Goal: Task Accomplishment & Management: Use online tool/utility

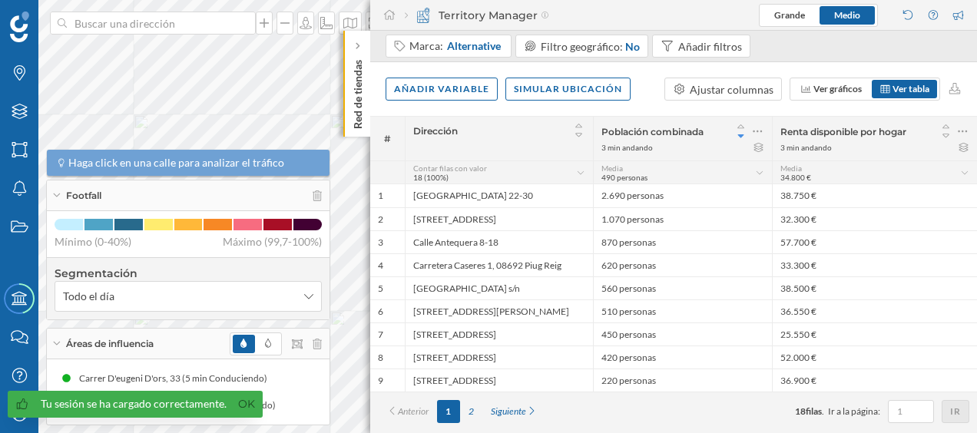
click at [360, 60] on p "Red de tiendas" at bounding box center [357, 91] width 15 height 75
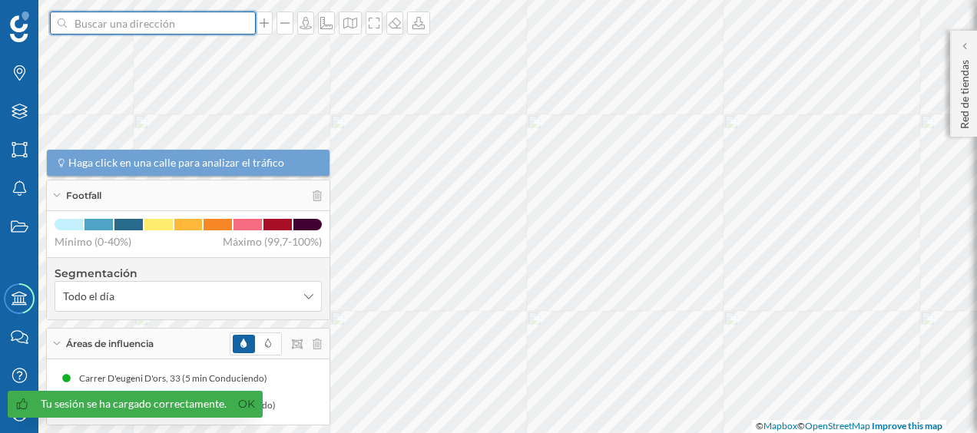
click at [203, 29] on input at bounding box center [153, 23] width 172 height 23
type input "g"
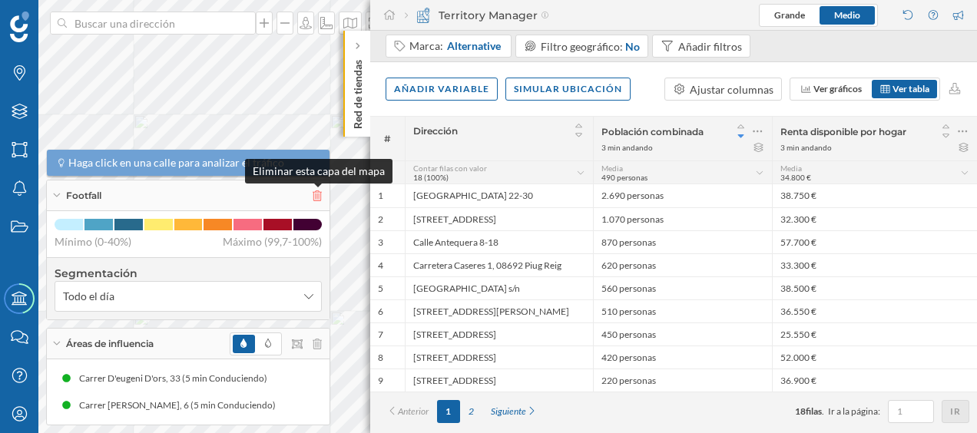
click at [316, 193] on icon at bounding box center [317, 195] width 9 height 11
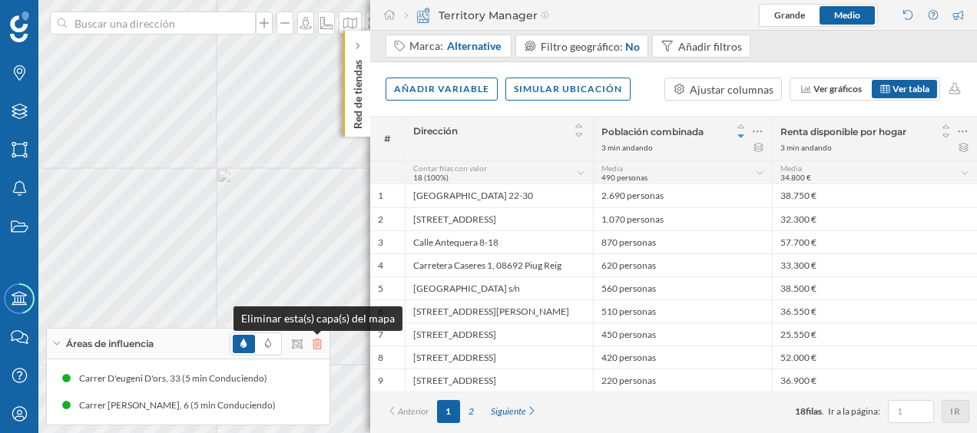
click at [317, 343] on icon at bounding box center [317, 344] width 9 height 11
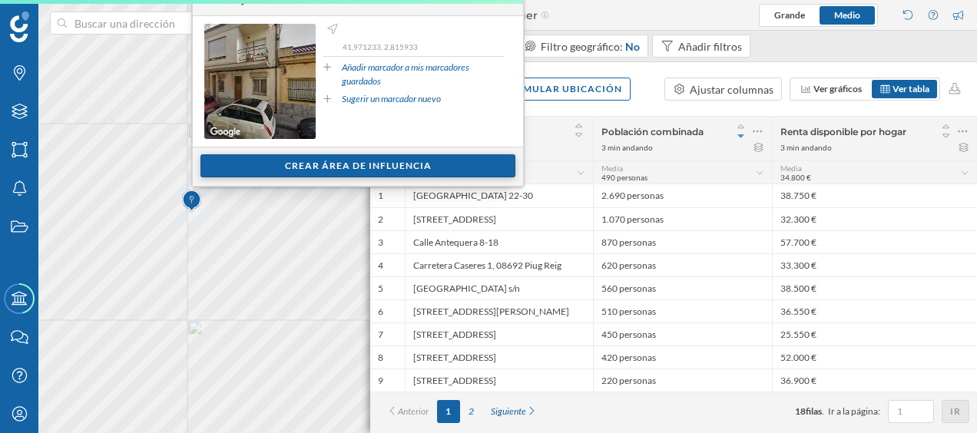
click at [320, 155] on div "Crear área de influencia" at bounding box center [357, 165] width 315 height 23
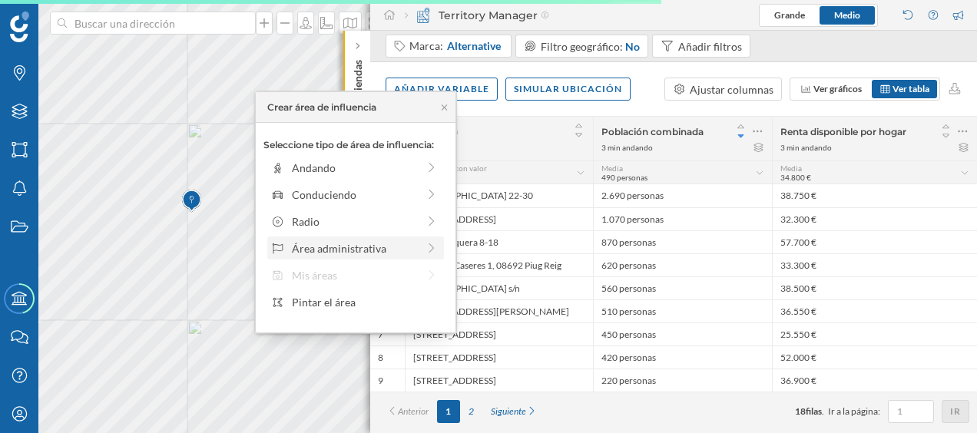
click at [354, 246] on div "Área administrativa" at bounding box center [354, 248] width 125 height 16
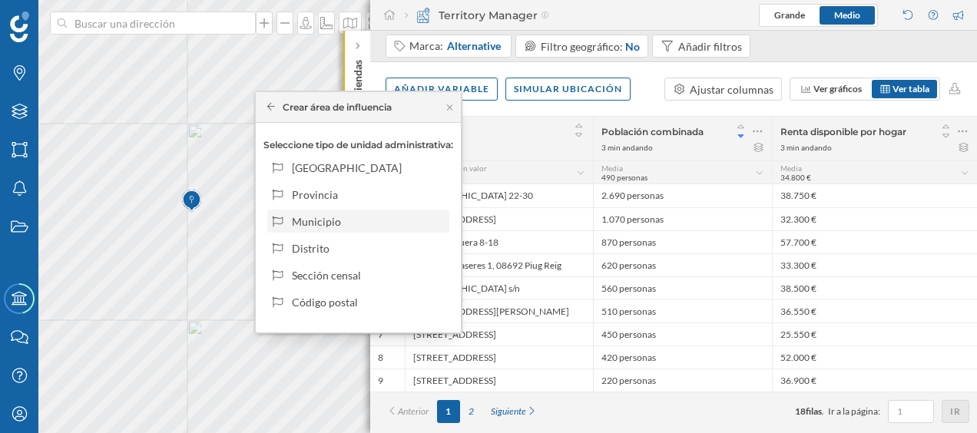
click at [325, 221] on div "Municipio" at bounding box center [367, 222] width 151 height 16
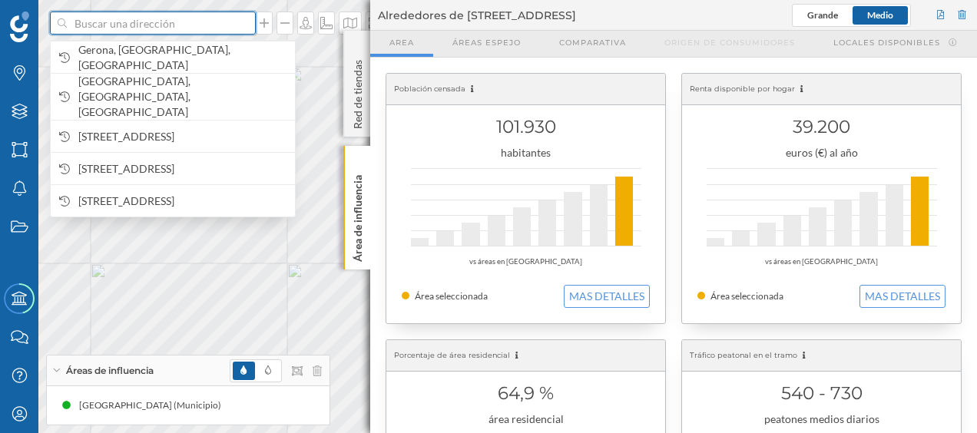
click at [128, 22] on input at bounding box center [153, 23] width 172 height 23
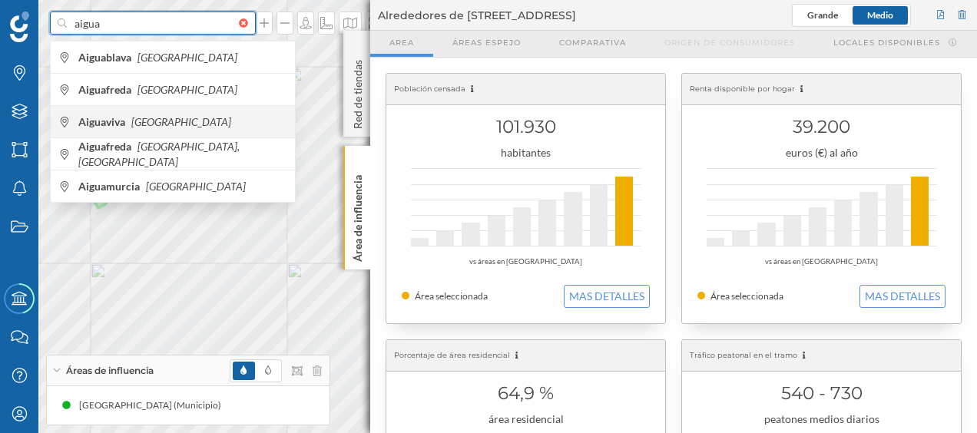
type input "aigua"
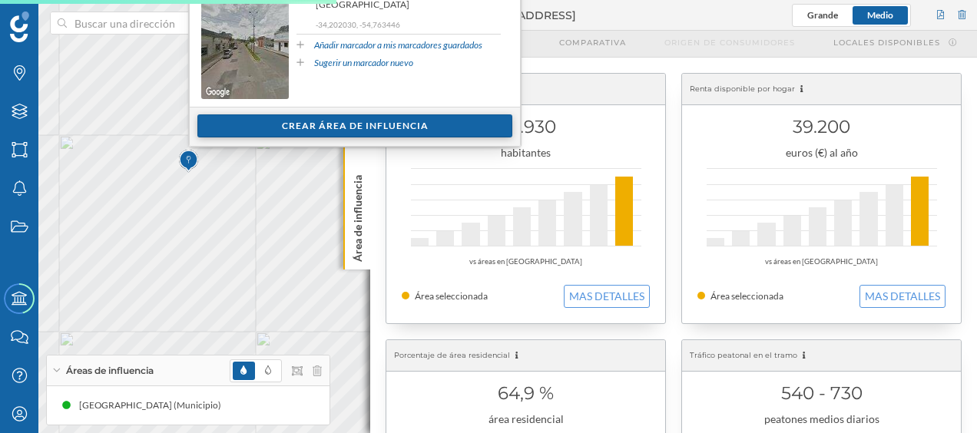
click at [296, 121] on div "Crear área de influencia" at bounding box center [354, 125] width 315 height 23
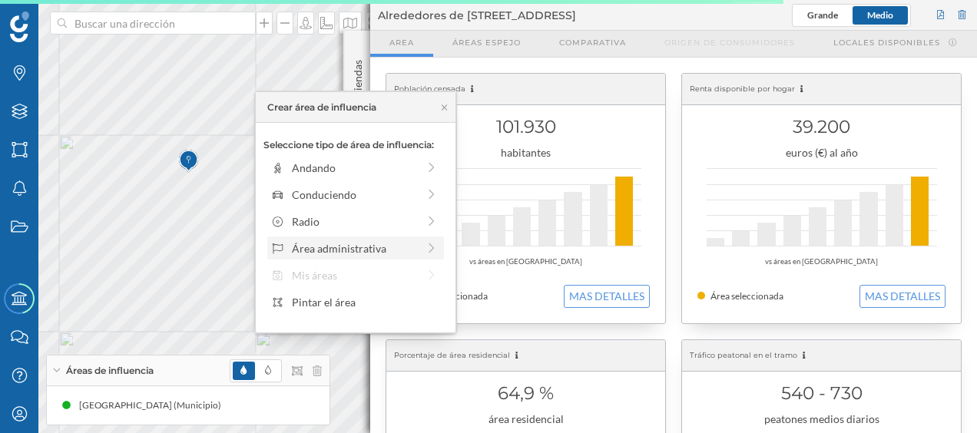
click at [326, 247] on div "Área administrativa" at bounding box center [354, 248] width 125 height 16
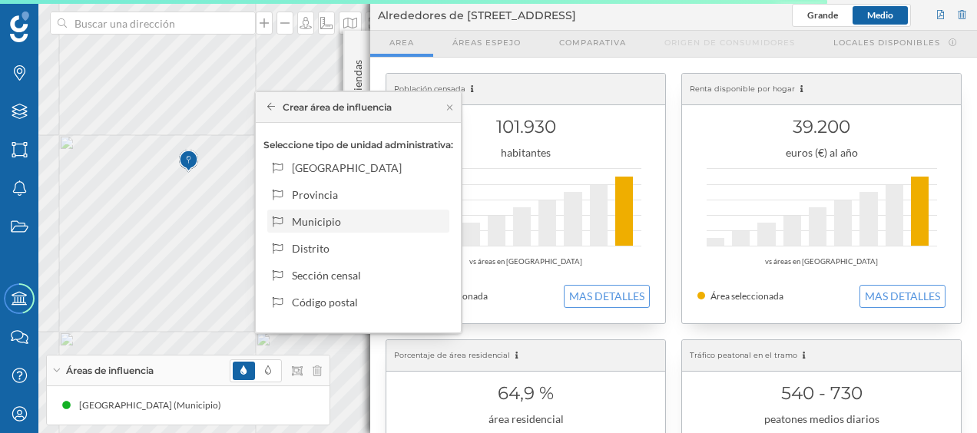
click at [335, 223] on div "Municipio" at bounding box center [367, 222] width 151 height 16
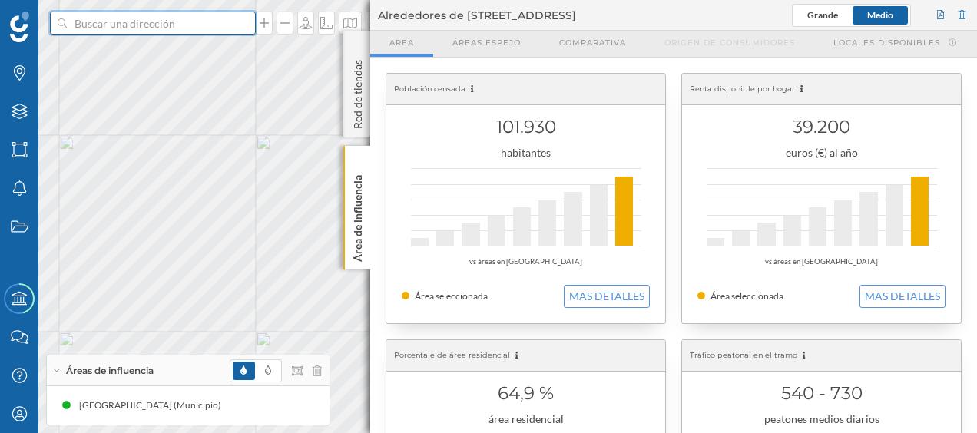
click at [139, 28] on input at bounding box center [153, 23] width 172 height 23
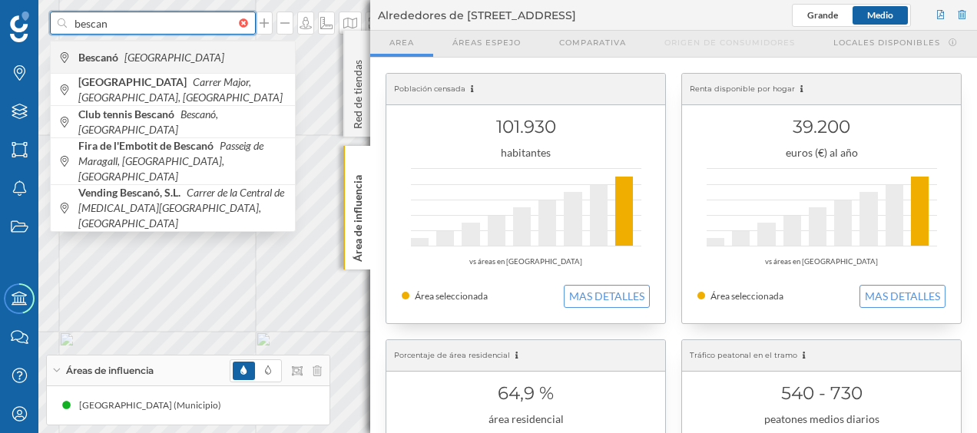
type input "bescan"
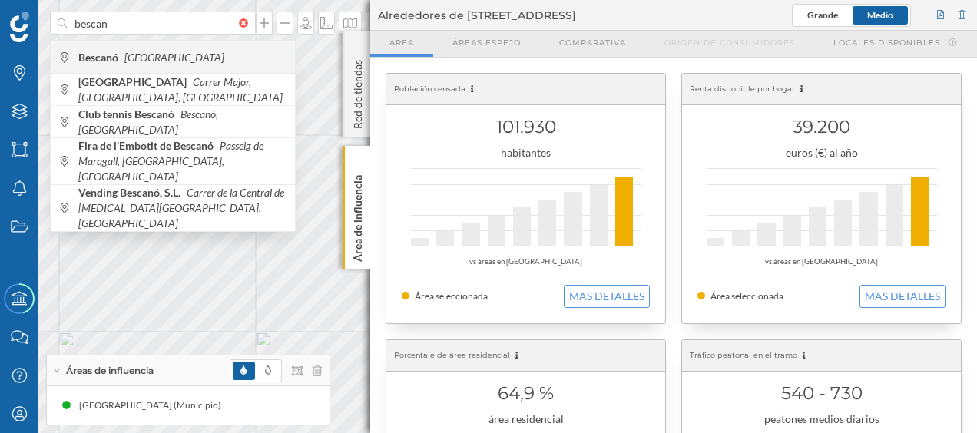
click at [175, 60] on span "Bescanó [GEOGRAPHIC_DATA]" at bounding box center [182, 57] width 209 height 15
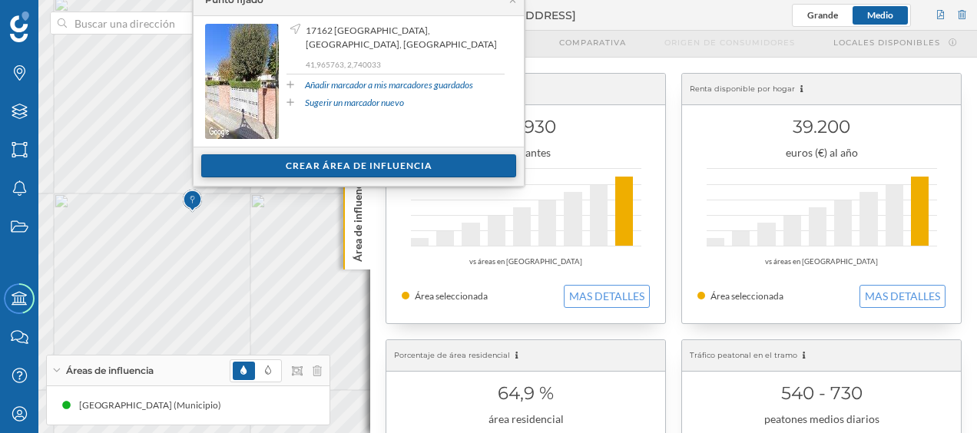
click at [267, 167] on div "Crear área de influencia" at bounding box center [358, 165] width 315 height 23
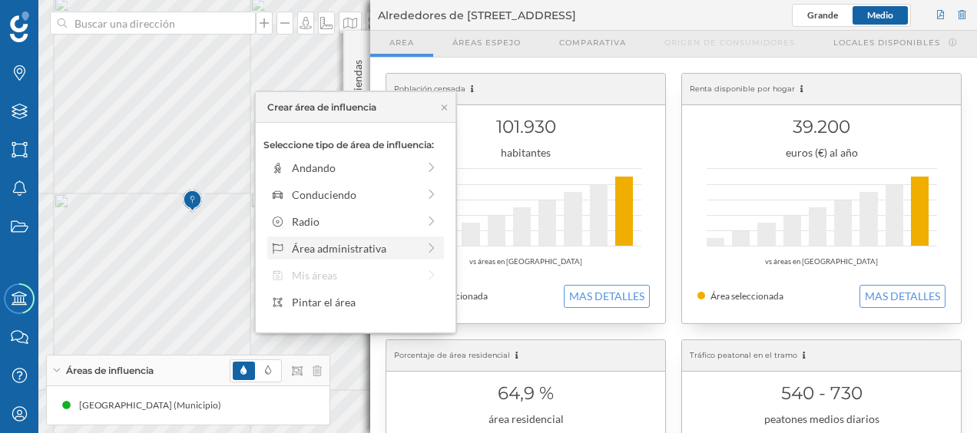
click at [339, 243] on div "Área administrativa" at bounding box center [354, 248] width 125 height 16
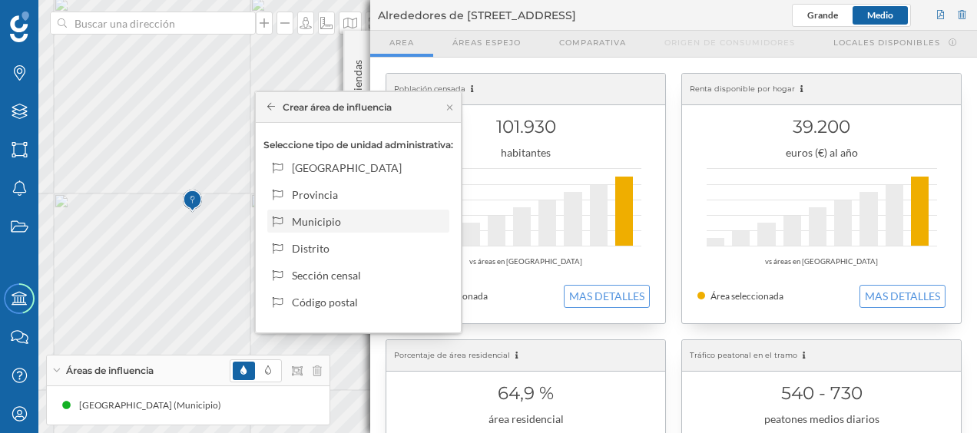
click at [335, 224] on div "Municipio" at bounding box center [367, 222] width 151 height 16
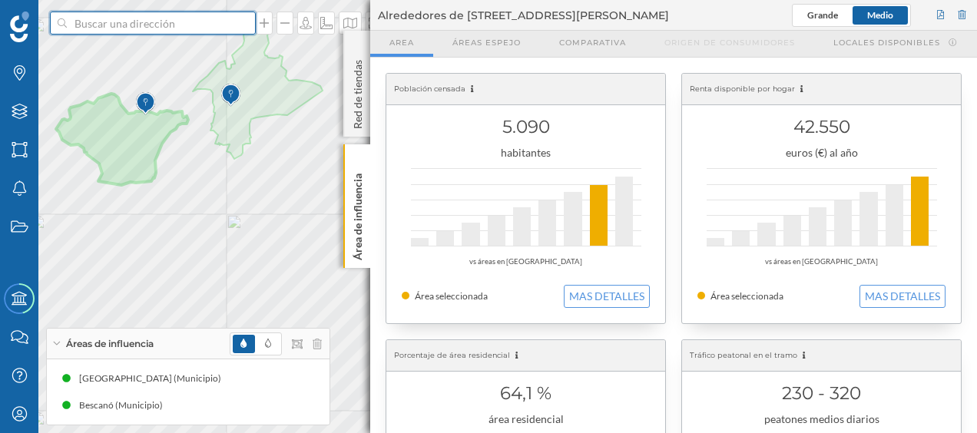
click at [98, 23] on input at bounding box center [153, 23] width 172 height 23
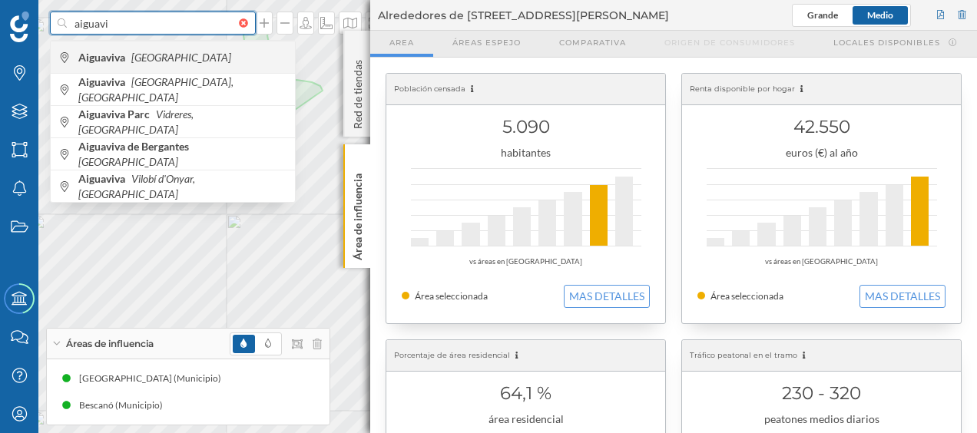
type input "aiguavi"
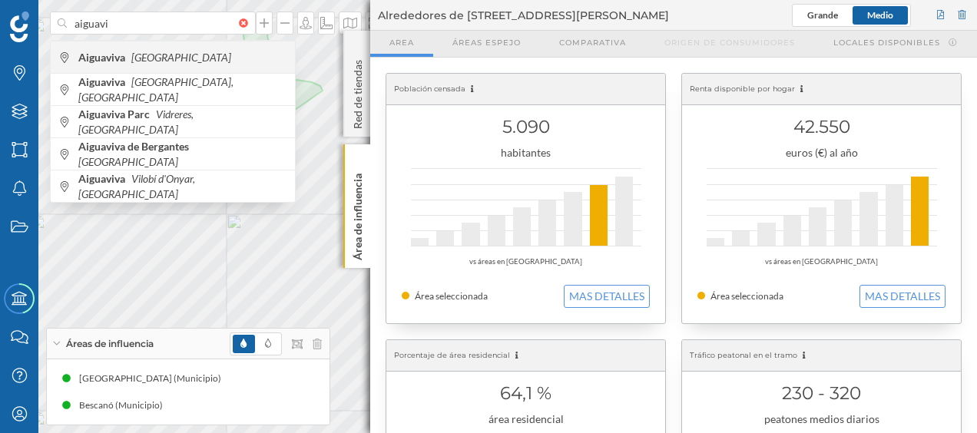
click at [150, 55] on icon "[GEOGRAPHIC_DATA]" at bounding box center [181, 57] width 100 height 13
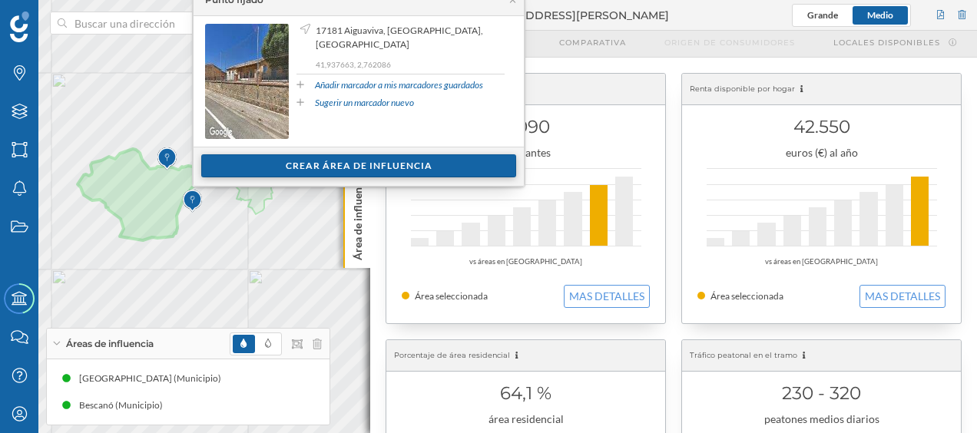
click at [260, 166] on div "Crear área de influencia" at bounding box center [358, 165] width 315 height 23
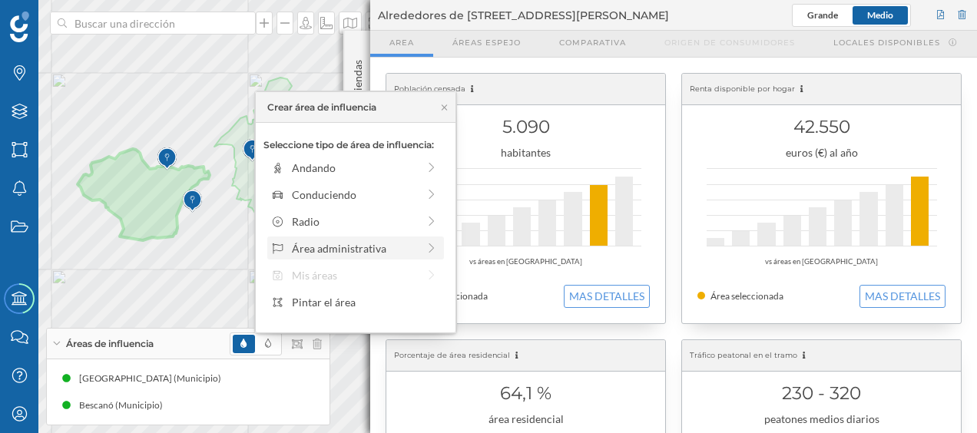
click at [318, 247] on div "Área administrativa" at bounding box center [354, 248] width 125 height 16
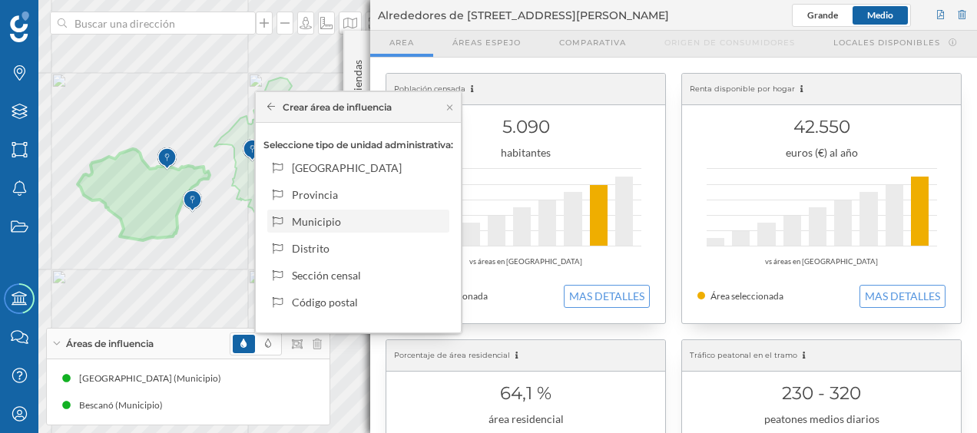
click at [326, 222] on div "Municipio" at bounding box center [367, 222] width 151 height 16
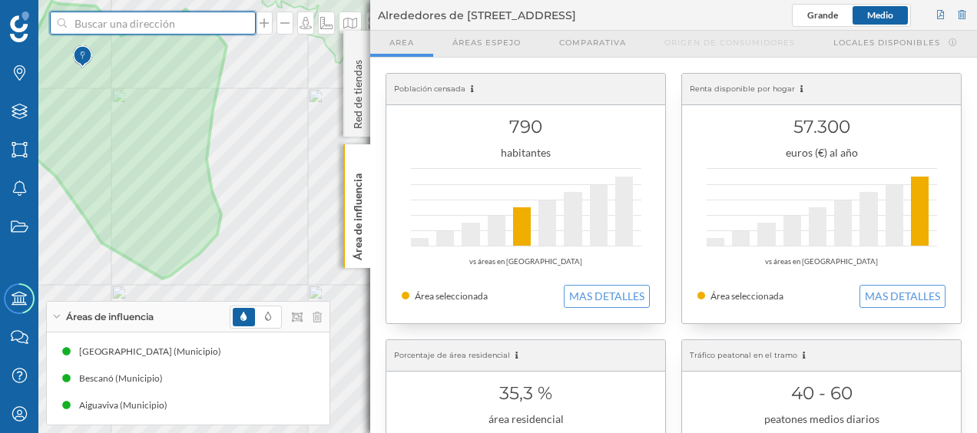
click at [180, 32] on input at bounding box center [153, 23] width 172 height 23
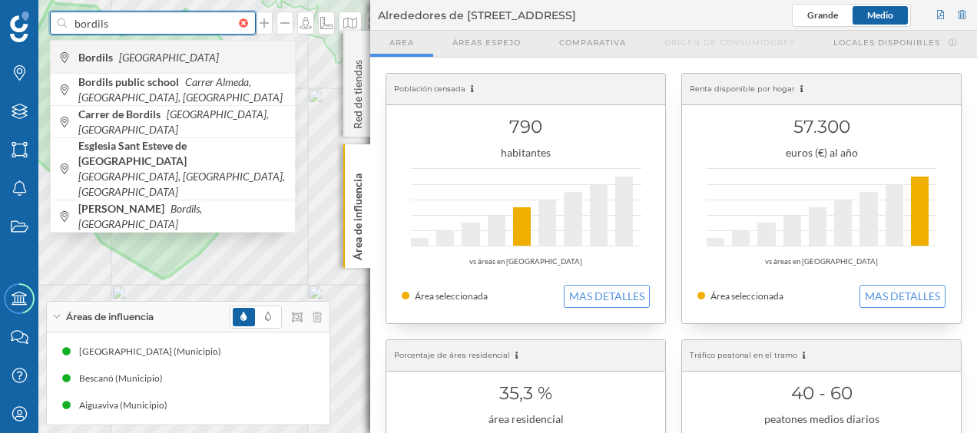
type input "bordils"
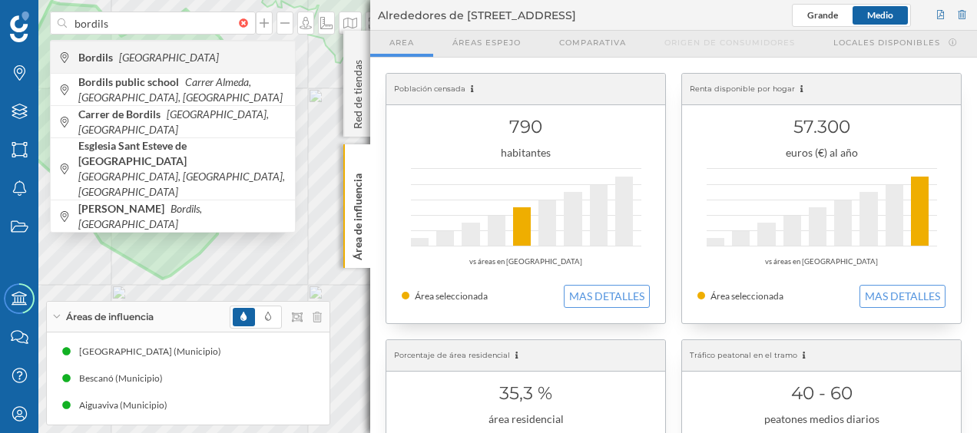
click at [166, 63] on span "Bordils [GEOGRAPHIC_DATA]" at bounding box center [182, 57] width 209 height 15
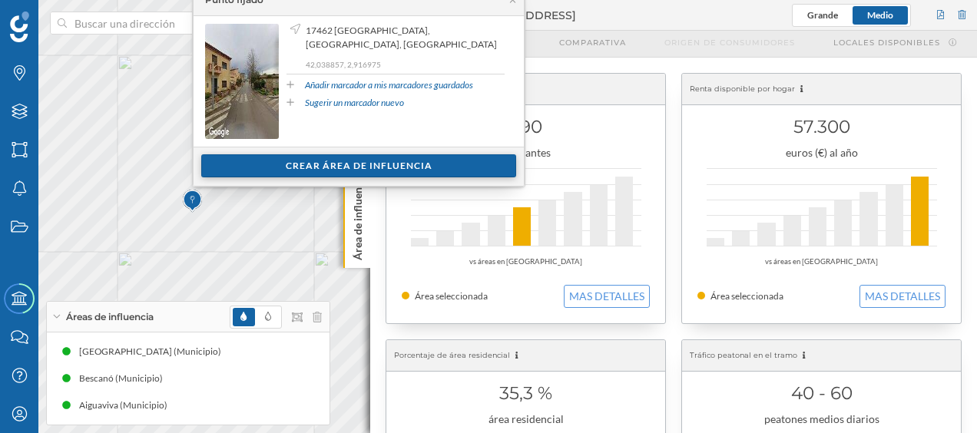
click at [264, 157] on div "Crear área de influencia" at bounding box center [358, 165] width 315 height 23
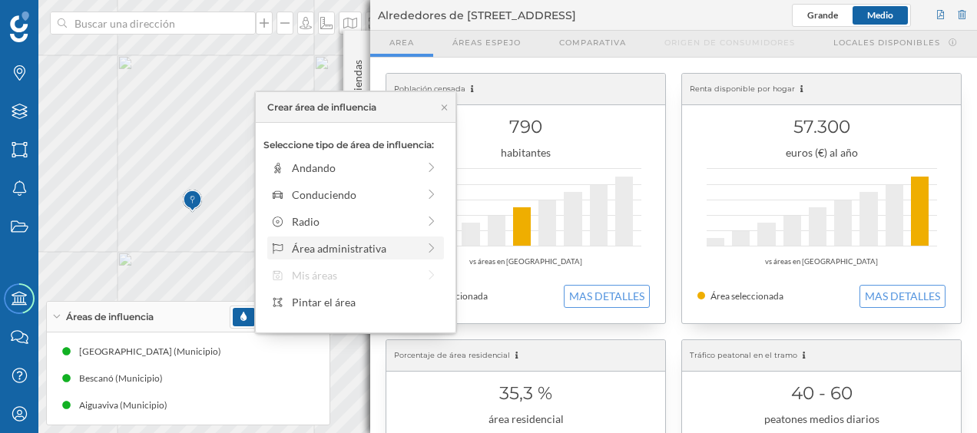
click at [308, 245] on div "Área administrativa" at bounding box center [354, 248] width 125 height 16
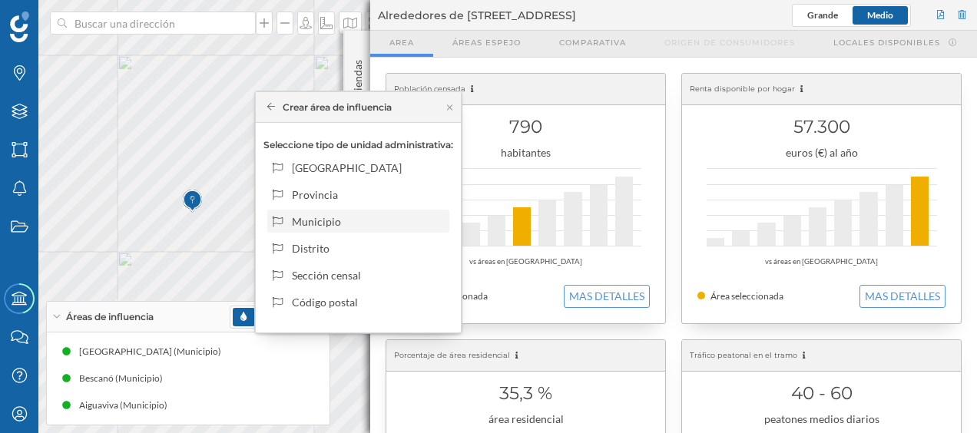
click at [321, 221] on div "Municipio" at bounding box center [367, 222] width 151 height 16
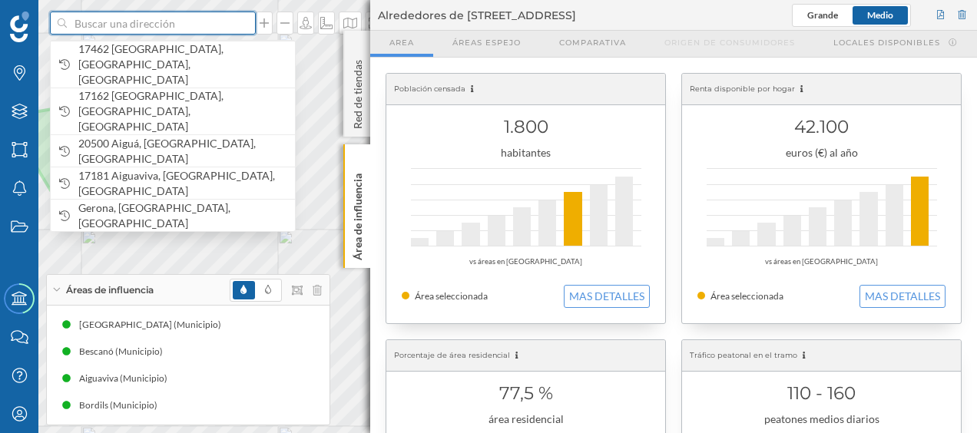
click at [146, 25] on input at bounding box center [153, 23] width 172 height 23
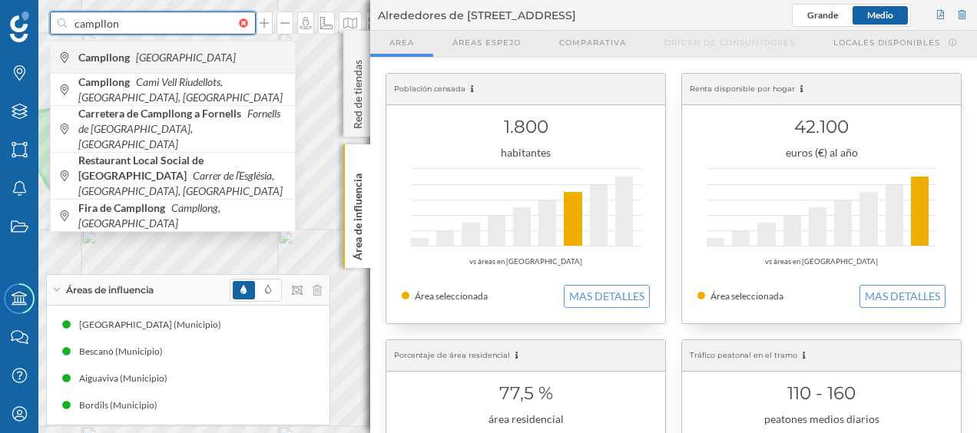
type input "campllon"
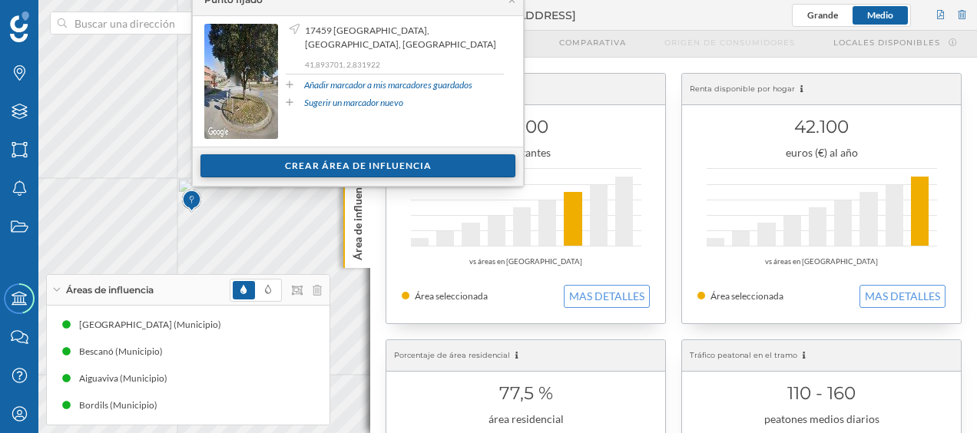
click at [261, 166] on div "Crear área de influencia" at bounding box center [357, 165] width 315 height 23
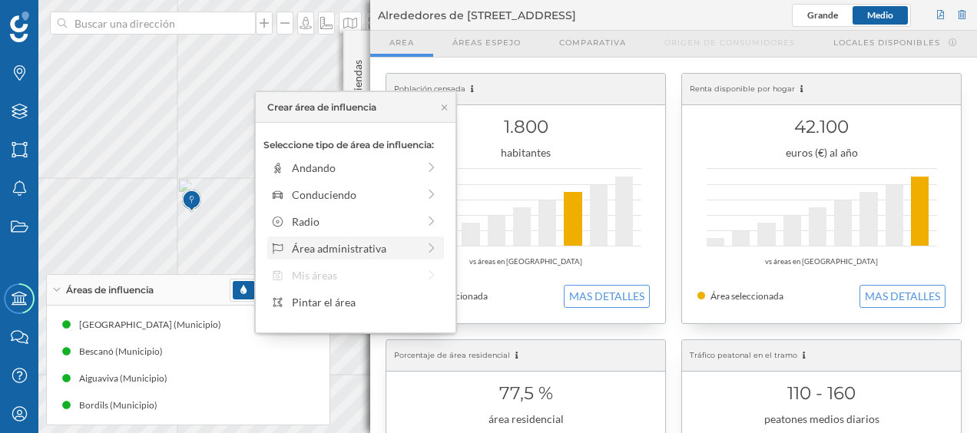
click at [313, 247] on div "Área administrativa" at bounding box center [354, 248] width 125 height 16
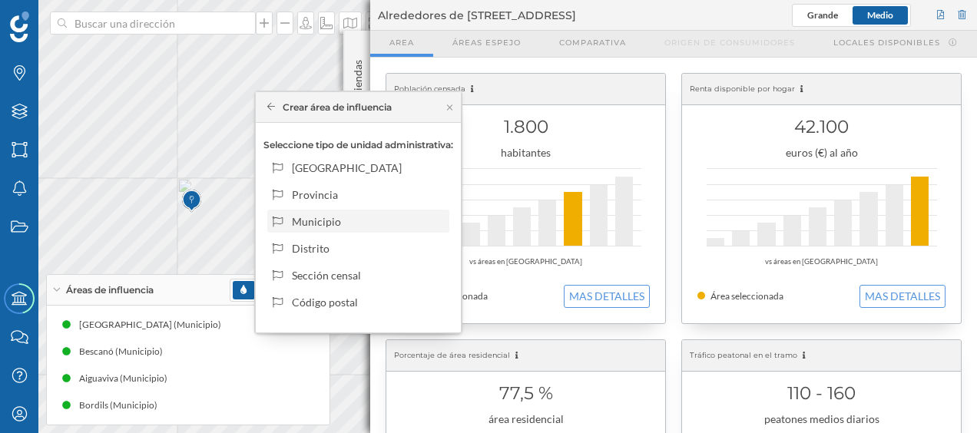
click at [319, 225] on div "Municipio" at bounding box center [367, 222] width 151 height 16
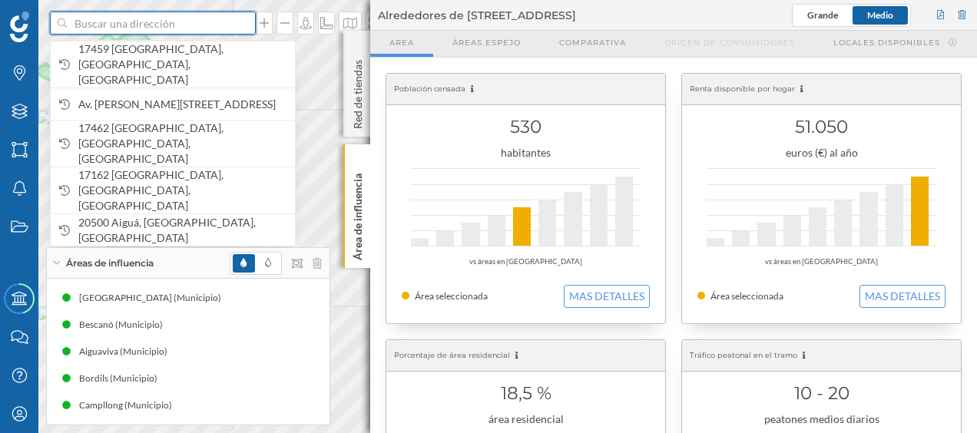
click at [204, 28] on input at bounding box center [153, 23] width 172 height 23
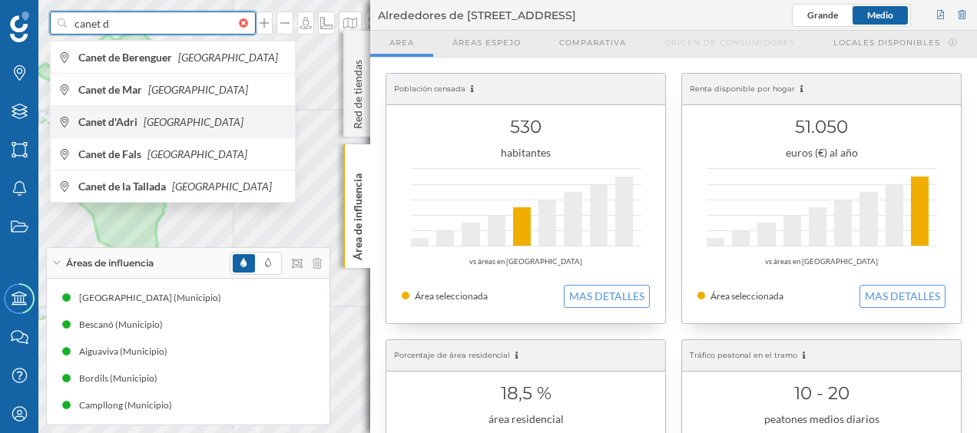
type input "canet d"
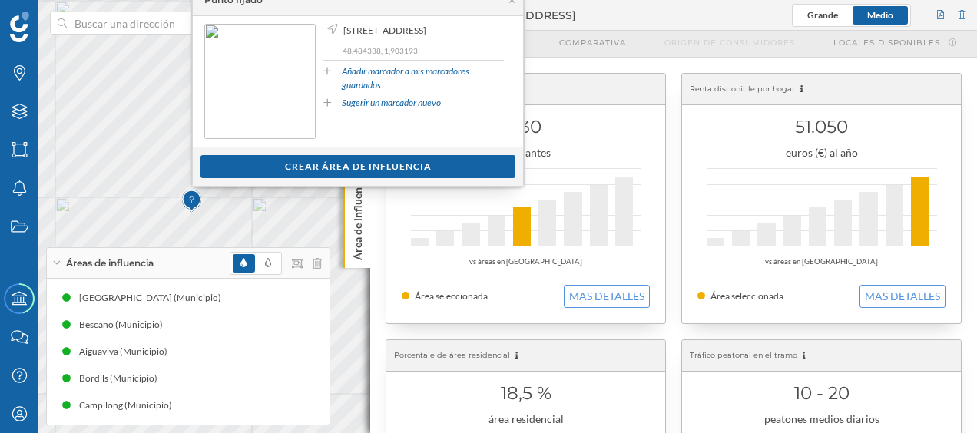
click at [236, 177] on div "Ver clientes Crear área de influencia" at bounding box center [358, 166] width 330 height 39
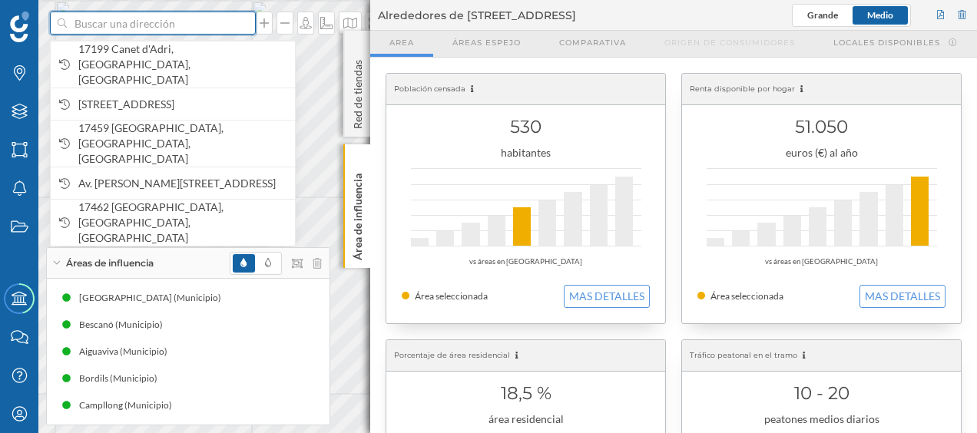
click at [165, 24] on input at bounding box center [153, 23] width 172 height 23
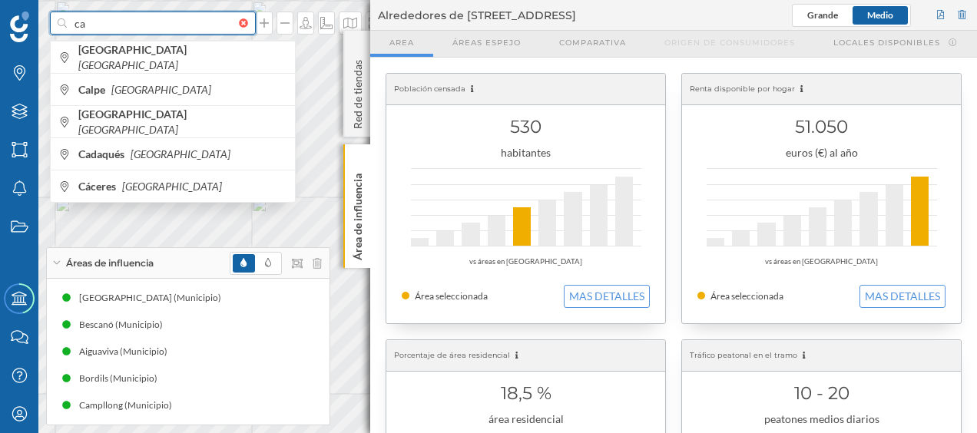
type input "c"
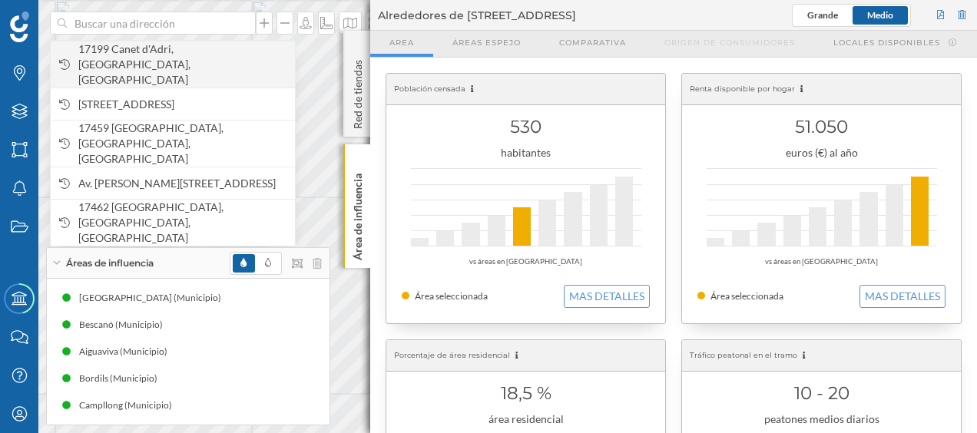
click at [210, 58] on span "17199 Canet d'Adri, [GEOGRAPHIC_DATA], [GEOGRAPHIC_DATA]" at bounding box center [182, 64] width 209 height 46
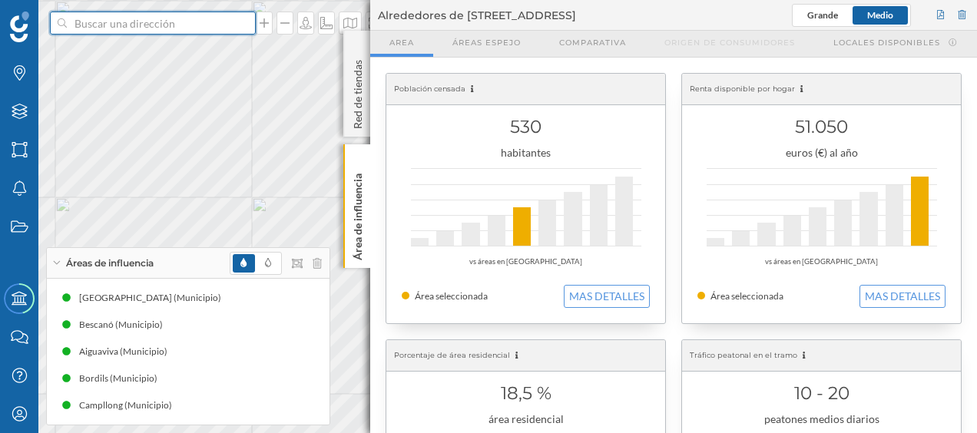
click at [155, 25] on input at bounding box center [153, 23] width 172 height 23
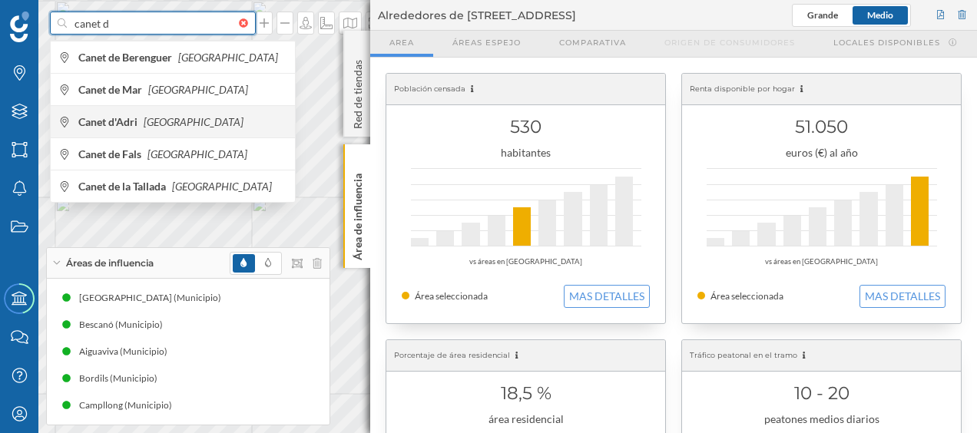
type input "canet d"
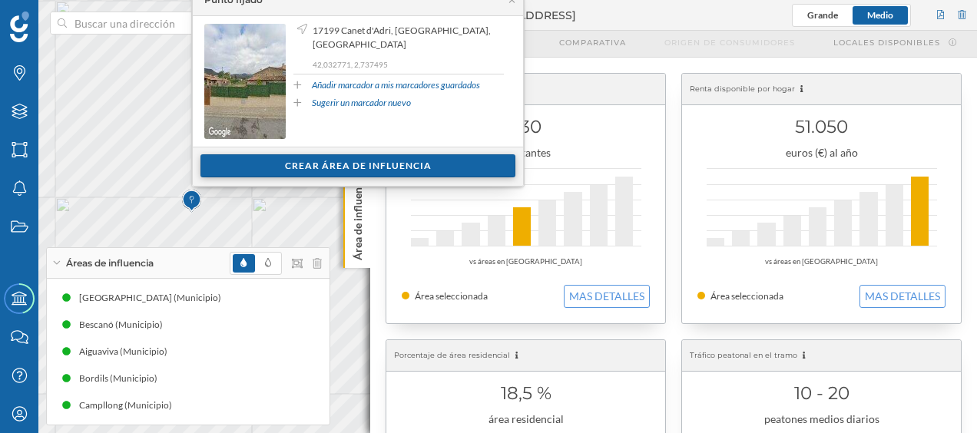
click at [273, 161] on div "Crear área de influencia" at bounding box center [357, 165] width 315 height 23
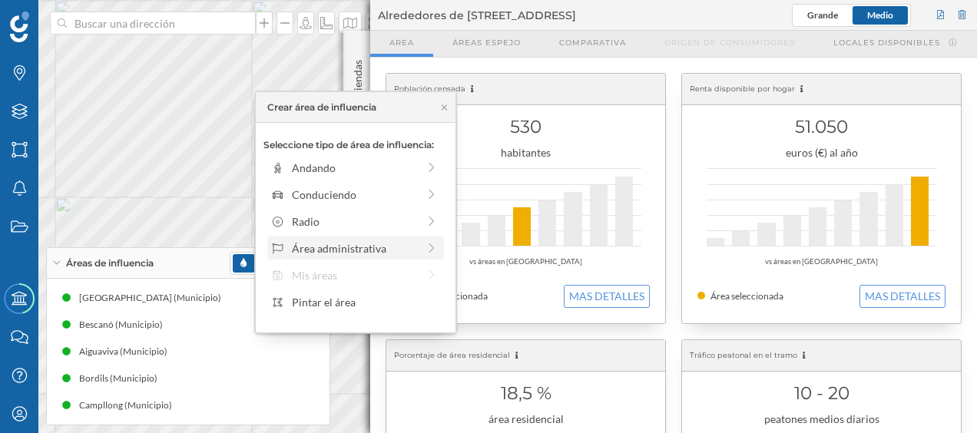
click at [329, 246] on div "Área administrativa" at bounding box center [354, 248] width 125 height 16
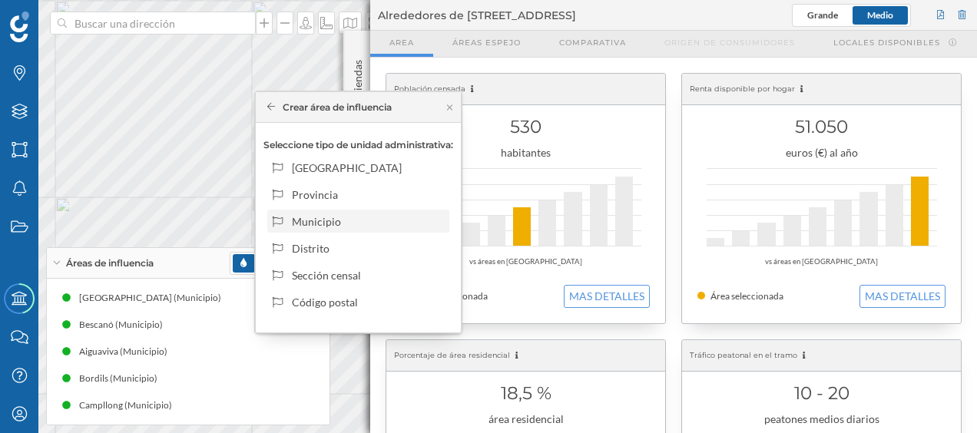
click at [340, 224] on div "Municipio" at bounding box center [367, 222] width 151 height 16
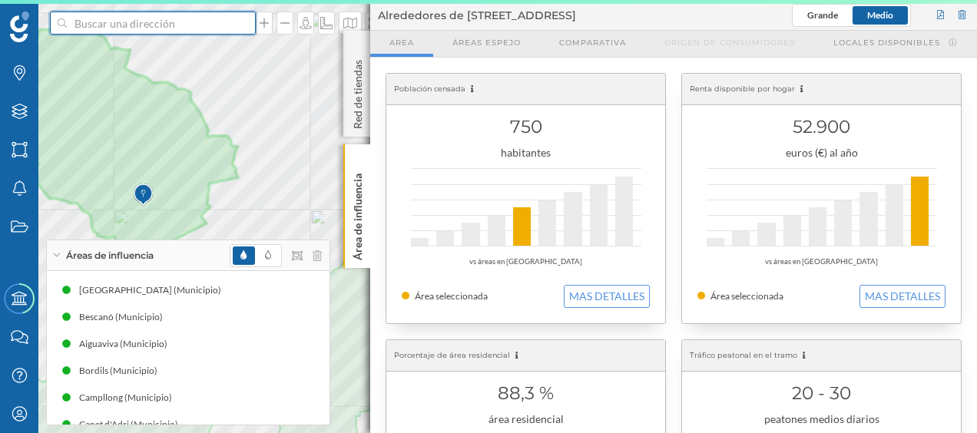
click at [146, 28] on input at bounding box center [153, 23] width 172 height 23
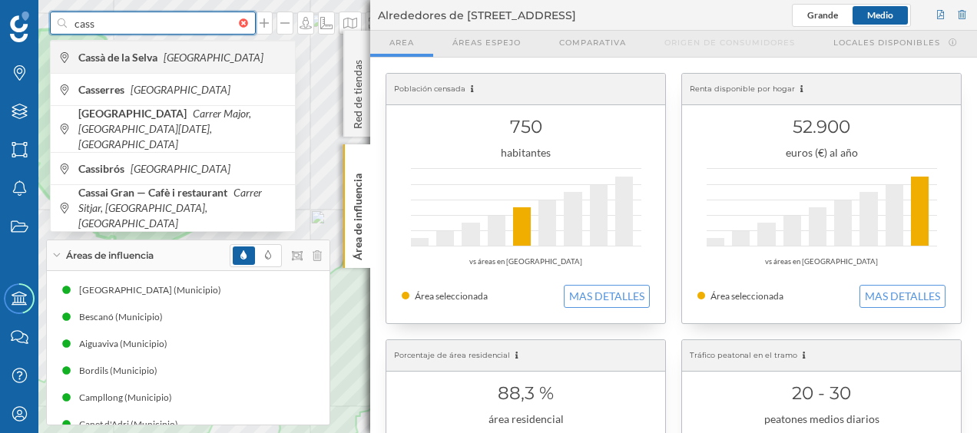
type input "cass"
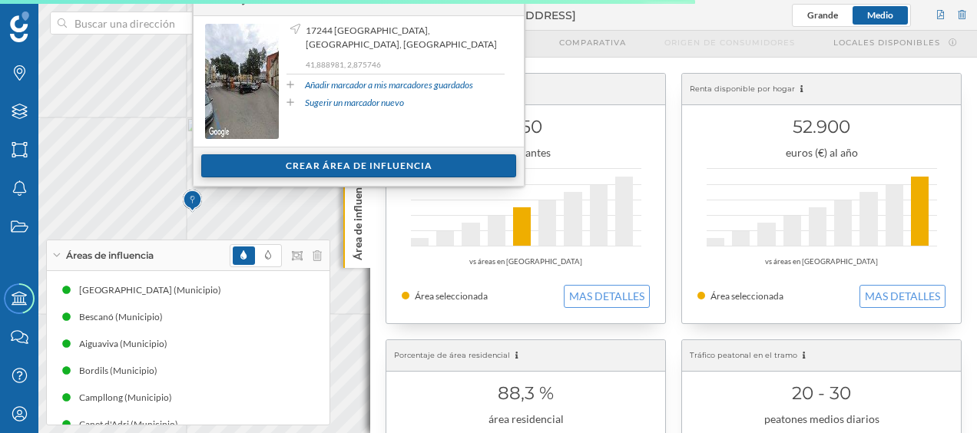
click at [250, 161] on div "Crear área de influencia" at bounding box center [358, 165] width 315 height 23
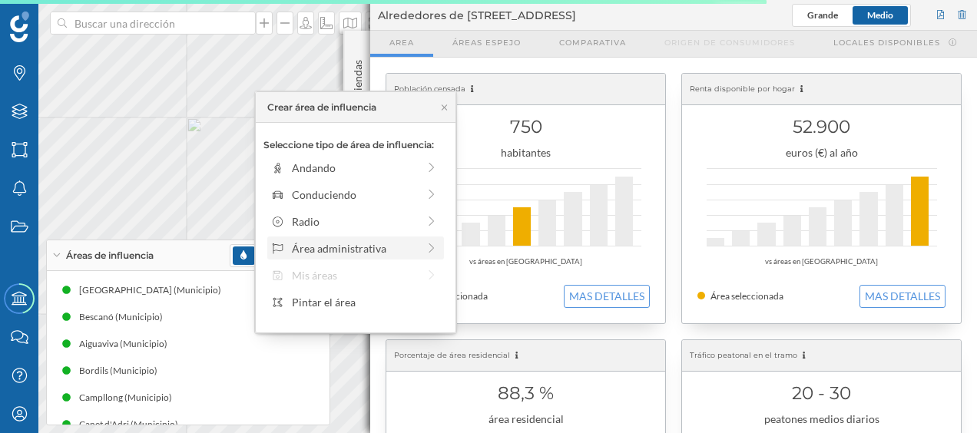
click at [315, 249] on div "Área administrativa" at bounding box center [354, 248] width 125 height 16
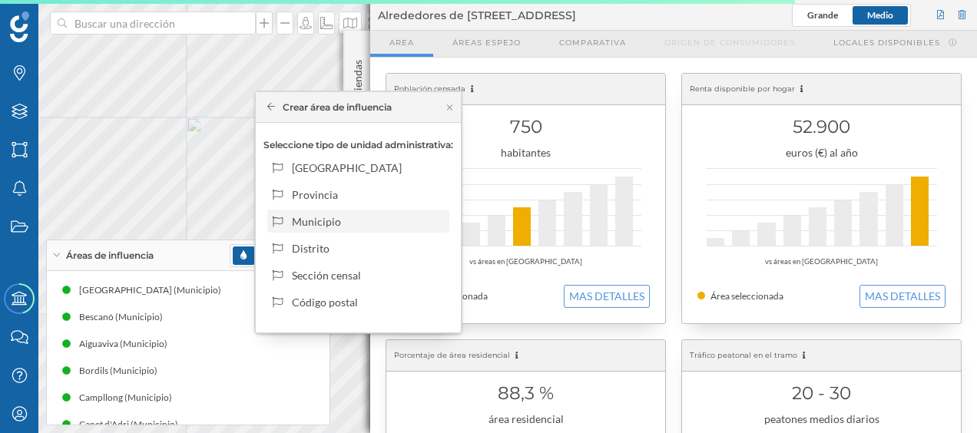
click at [327, 227] on div "Municipio" at bounding box center [367, 222] width 151 height 16
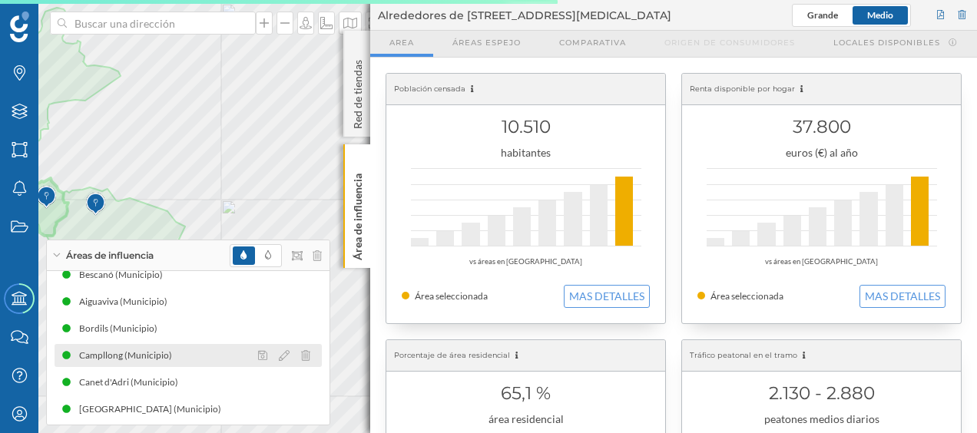
scroll to position [46, 0]
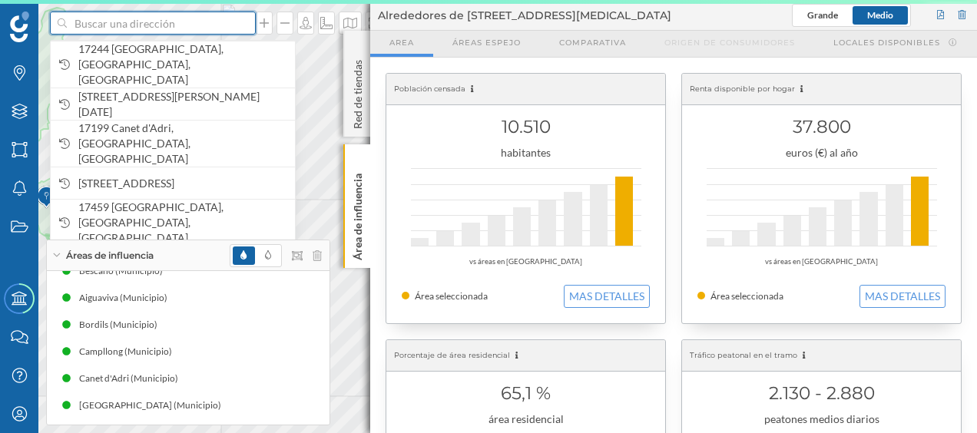
click at [115, 31] on input at bounding box center [153, 23] width 172 height 23
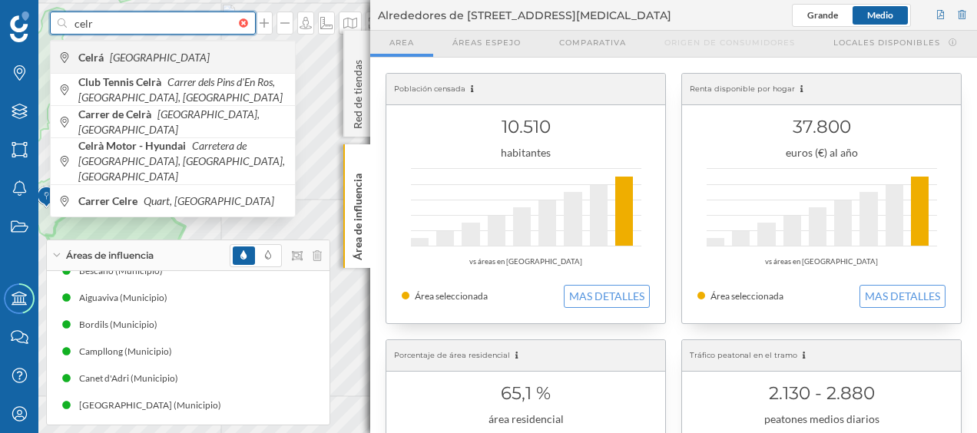
type input "celr"
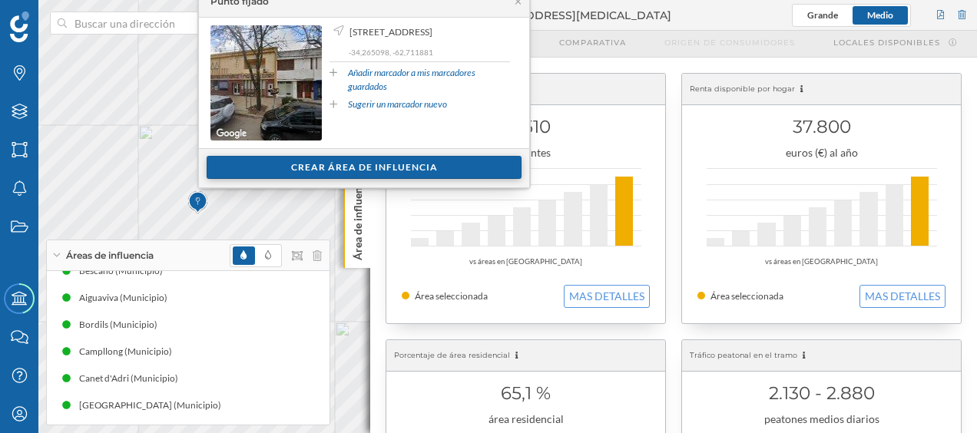
click at [247, 166] on div "Crear área de influencia" at bounding box center [364, 167] width 315 height 23
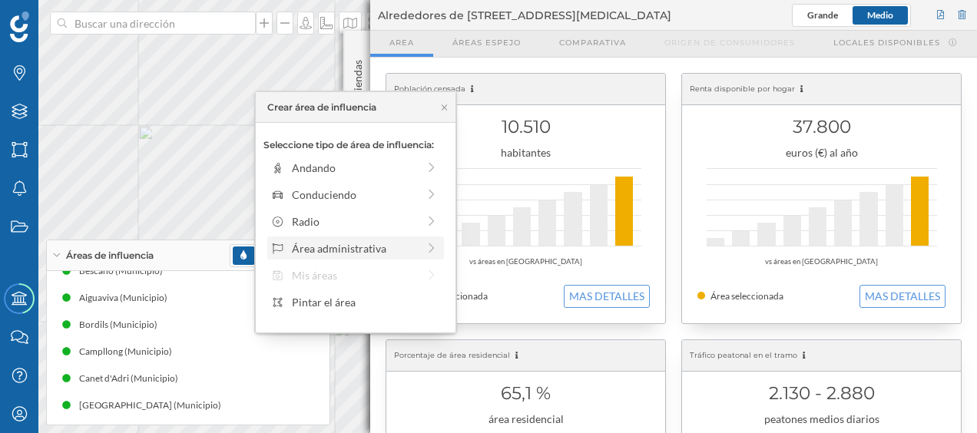
click at [312, 248] on div "Área administrativa" at bounding box center [354, 248] width 125 height 16
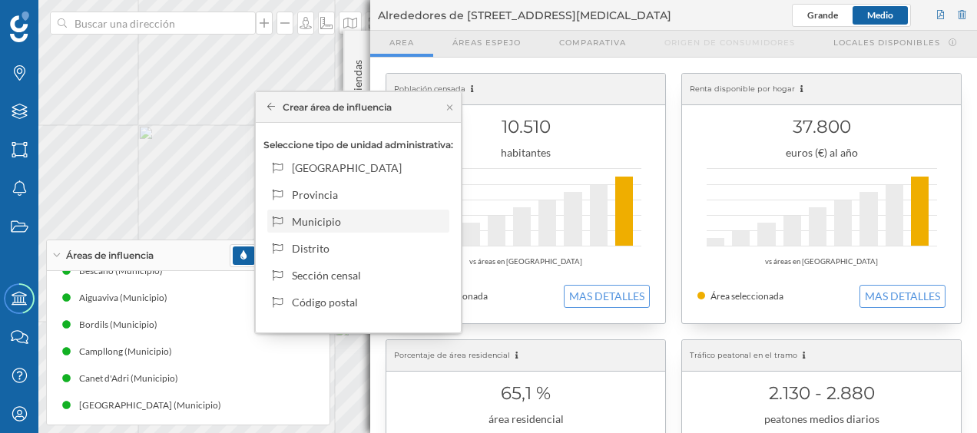
click at [320, 223] on div "Municipio" at bounding box center [367, 222] width 151 height 16
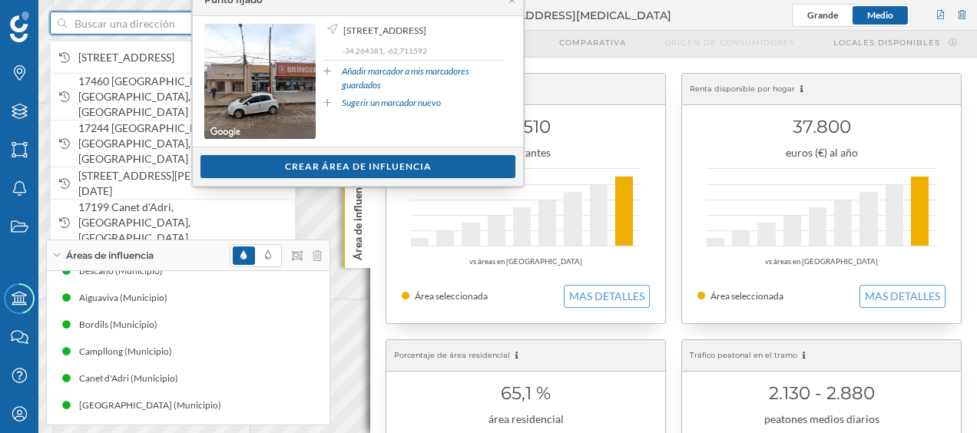
click at [123, 26] on input at bounding box center [153, 23] width 172 height 23
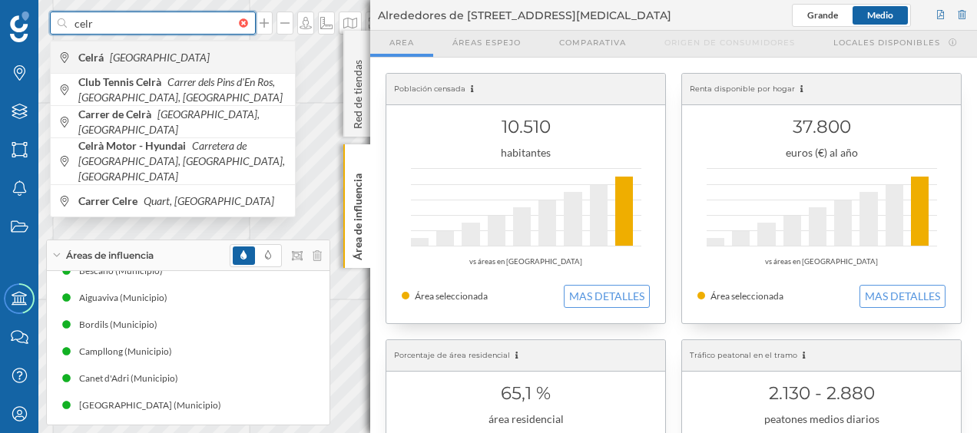
type input "celr"
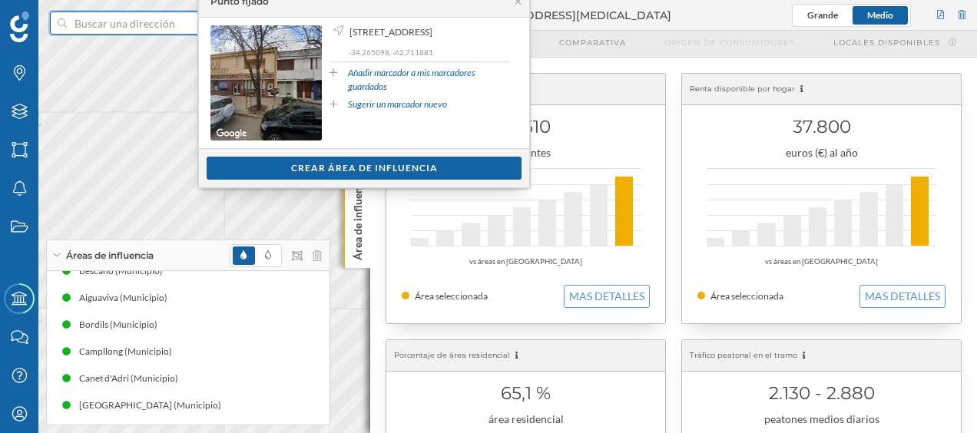
click at [121, 23] on input at bounding box center [153, 23] width 172 height 23
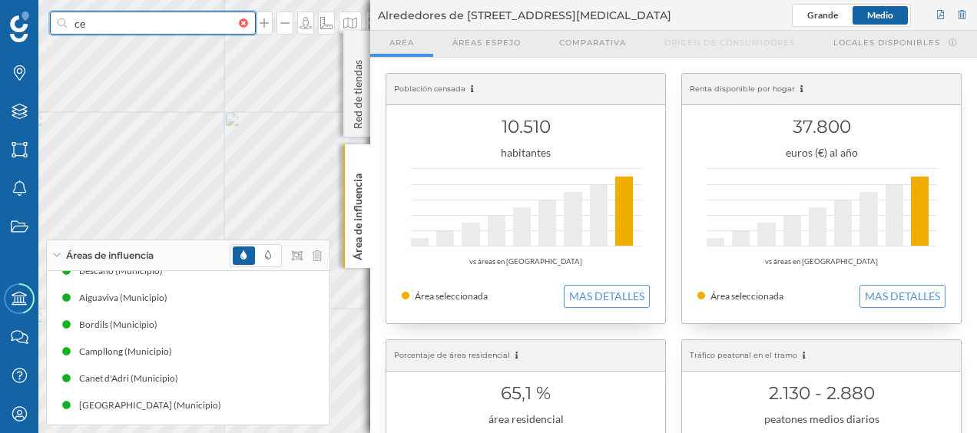
type input "c"
type input "celrà"
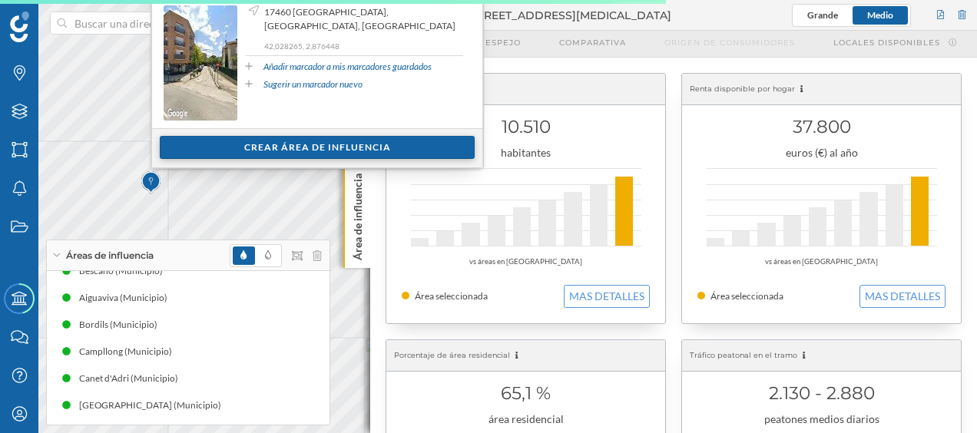
click at [258, 149] on div "Crear área de influencia" at bounding box center [317, 147] width 315 height 23
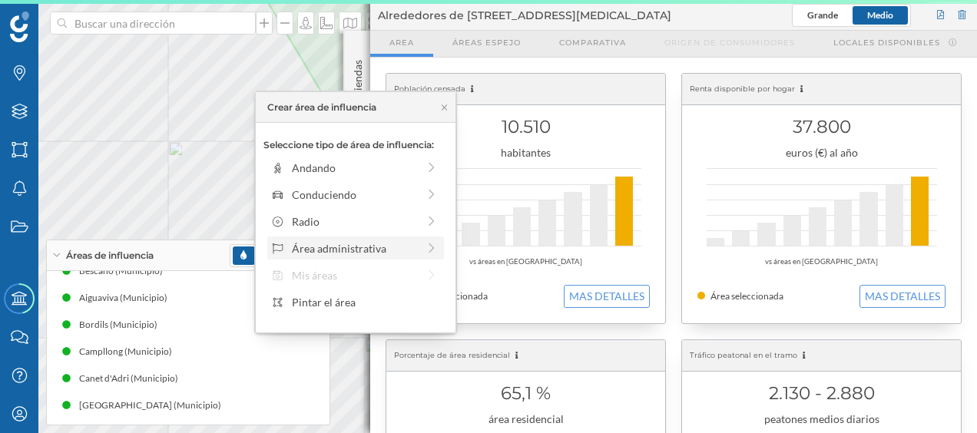
click at [340, 242] on div "Área administrativa" at bounding box center [354, 248] width 125 height 16
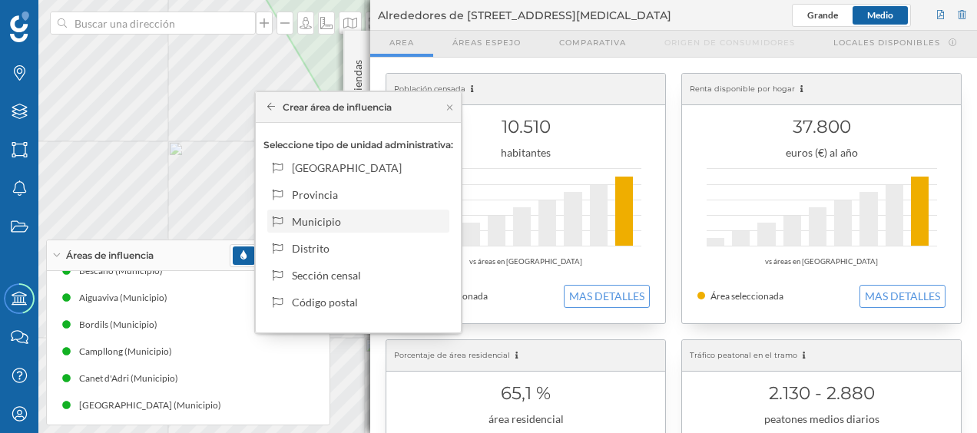
click at [339, 221] on div "Municipio" at bounding box center [367, 222] width 151 height 16
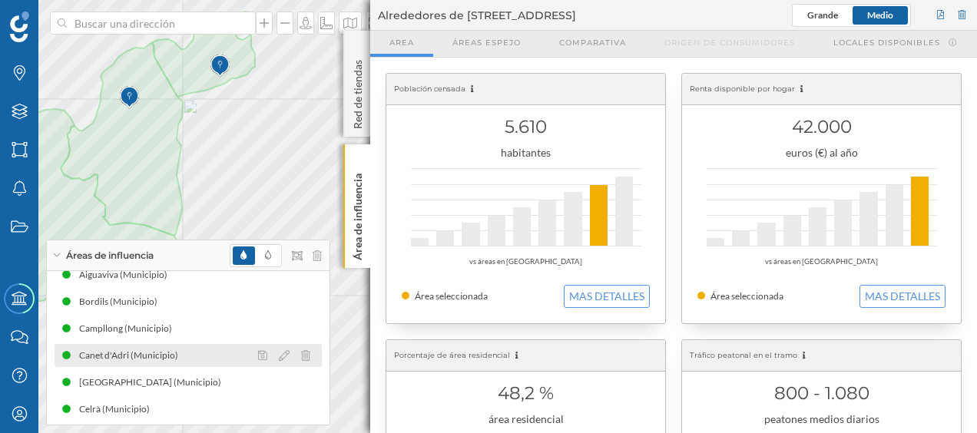
scroll to position [73, 0]
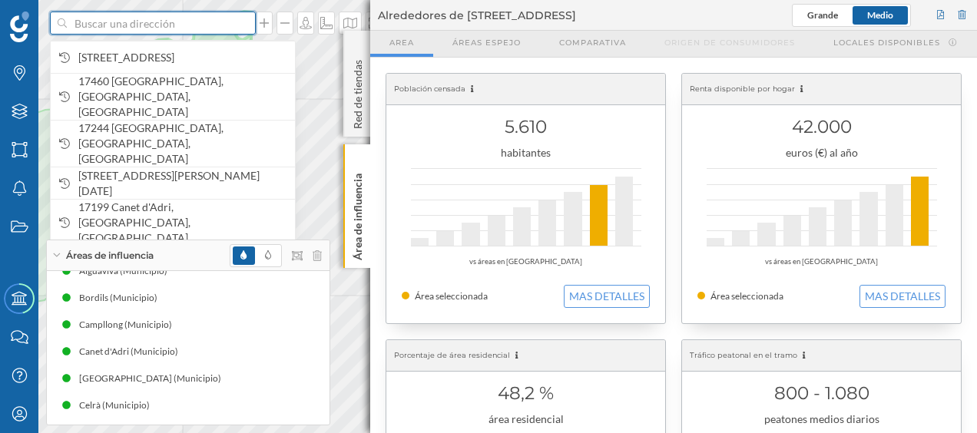
click at [161, 26] on input at bounding box center [153, 23] width 172 height 23
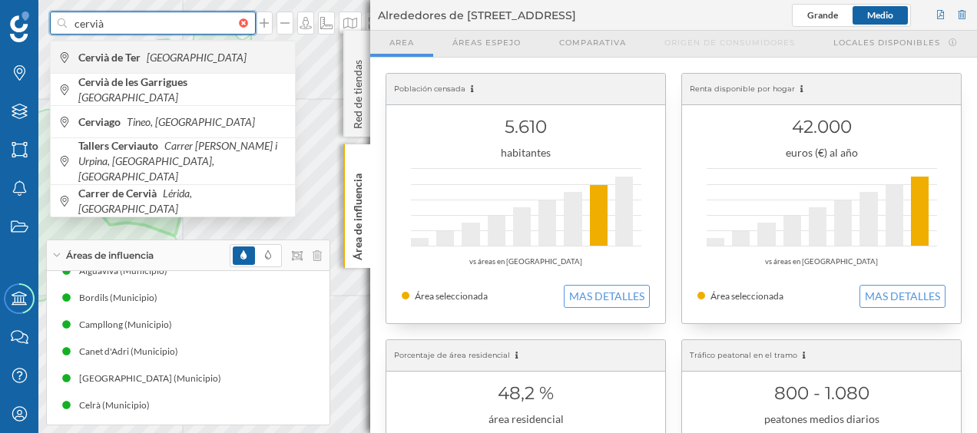
type input "cervià"
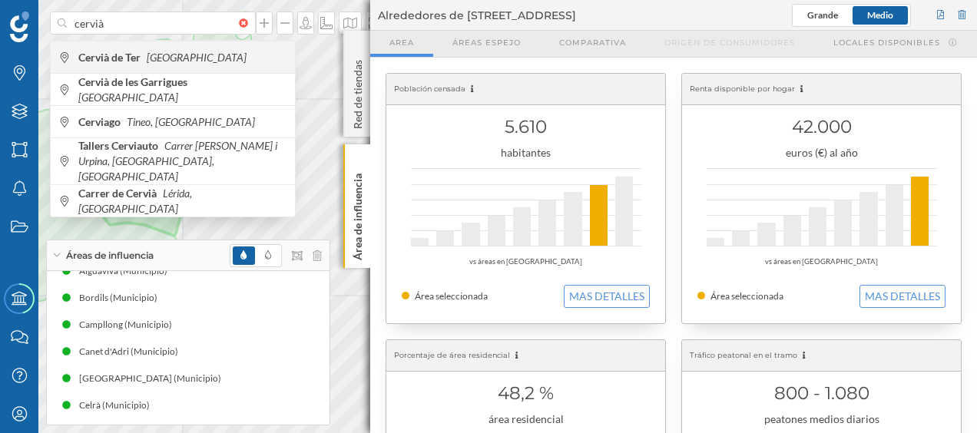
click at [169, 65] on div "Cervià de Ter [GEOGRAPHIC_DATA]" at bounding box center [173, 57] width 244 height 32
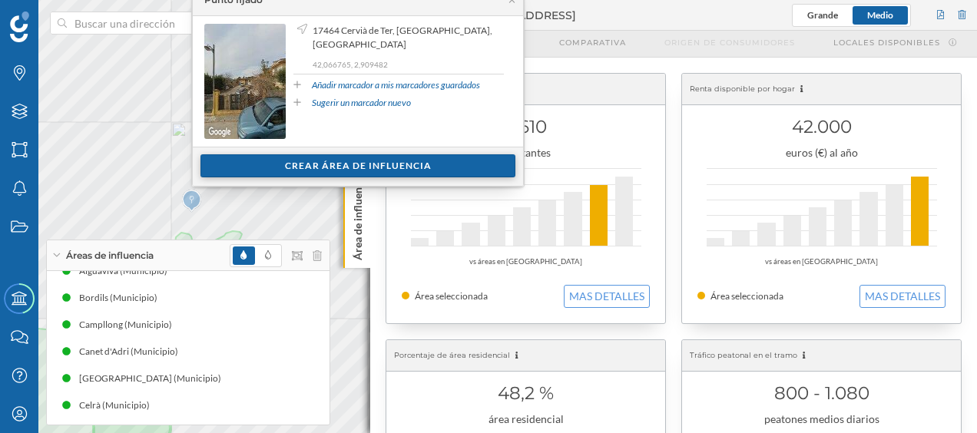
click at [339, 166] on div "Crear área de influencia" at bounding box center [357, 165] width 315 height 23
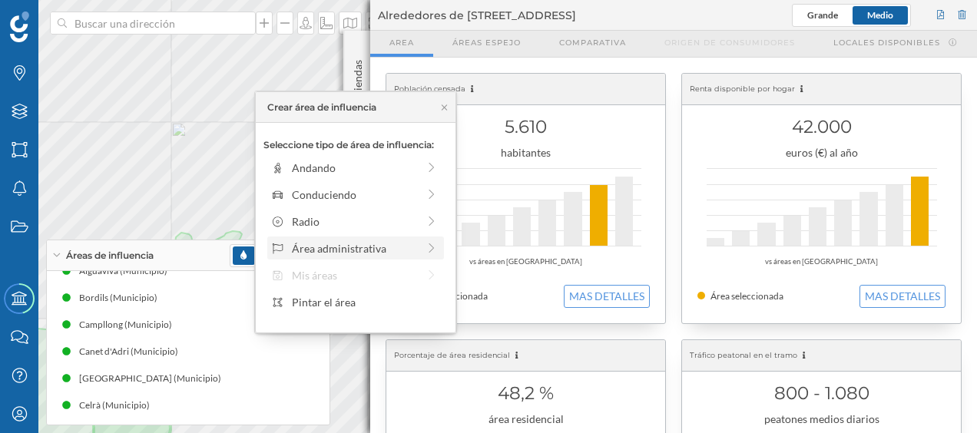
click at [316, 253] on div "Área administrativa" at bounding box center [354, 248] width 125 height 16
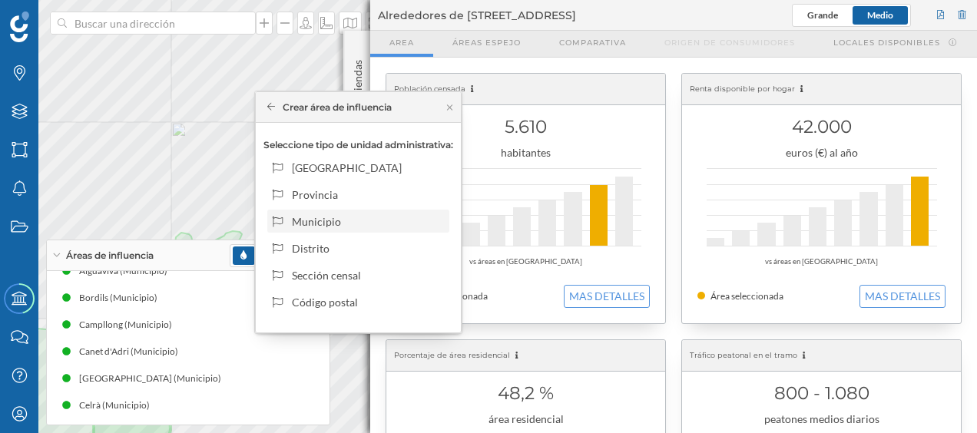
click at [315, 229] on div "Municipio" at bounding box center [367, 222] width 151 height 16
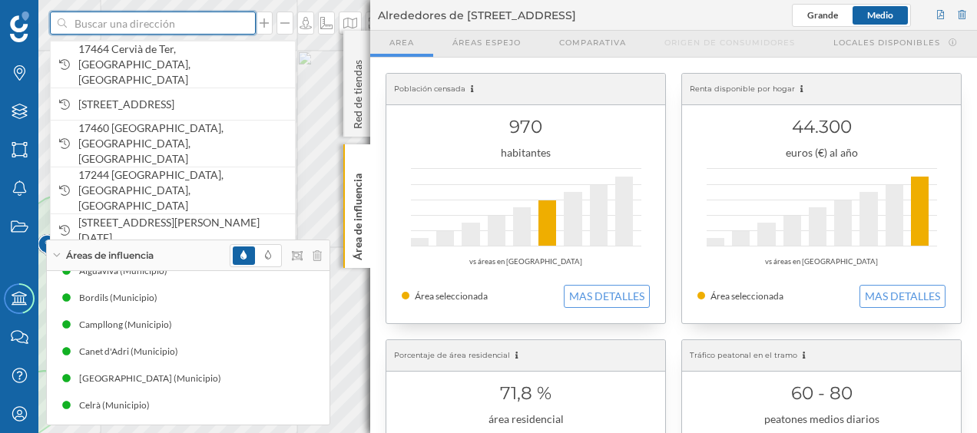
click at [166, 18] on input at bounding box center [153, 23] width 172 height 23
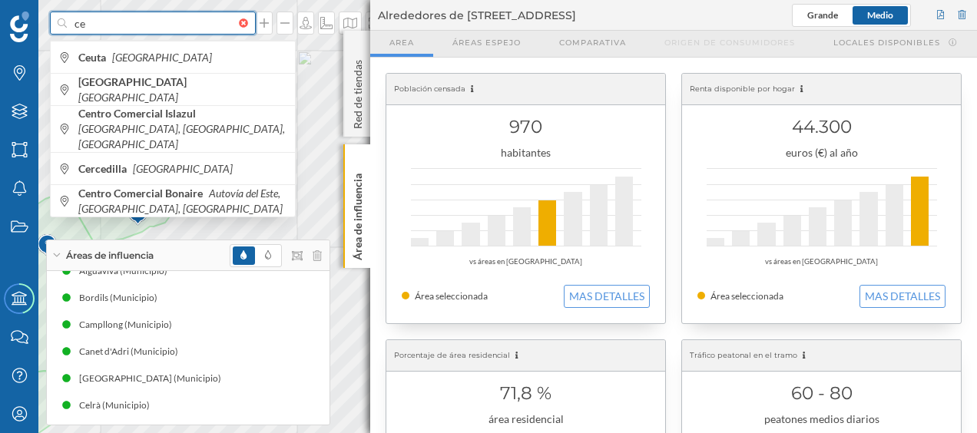
type input "c"
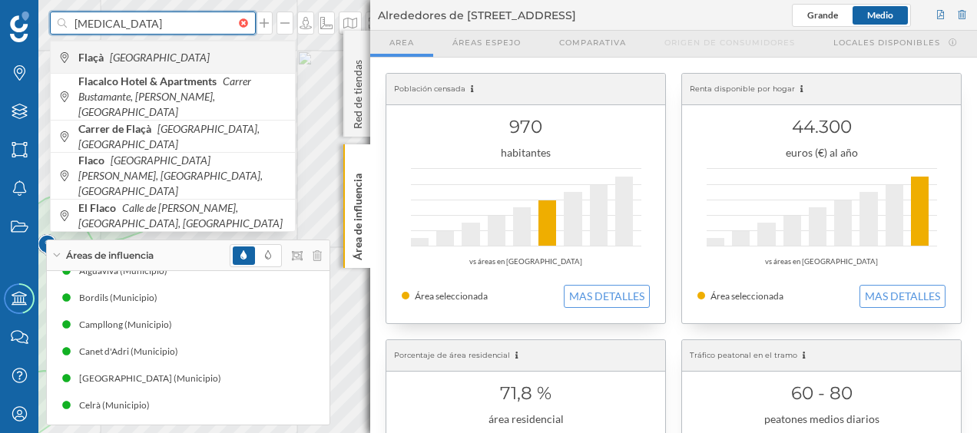
type input "[MEDICAL_DATA]"
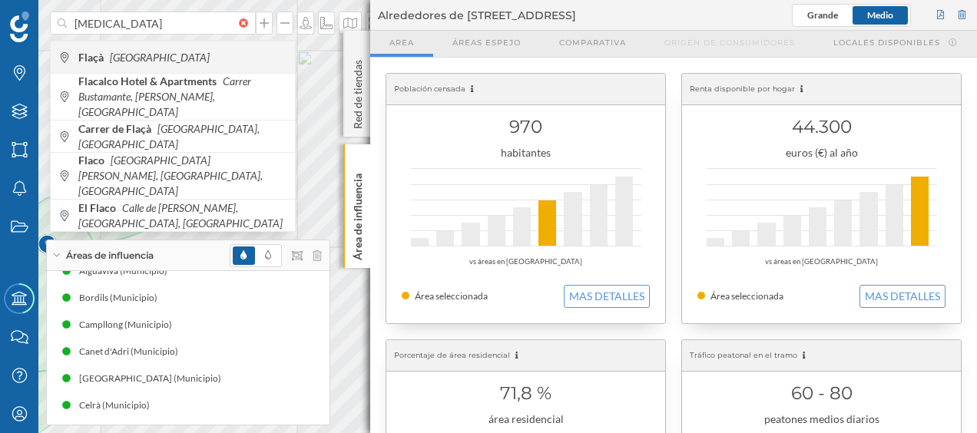
click at [218, 60] on span "Flaçà [GEOGRAPHIC_DATA]" at bounding box center [182, 57] width 209 height 15
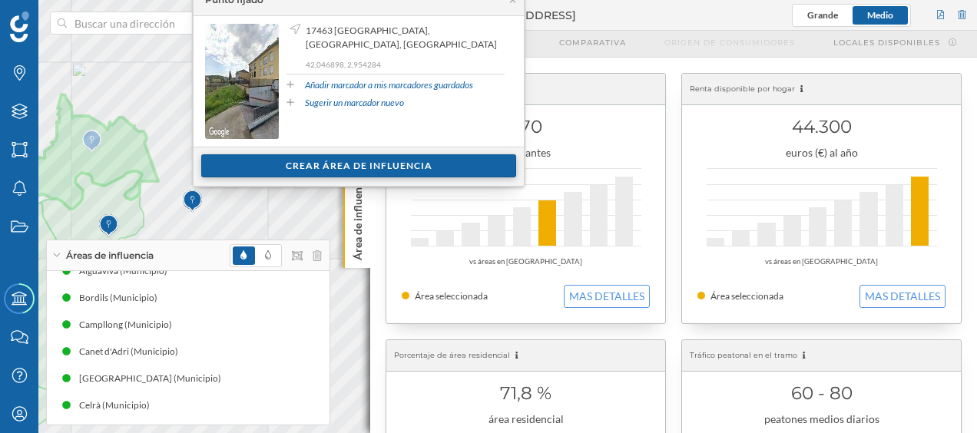
click at [319, 163] on div "Crear área de influencia" at bounding box center [358, 165] width 315 height 23
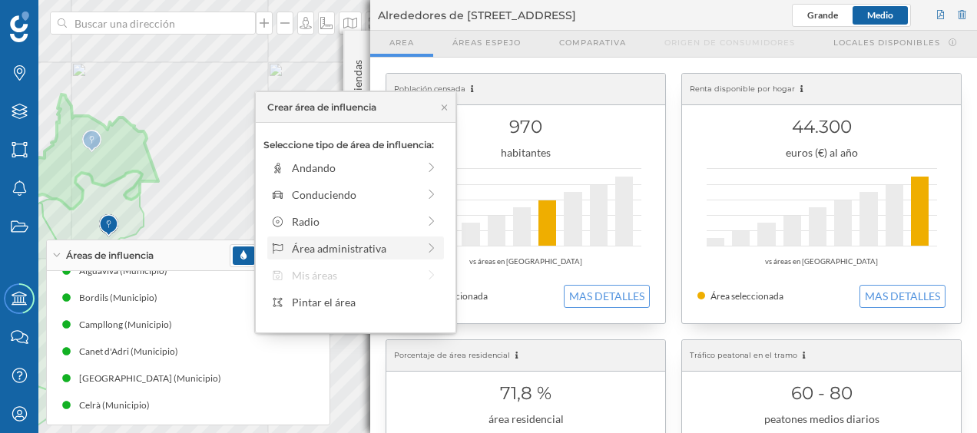
click at [319, 253] on div "Área administrativa" at bounding box center [354, 248] width 125 height 16
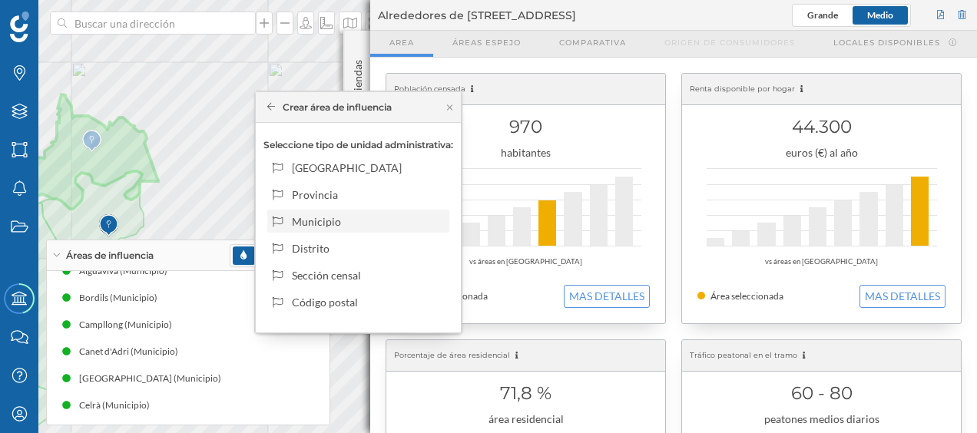
click at [327, 221] on div "Municipio" at bounding box center [367, 222] width 151 height 16
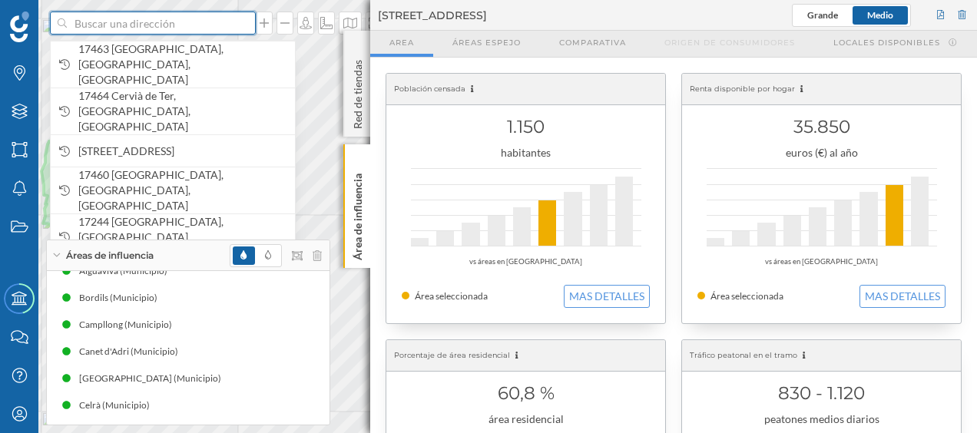
click at [172, 22] on input at bounding box center [153, 23] width 172 height 23
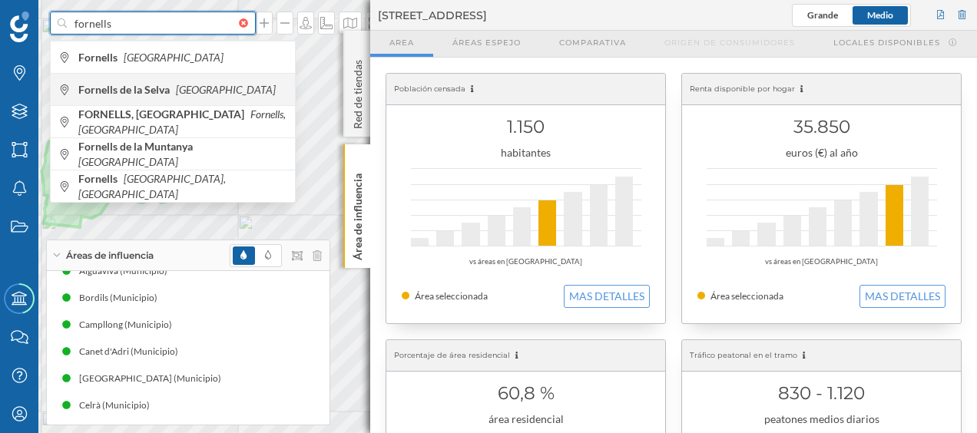
type input "fornells"
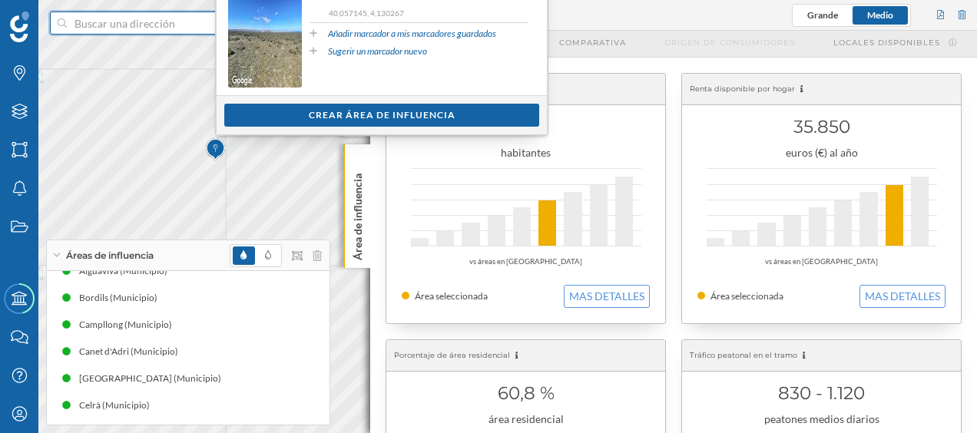
click at [129, 21] on input at bounding box center [153, 23] width 172 height 23
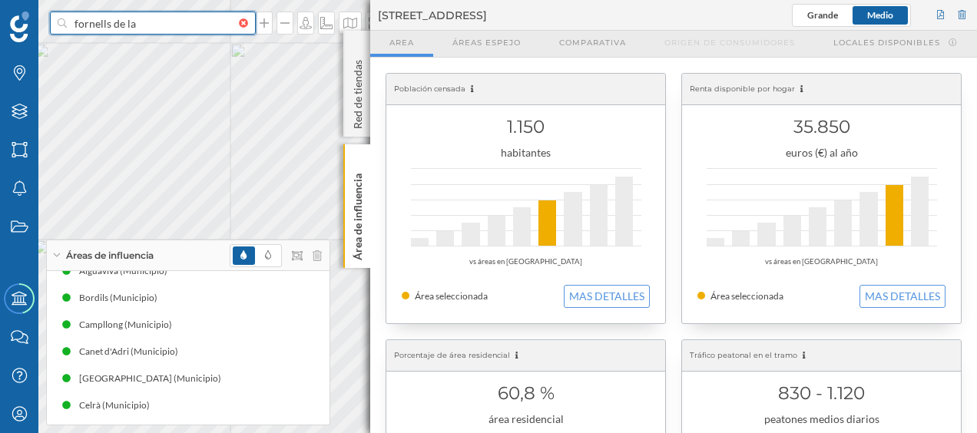
click at [154, 28] on input "fornells de la" at bounding box center [153, 23] width 172 height 23
type input "f"
type input "fornells"
click at [131, 17] on input at bounding box center [153, 23] width 172 height 23
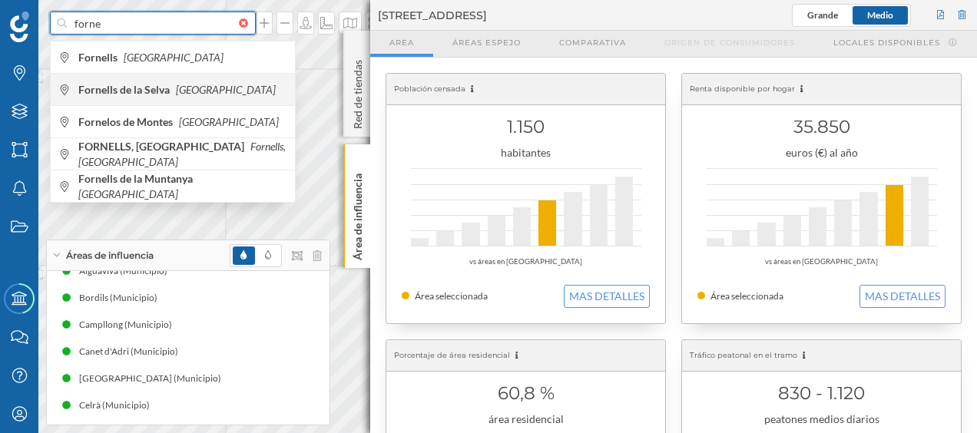
type input "forne"
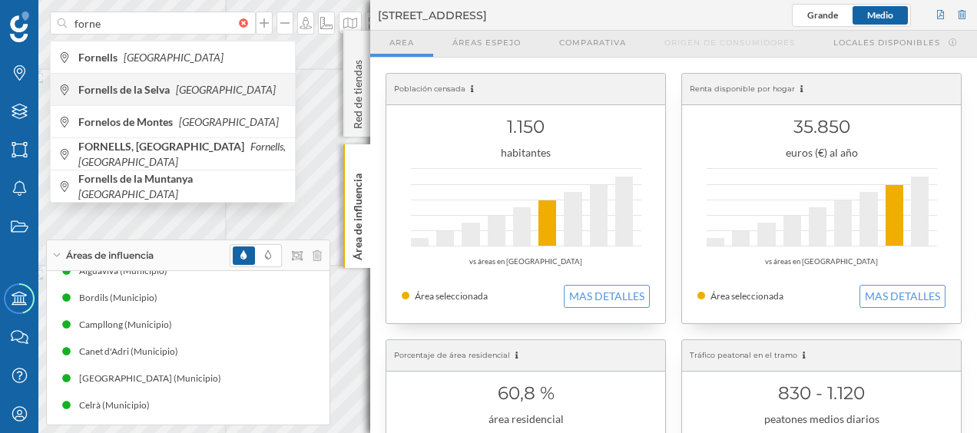
click at [115, 89] on b "Fornells de la Selva" at bounding box center [125, 89] width 95 height 13
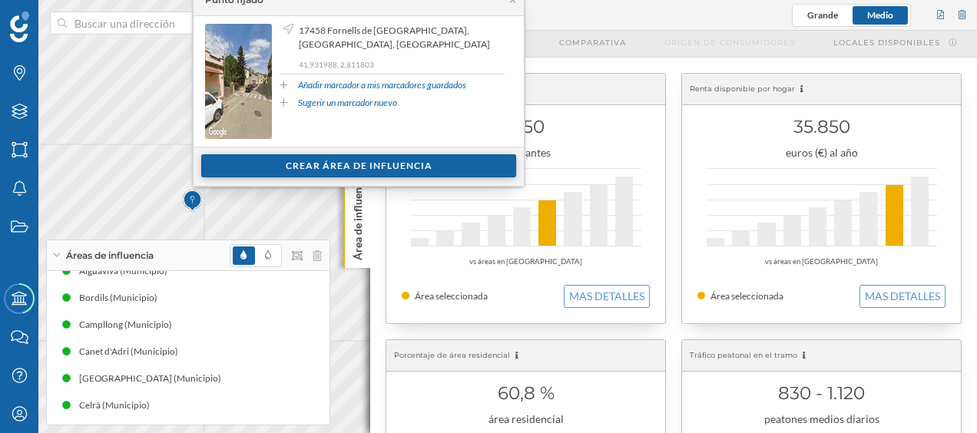
click at [255, 163] on div "Crear área de influencia" at bounding box center [358, 165] width 315 height 23
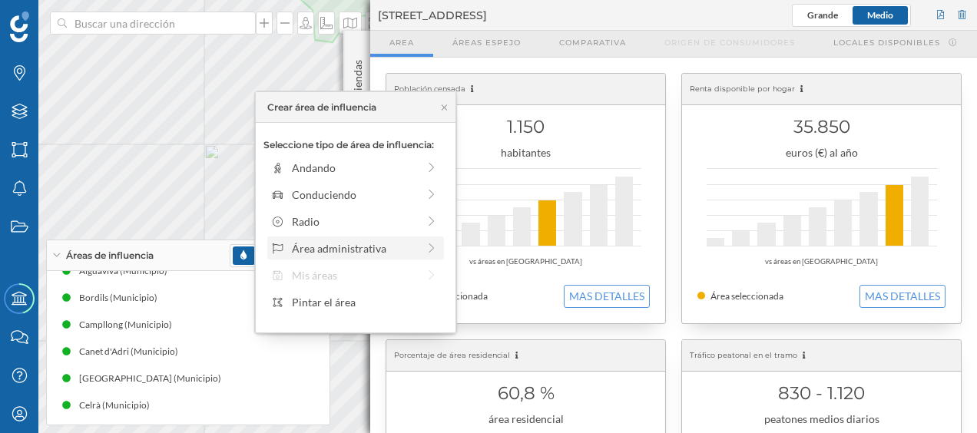
click at [316, 241] on div "Área administrativa" at bounding box center [354, 248] width 125 height 16
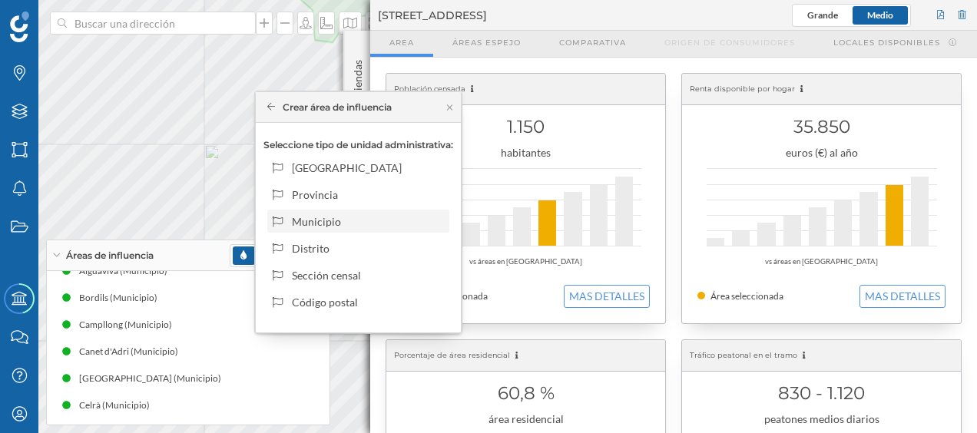
click at [333, 220] on div "Municipio" at bounding box center [367, 222] width 151 height 16
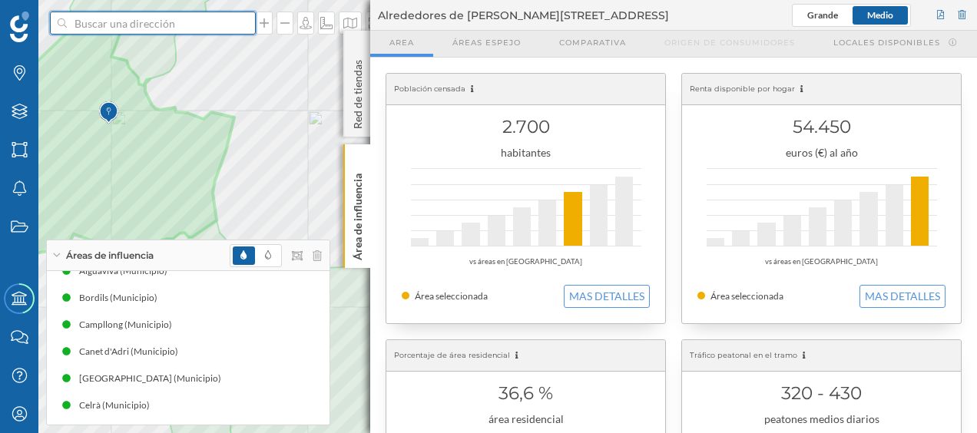
click at [172, 23] on input at bounding box center [153, 23] width 172 height 23
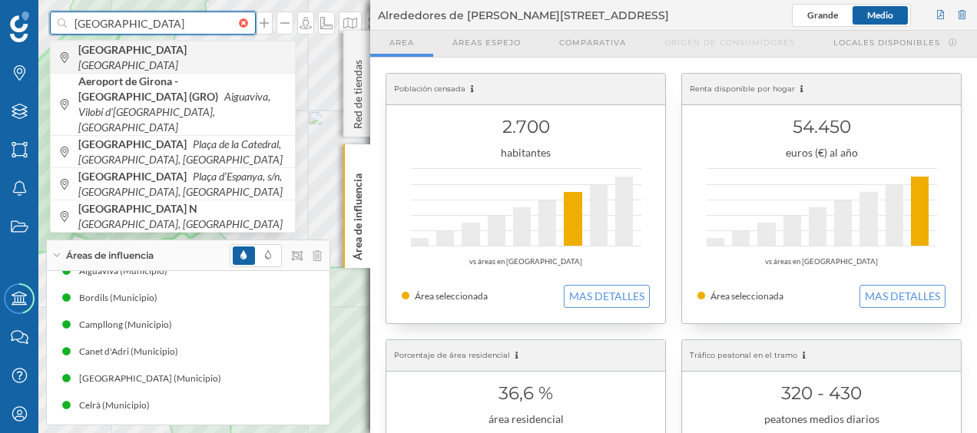
type input "[GEOGRAPHIC_DATA]"
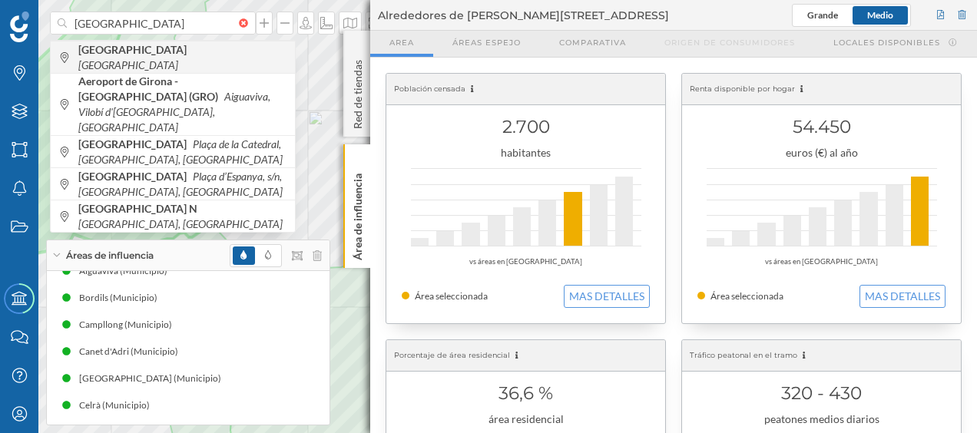
click at [129, 58] on icon "[GEOGRAPHIC_DATA]" at bounding box center [128, 64] width 100 height 13
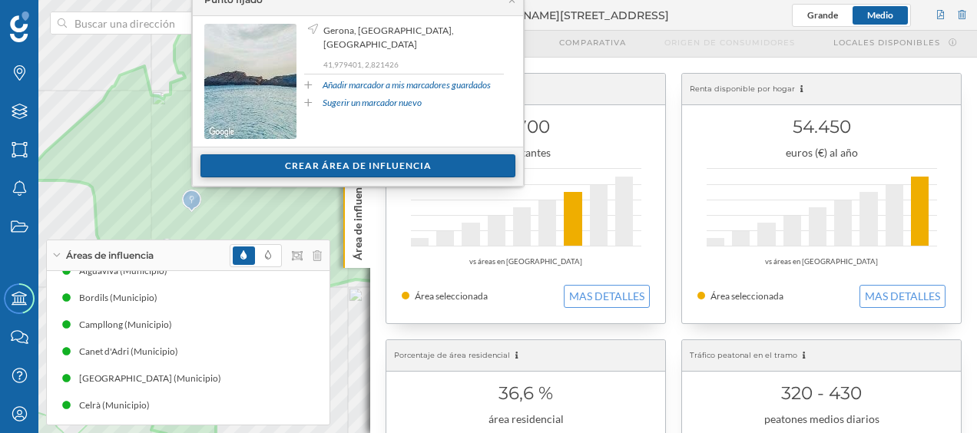
click at [287, 160] on div "Crear área de influencia" at bounding box center [357, 165] width 315 height 23
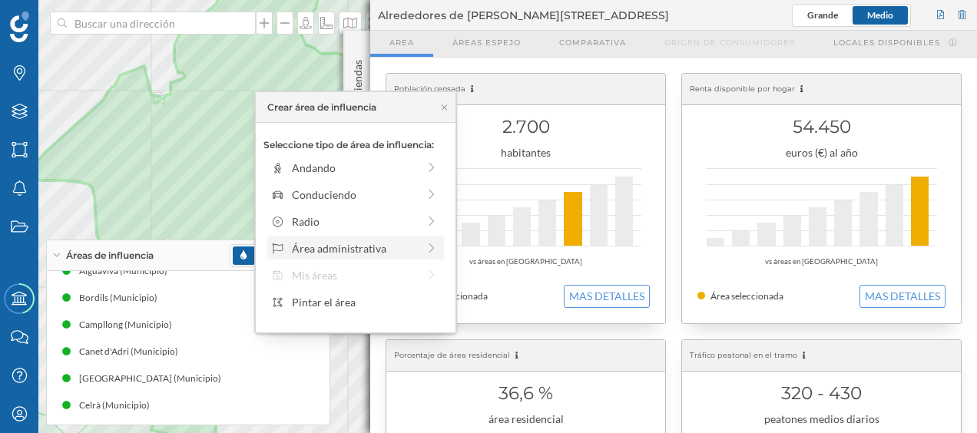
click at [323, 244] on div "Área administrativa" at bounding box center [354, 248] width 125 height 16
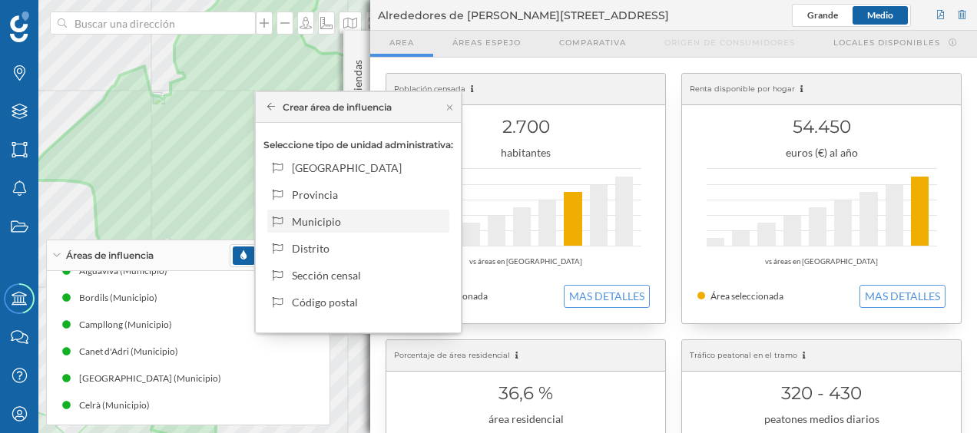
click at [330, 223] on div "Municipio" at bounding box center [367, 222] width 151 height 16
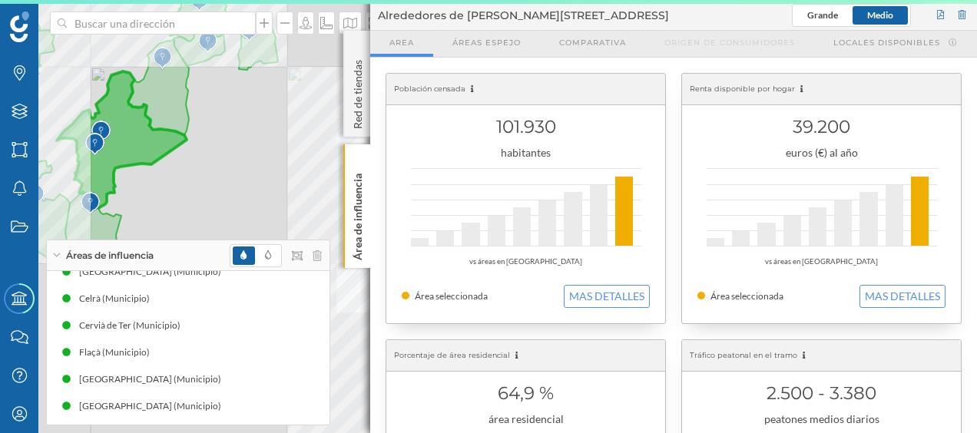
scroll to position [180, 0]
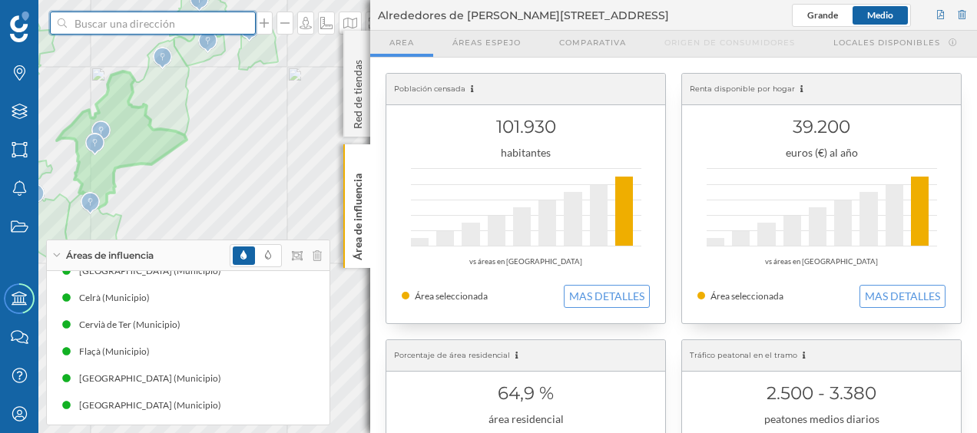
click at [138, 29] on input at bounding box center [153, 23] width 172 height 23
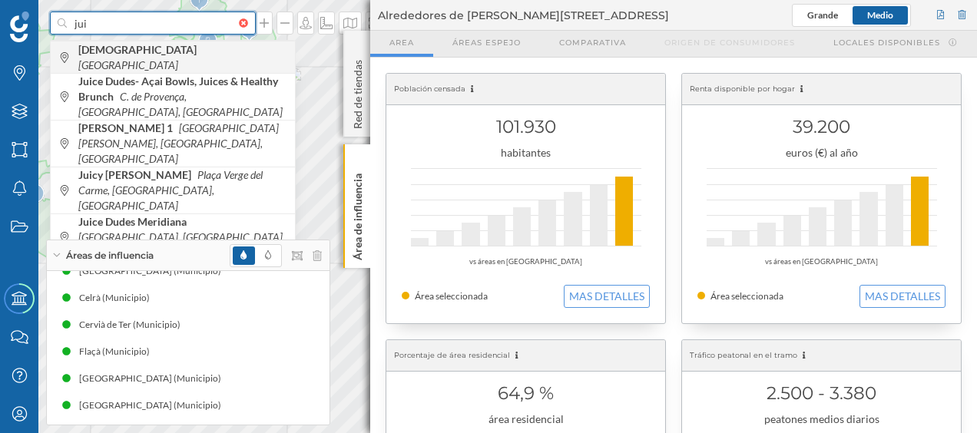
type input "jui"
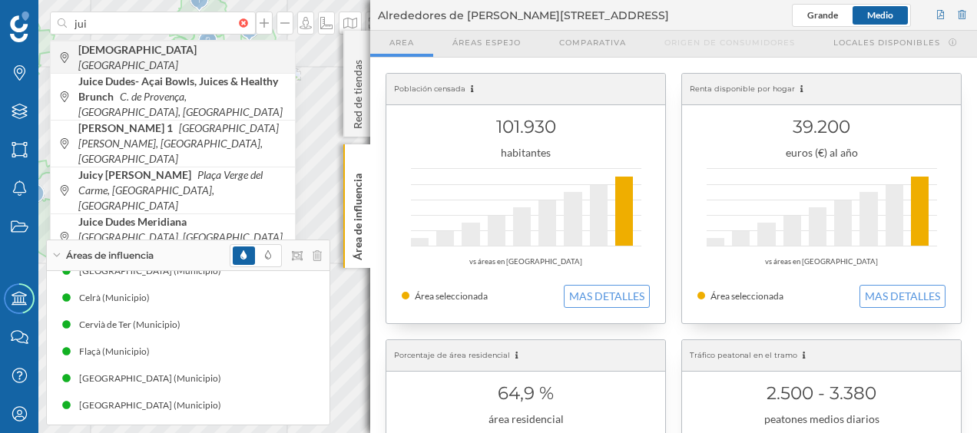
click at [121, 58] on icon "[GEOGRAPHIC_DATA]" at bounding box center [128, 64] width 100 height 13
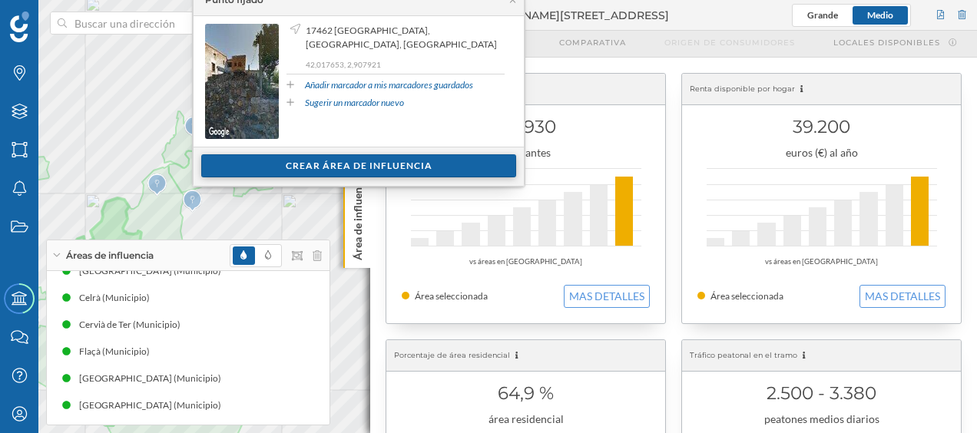
click at [310, 167] on div "Crear área de influencia" at bounding box center [358, 165] width 315 height 23
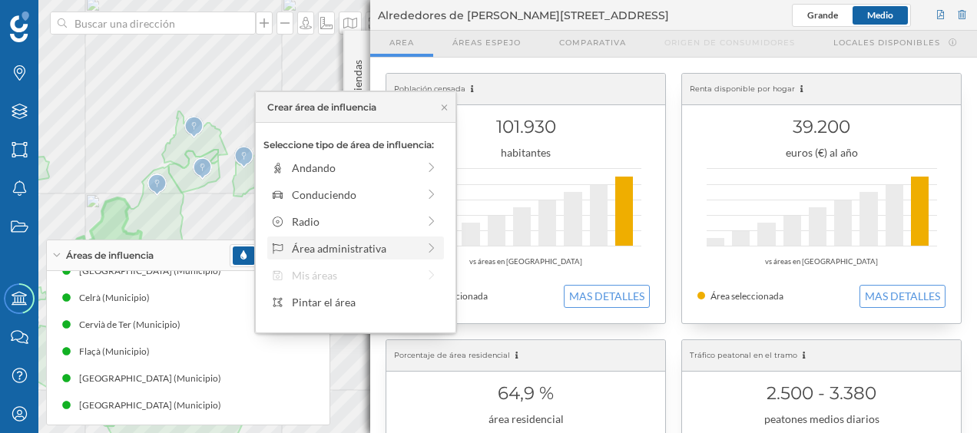
click at [339, 251] on div "Área administrativa" at bounding box center [354, 248] width 125 height 16
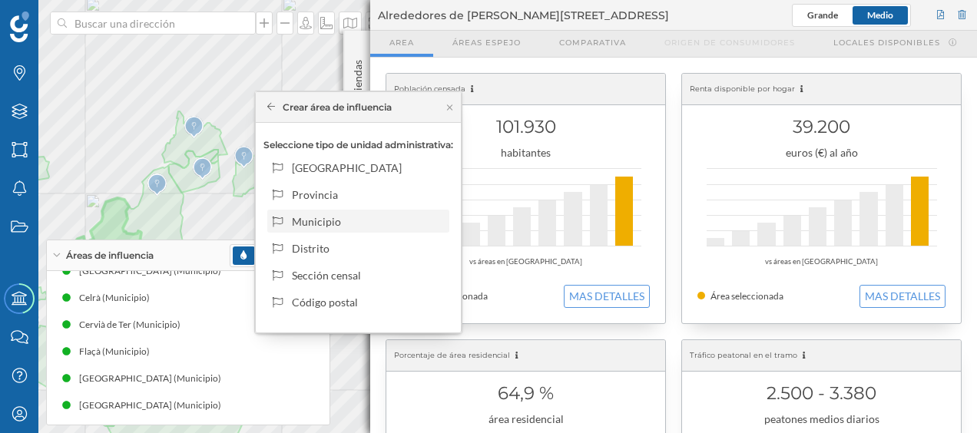
click at [336, 223] on div "Municipio" at bounding box center [367, 222] width 151 height 16
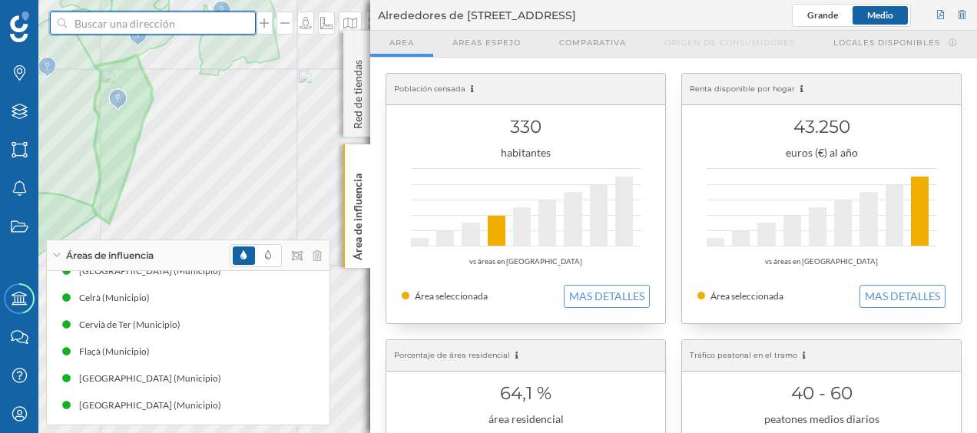
click at [184, 28] on input at bounding box center [153, 23] width 172 height 23
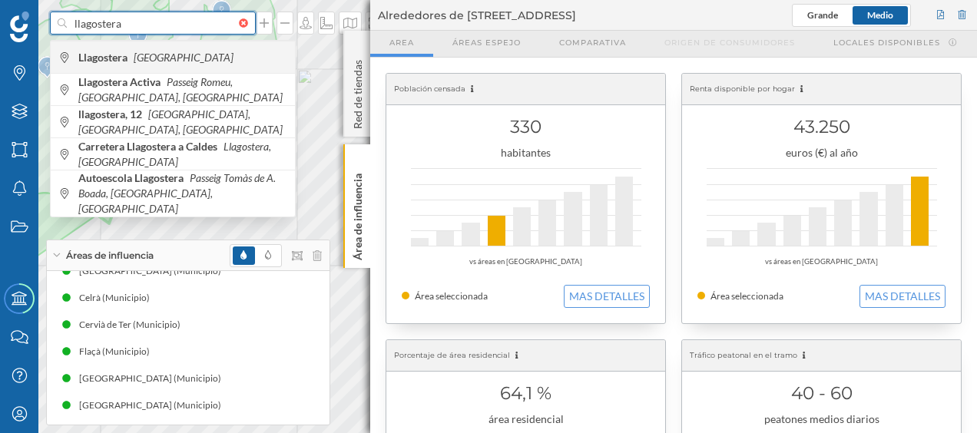
type input "llagostera"
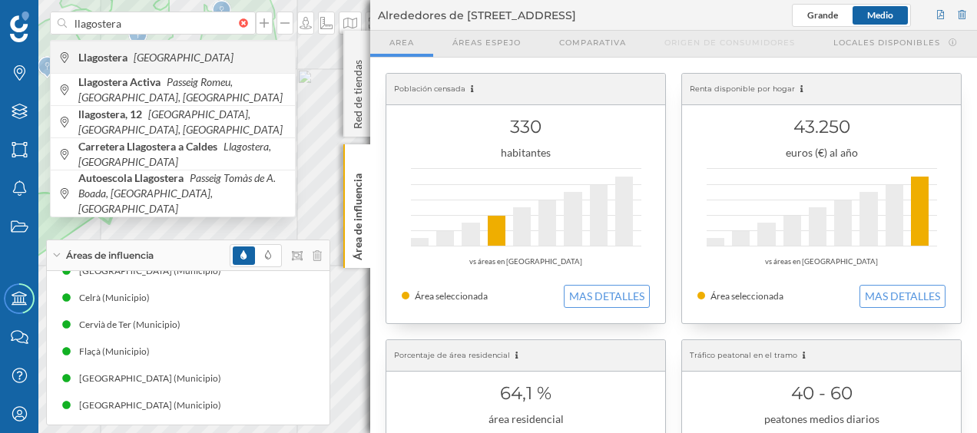
click at [171, 53] on span "Llagostera [GEOGRAPHIC_DATA]" at bounding box center [182, 57] width 209 height 15
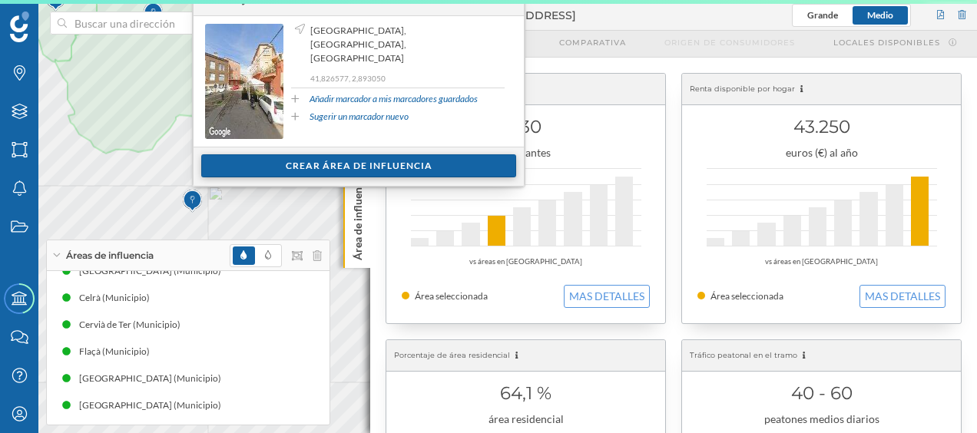
click at [280, 166] on div "Crear área de influencia" at bounding box center [358, 165] width 315 height 23
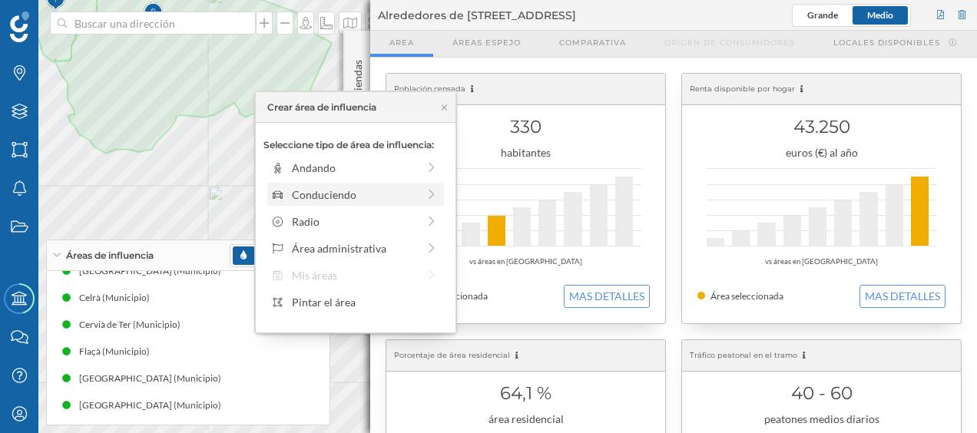
click at [330, 194] on div "Conduciendo" at bounding box center [354, 195] width 125 height 16
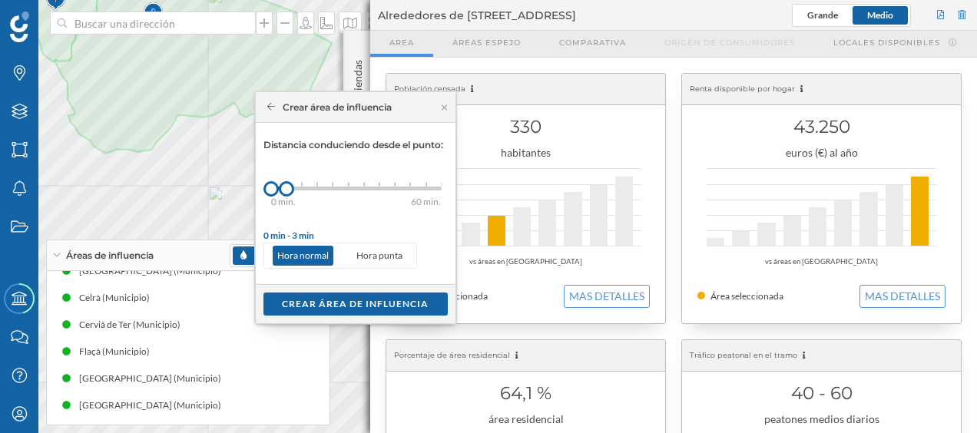
click at [270, 111] on icon at bounding box center [271, 106] width 8 height 9
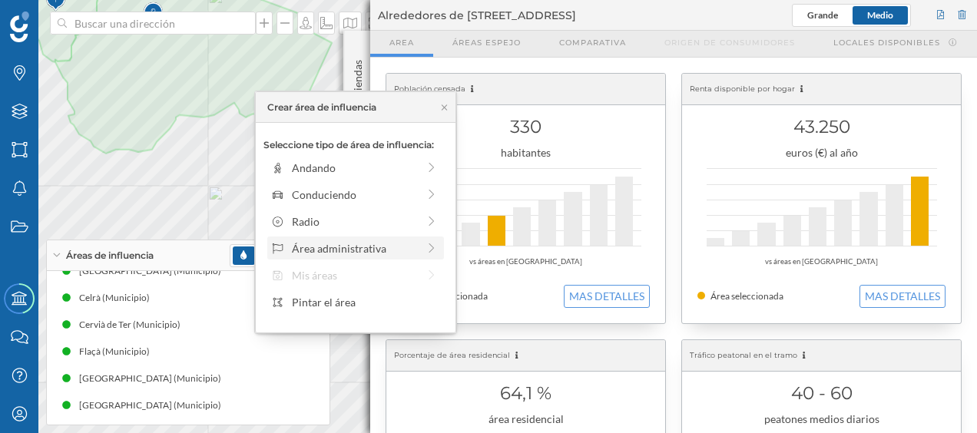
click at [331, 243] on div "Área administrativa" at bounding box center [354, 248] width 125 height 16
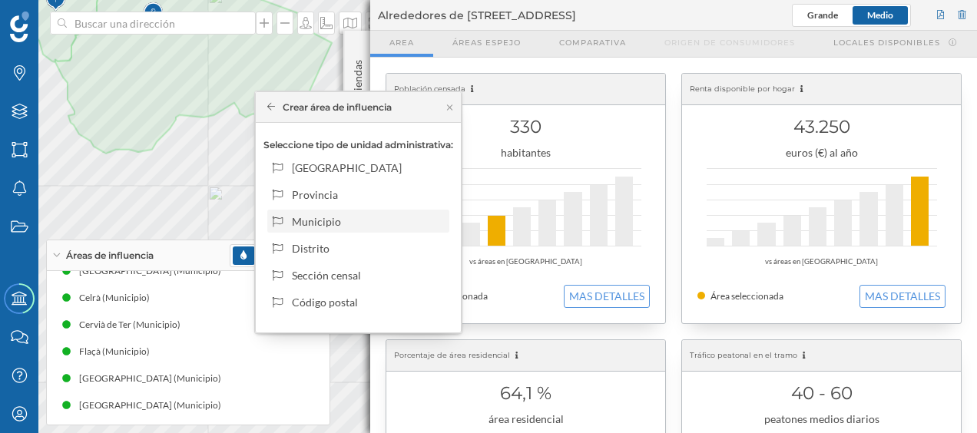
click at [336, 216] on div "Municipio" at bounding box center [367, 222] width 151 height 16
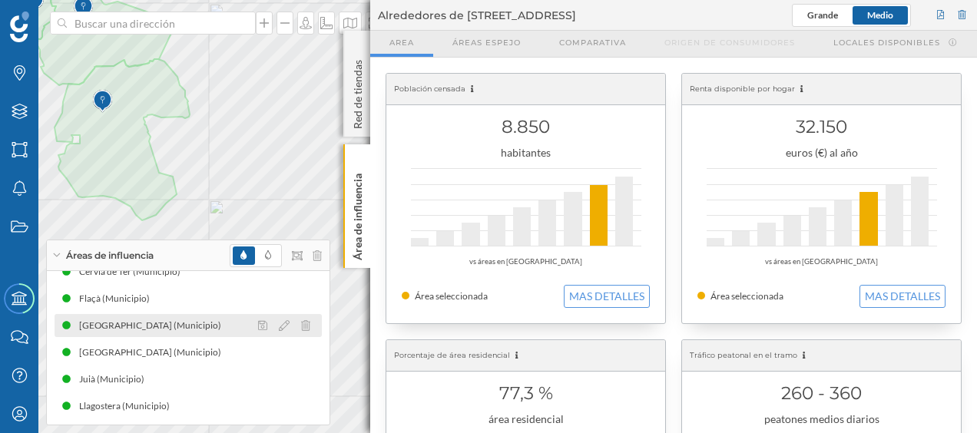
scroll to position [234, 0]
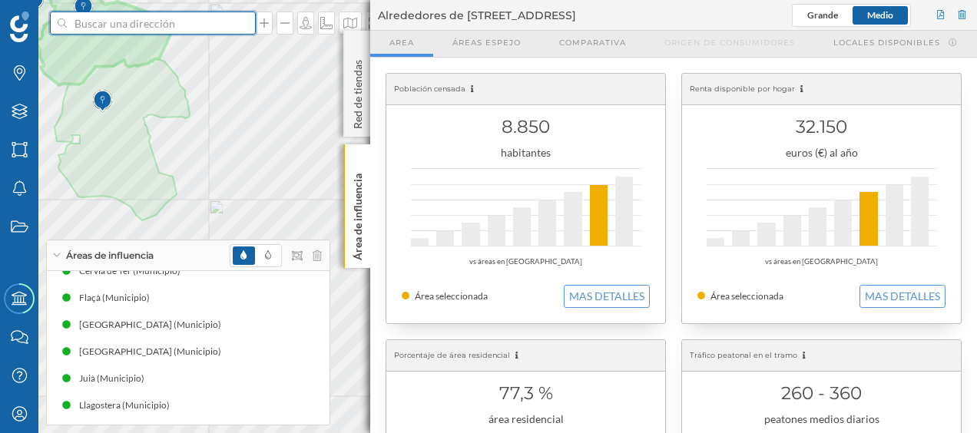
click at [146, 32] on input at bounding box center [153, 23] width 172 height 23
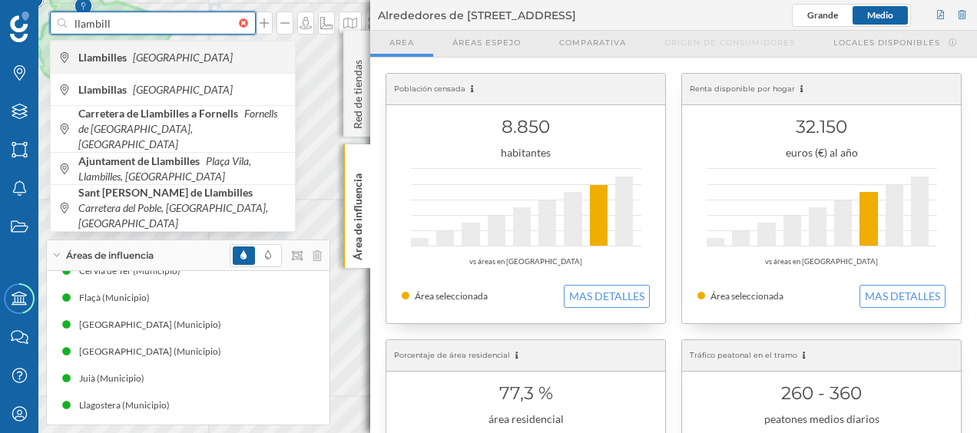
type input "llambill"
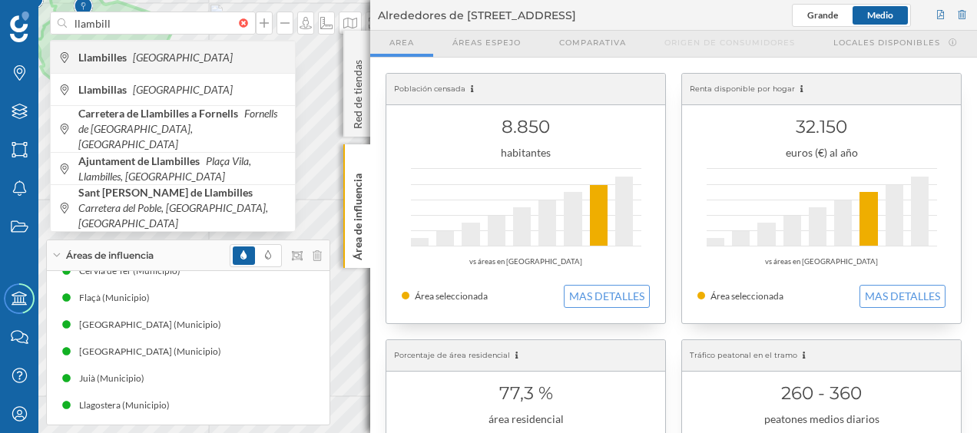
click at [162, 52] on icon "[GEOGRAPHIC_DATA]" at bounding box center [183, 57] width 100 height 13
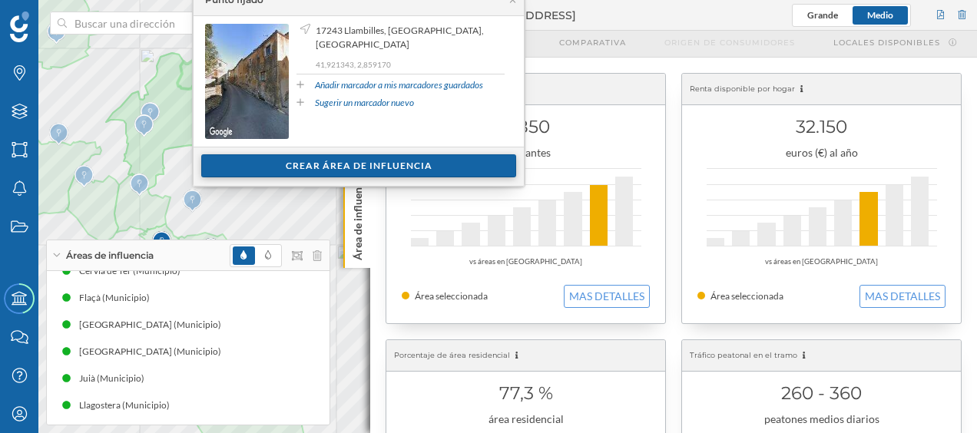
click at [287, 164] on div "Crear área de influencia" at bounding box center [358, 165] width 315 height 23
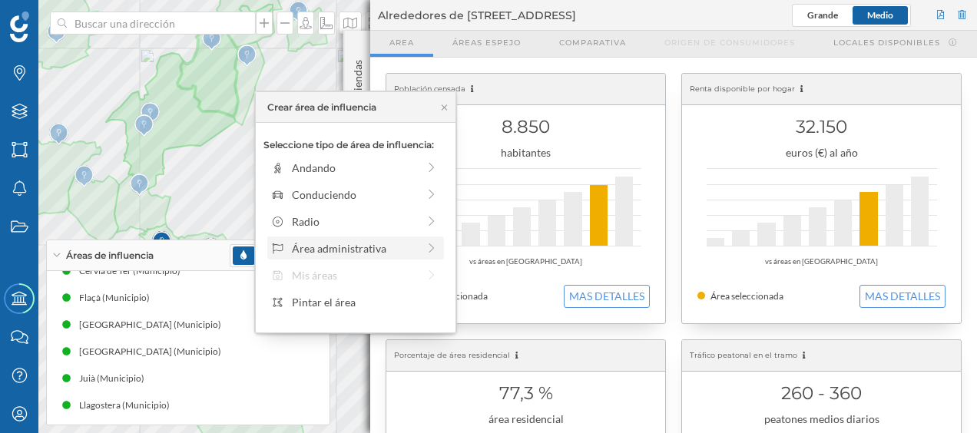
click at [330, 247] on div "Área administrativa" at bounding box center [354, 248] width 125 height 16
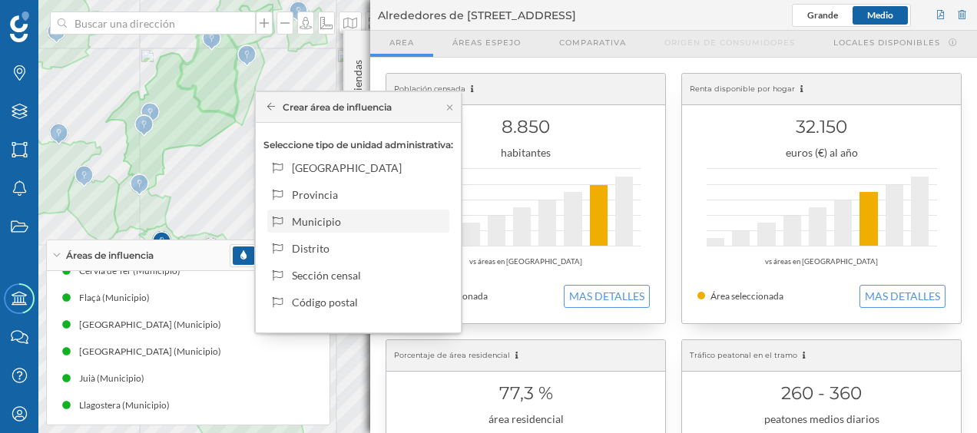
click at [333, 217] on div "Municipio" at bounding box center [367, 222] width 151 height 16
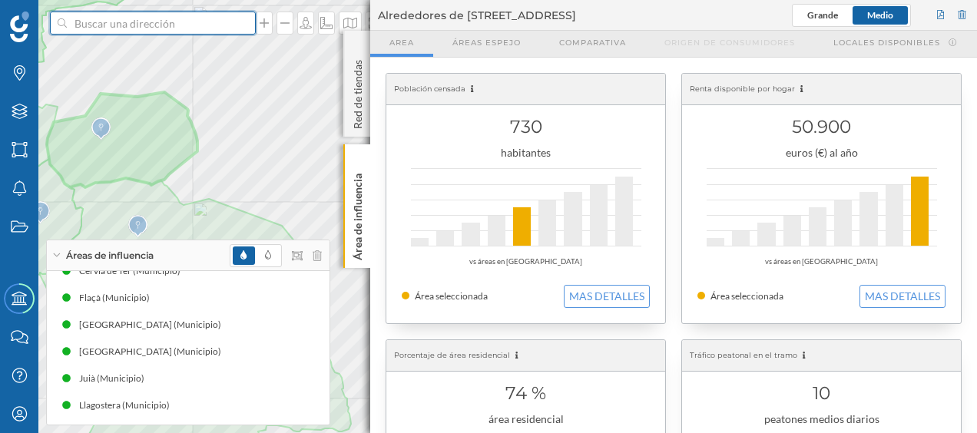
click at [171, 22] on input at bounding box center [153, 23] width 172 height 23
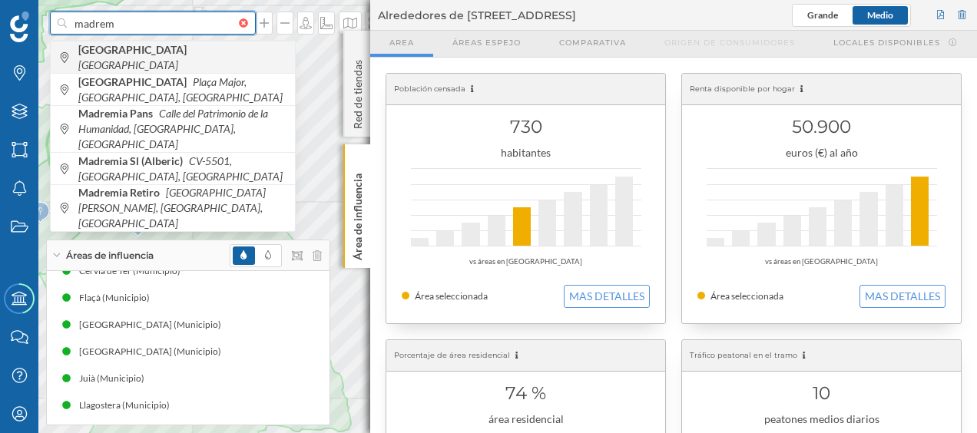
type input "madrem"
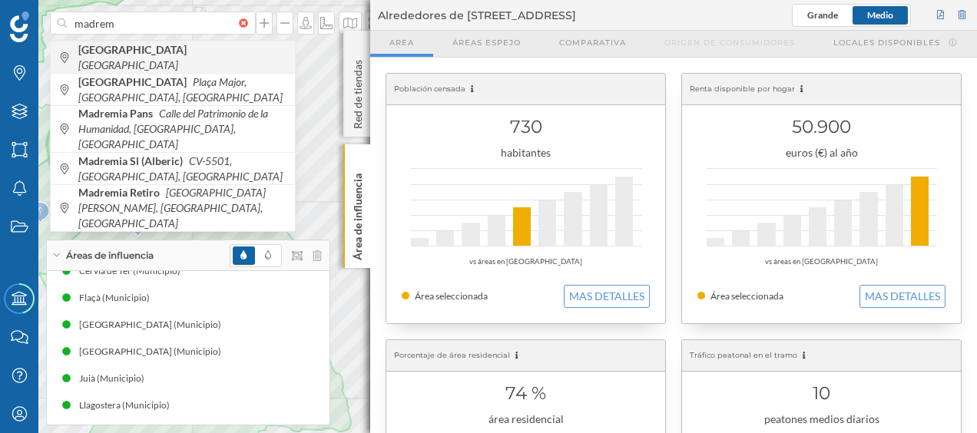
click at [200, 57] on span "[GEOGRAPHIC_DATA] [GEOGRAPHIC_DATA]" at bounding box center [182, 57] width 209 height 31
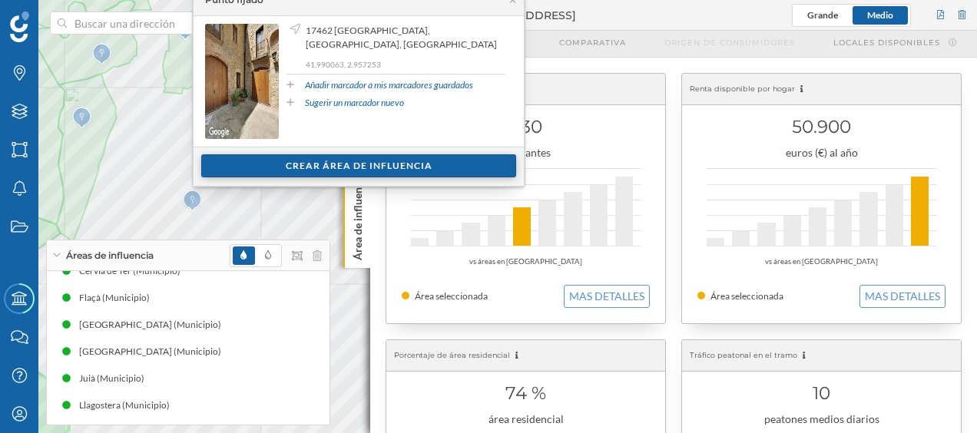
click at [264, 164] on div "Crear área de influencia" at bounding box center [358, 165] width 315 height 23
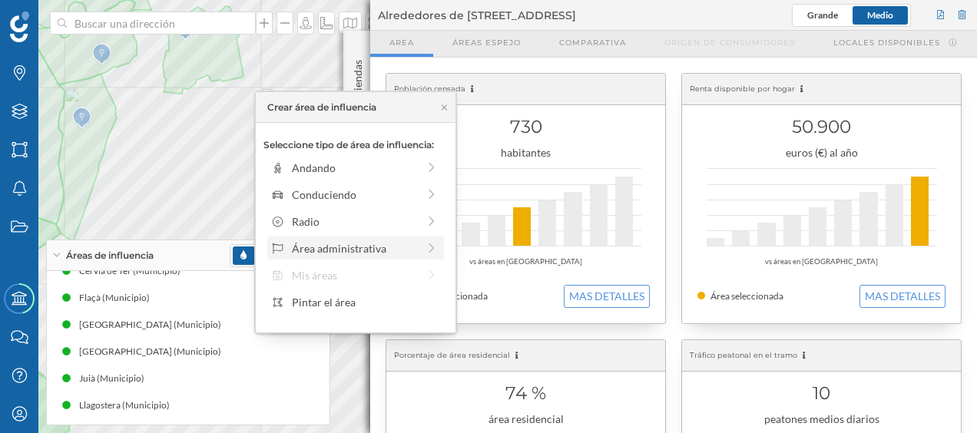
click at [313, 252] on div "Área administrativa" at bounding box center [354, 248] width 125 height 16
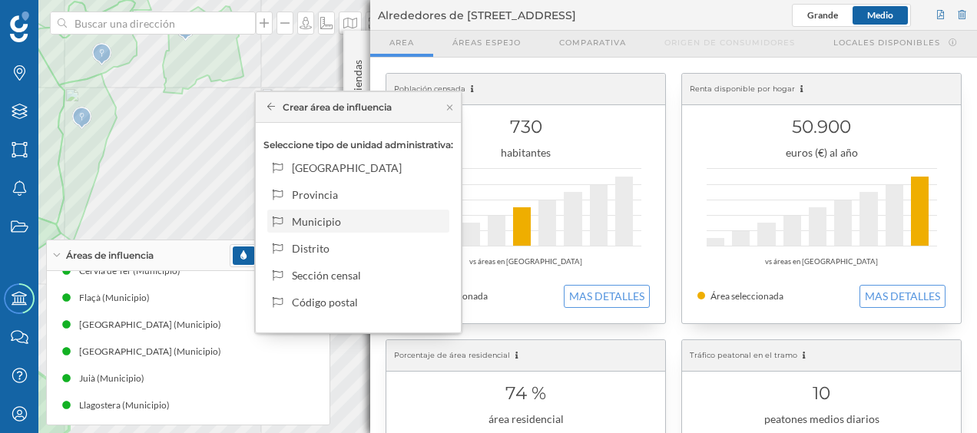
click at [327, 215] on div "Municipio" at bounding box center [367, 222] width 151 height 16
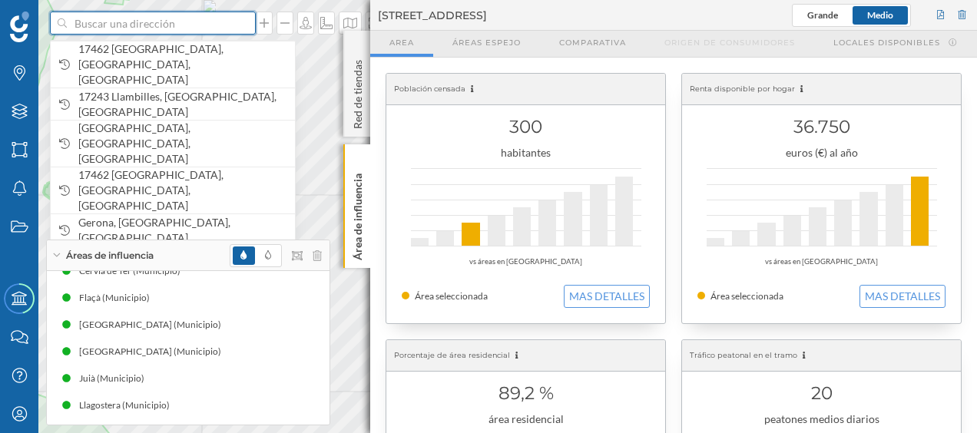
click at [124, 22] on input at bounding box center [153, 23] width 172 height 23
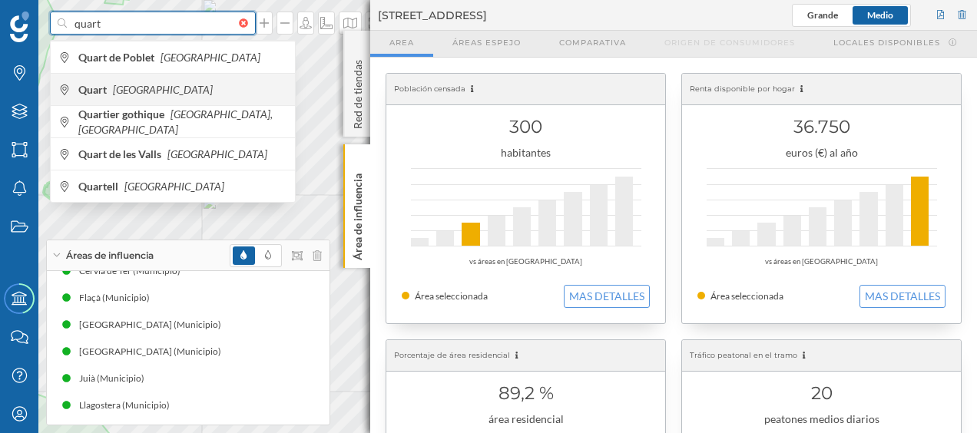
type input "quart"
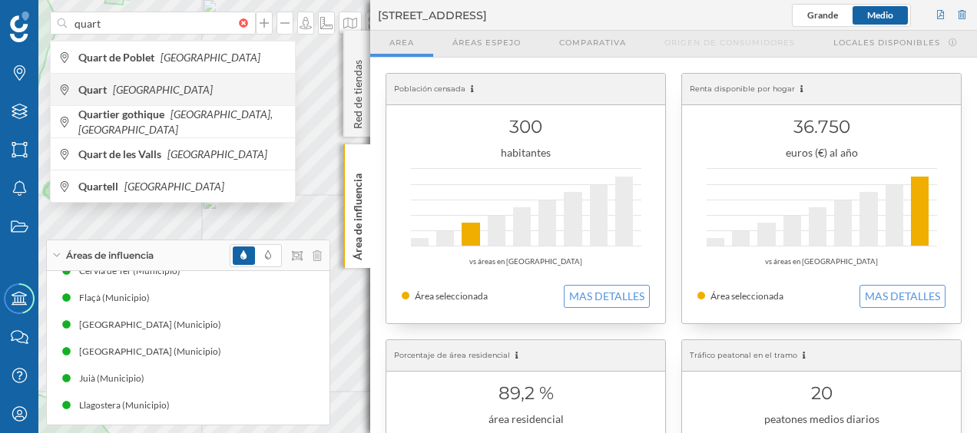
click at [124, 86] on icon "[GEOGRAPHIC_DATA]" at bounding box center [163, 89] width 100 height 13
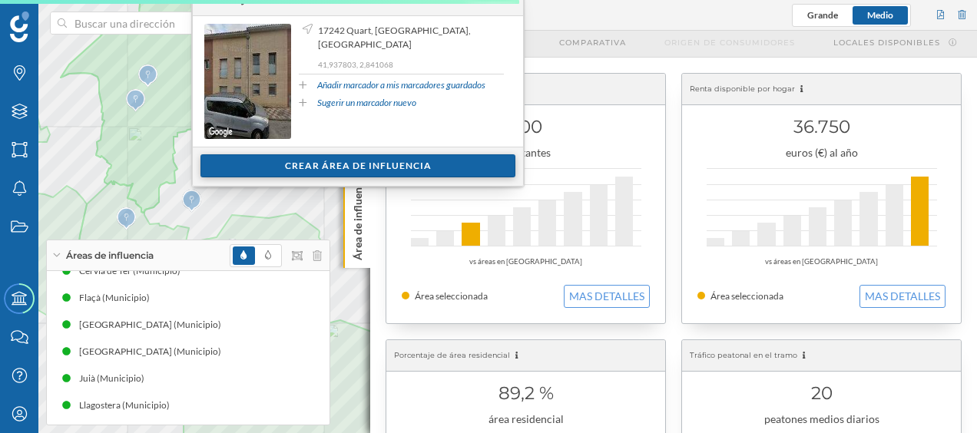
click at [283, 161] on div "Crear área de influencia" at bounding box center [357, 165] width 315 height 23
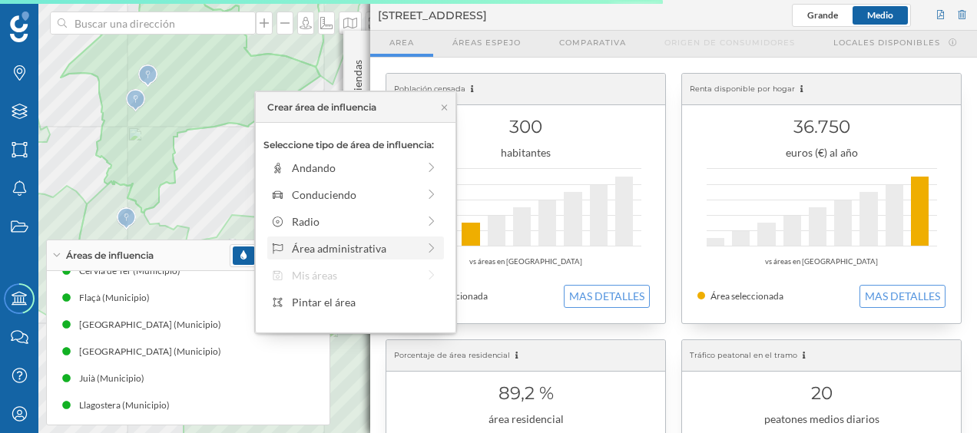
click at [306, 241] on div "Área administrativa" at bounding box center [354, 248] width 125 height 16
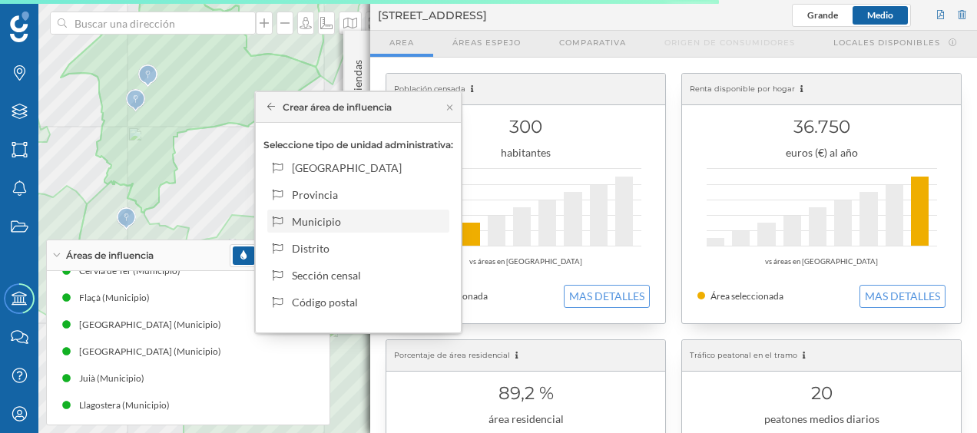
click at [315, 223] on div "Municipio" at bounding box center [367, 222] width 151 height 16
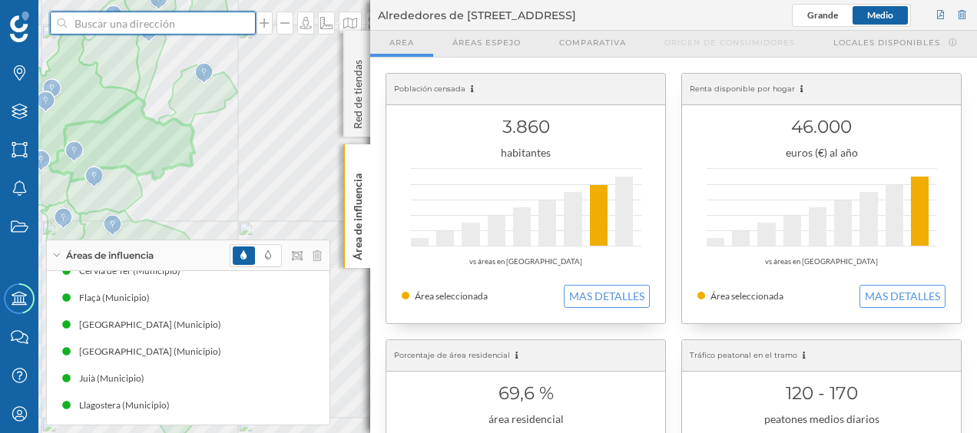
click at [184, 20] on input at bounding box center [153, 23] width 172 height 23
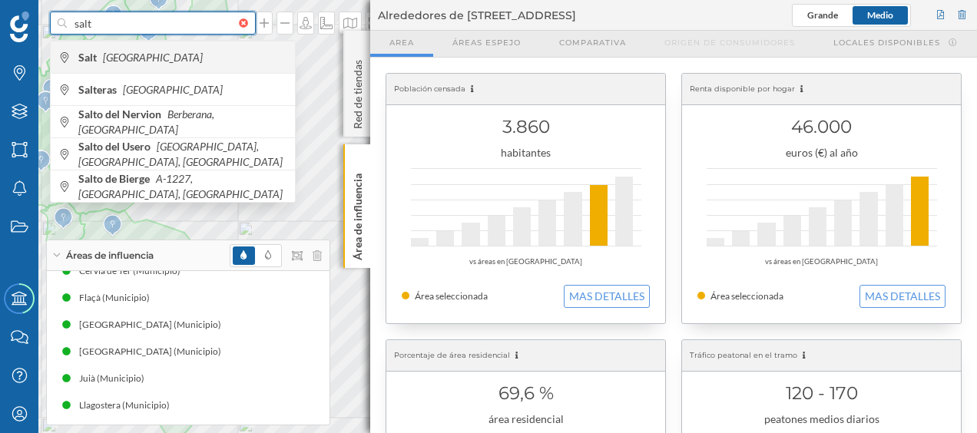
type input "salt"
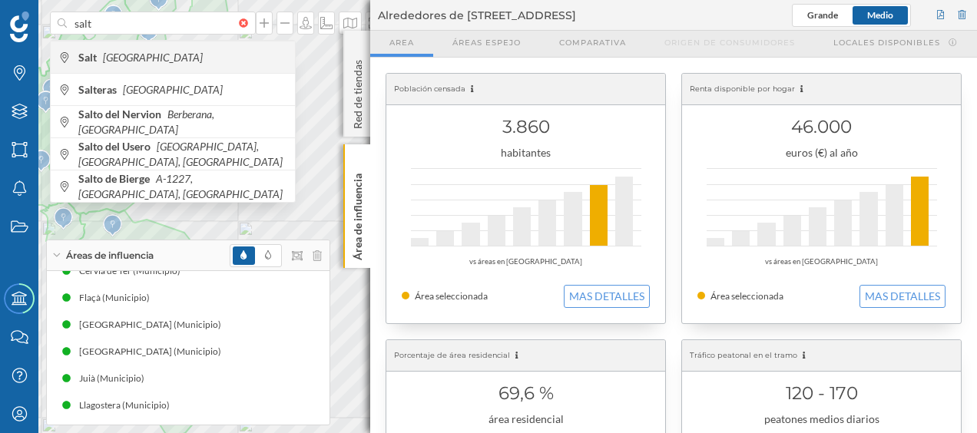
click at [128, 58] on icon "[GEOGRAPHIC_DATA]" at bounding box center [153, 57] width 100 height 13
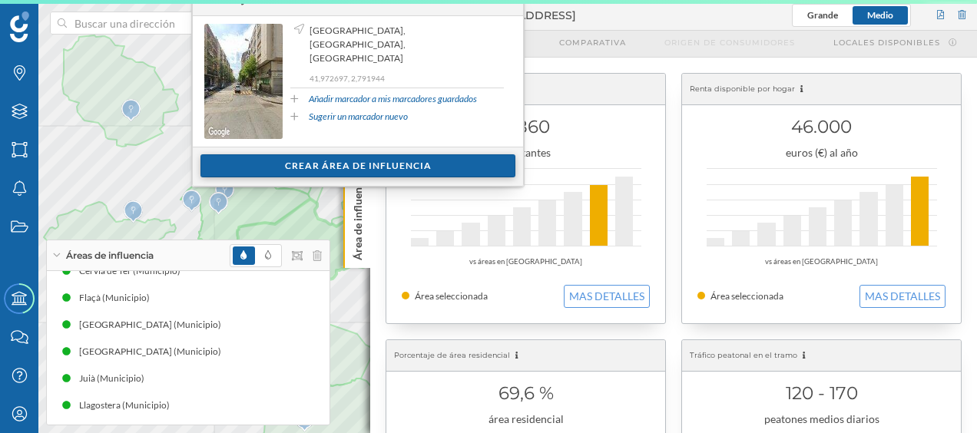
click at [243, 166] on div "Crear área de influencia" at bounding box center [357, 165] width 315 height 23
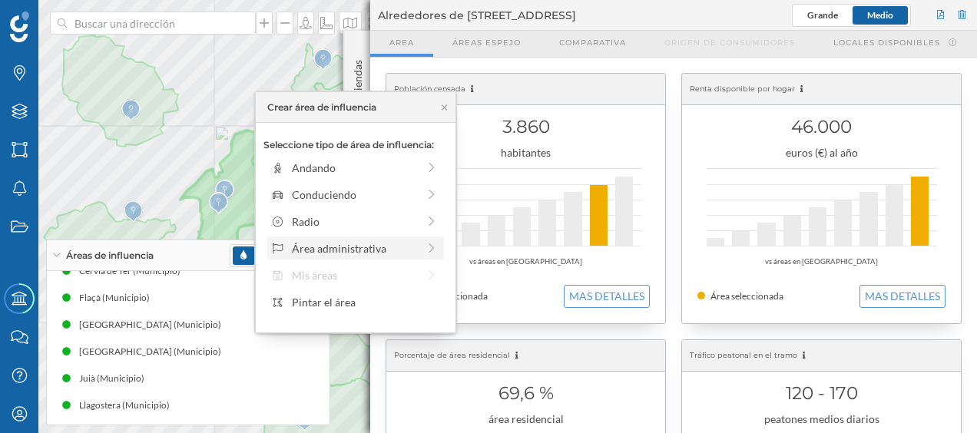
click at [299, 246] on div "Área administrativa" at bounding box center [354, 248] width 125 height 16
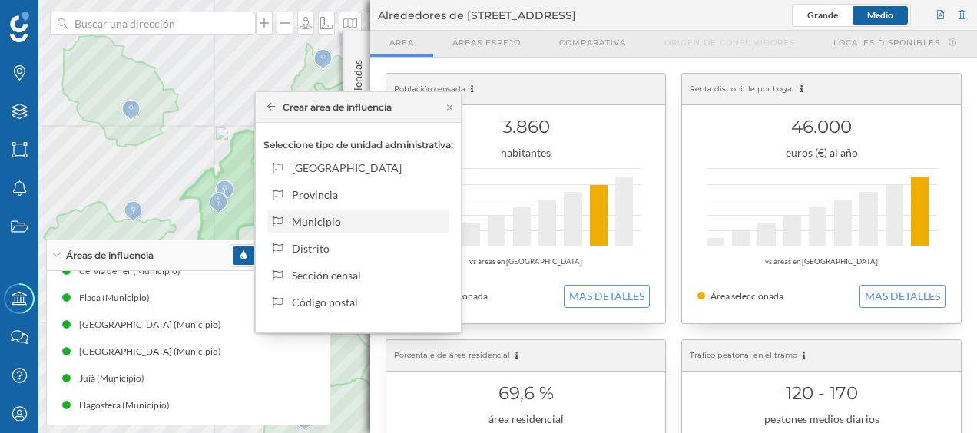
click at [311, 222] on div "Municipio" at bounding box center [367, 222] width 151 height 16
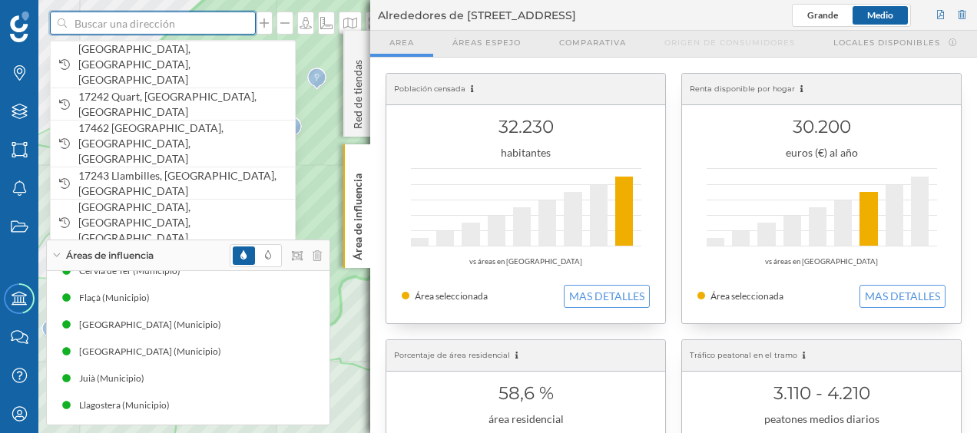
click at [169, 29] on input at bounding box center [153, 23] width 172 height 23
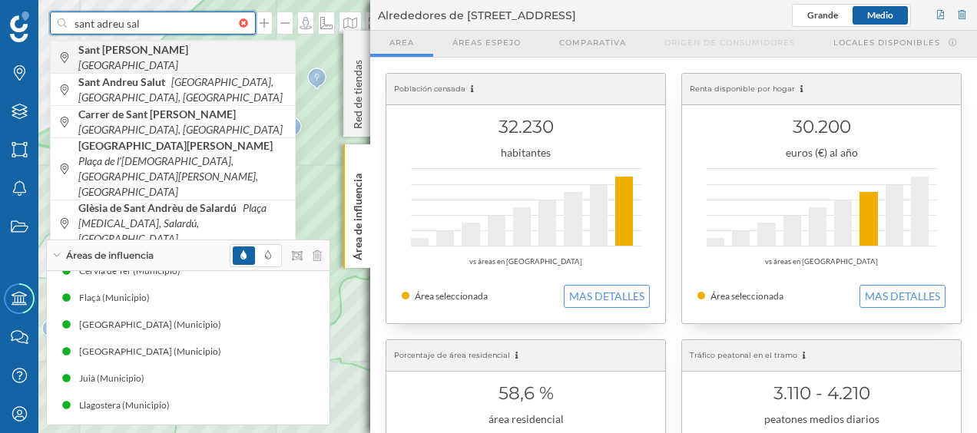
type input "sant adreu sal"
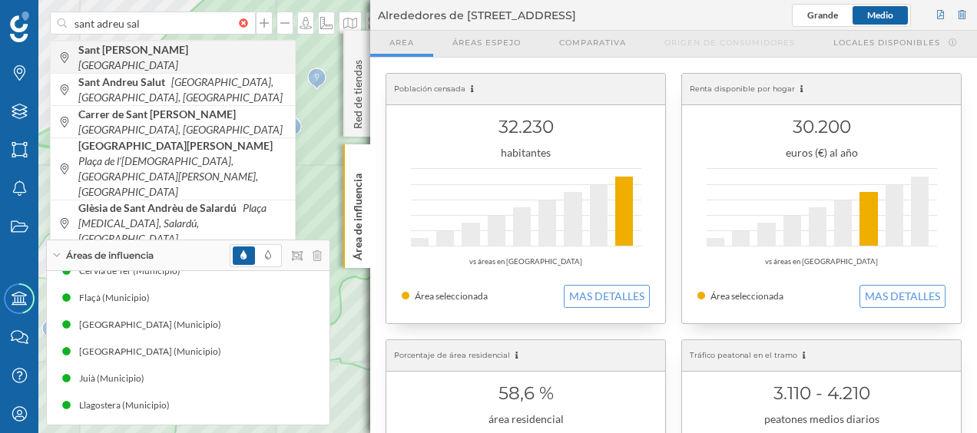
click at [147, 55] on b "Sant [PERSON_NAME]" at bounding box center [135, 49] width 114 height 13
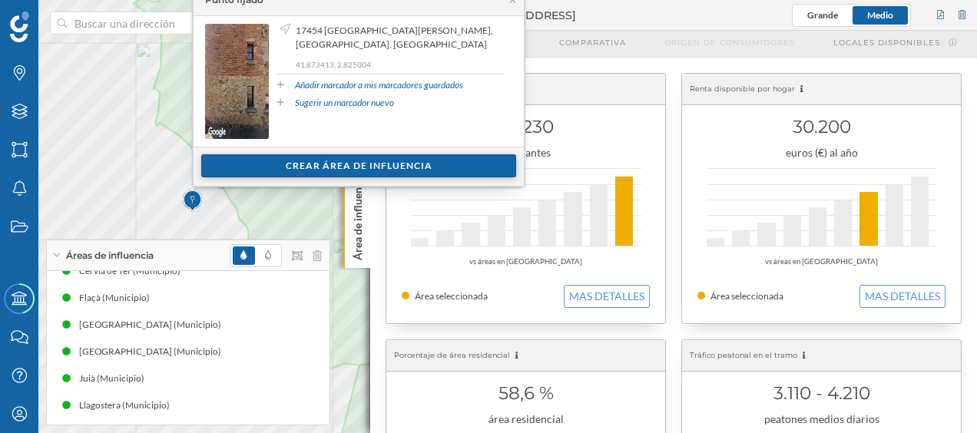
click at [306, 166] on div "Crear área de influencia" at bounding box center [358, 165] width 315 height 23
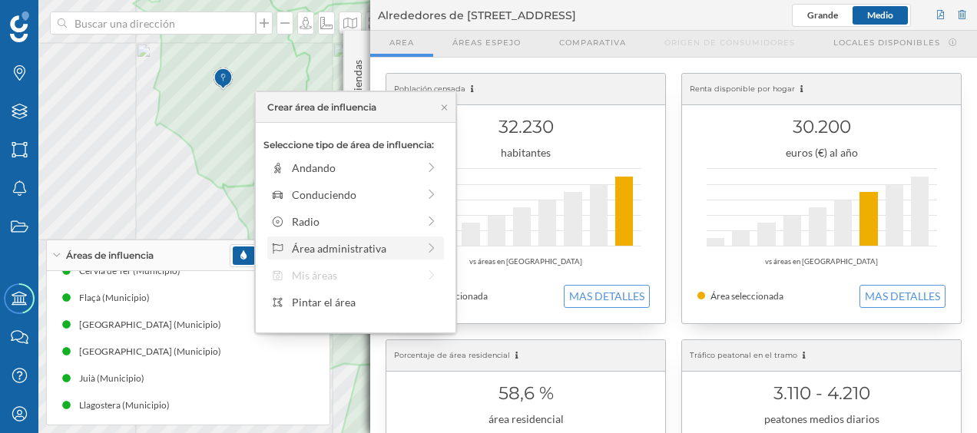
click at [306, 244] on div "Área administrativa" at bounding box center [354, 248] width 125 height 16
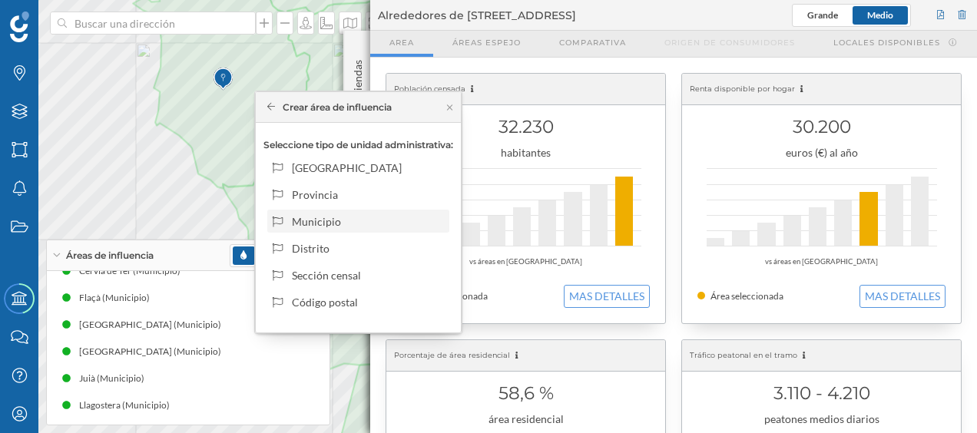
click at [313, 216] on div "Municipio" at bounding box center [367, 222] width 151 height 16
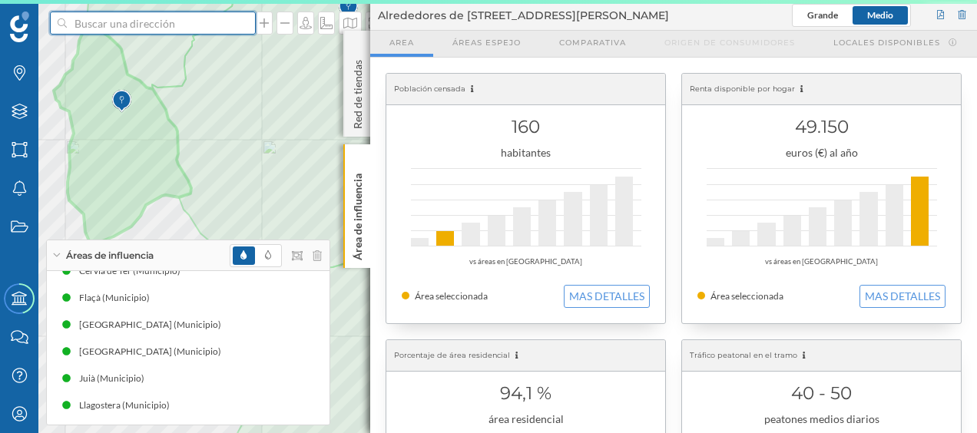
click at [174, 23] on input at bounding box center [153, 23] width 172 height 23
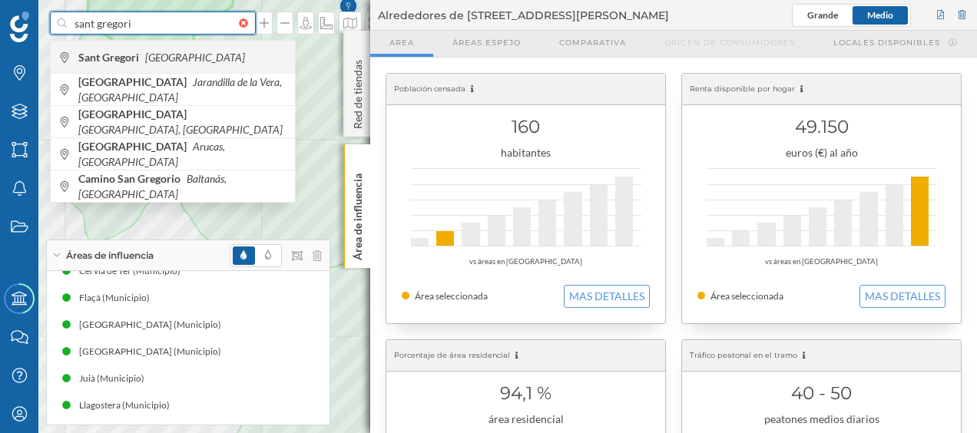
type input "sant gregori"
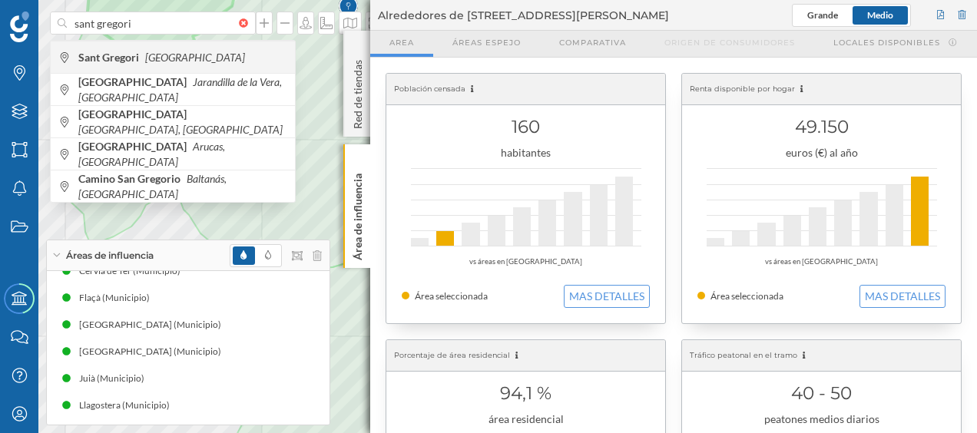
click at [159, 51] on icon "[GEOGRAPHIC_DATA]" at bounding box center [195, 57] width 100 height 13
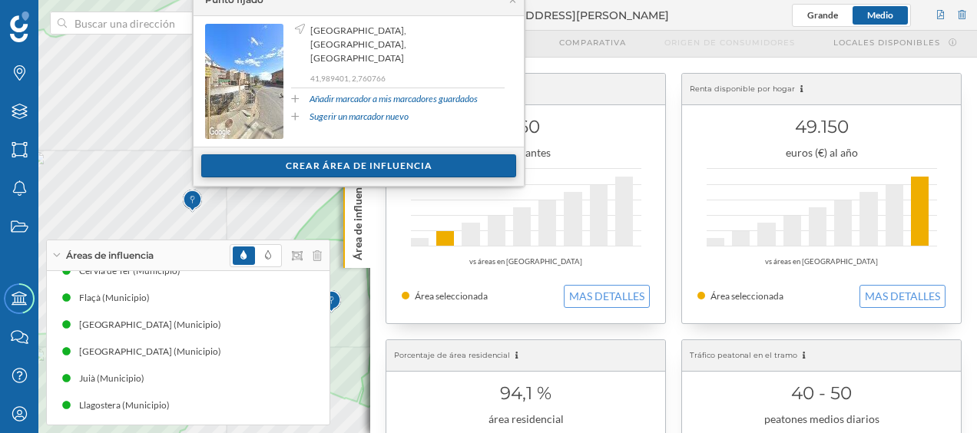
click at [255, 169] on div "Crear área de influencia" at bounding box center [358, 165] width 315 height 23
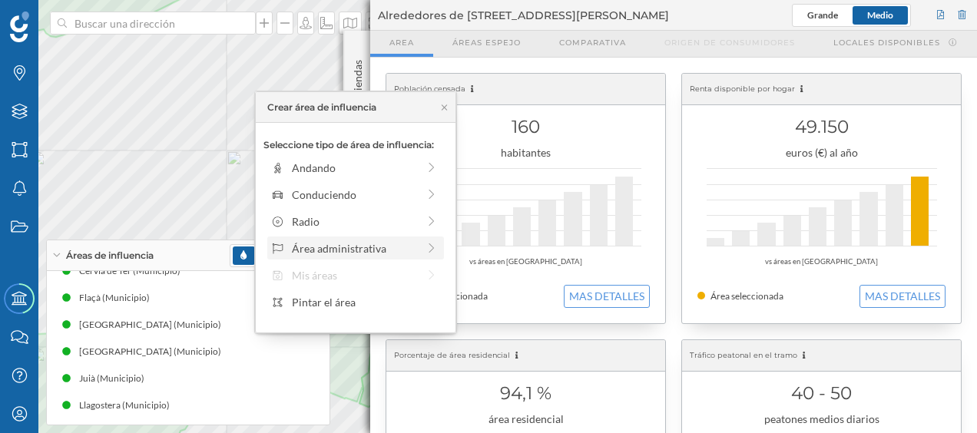
click at [306, 243] on div "Área administrativa" at bounding box center [354, 248] width 125 height 16
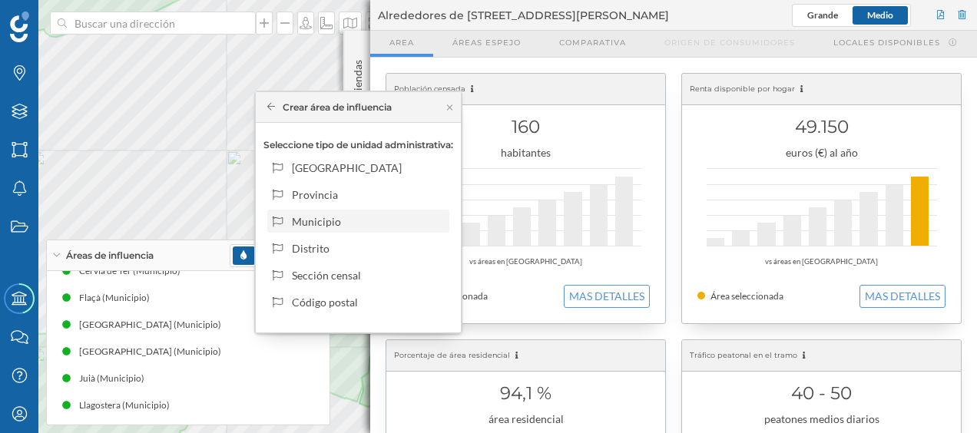
click at [320, 224] on div "Municipio" at bounding box center [367, 222] width 151 height 16
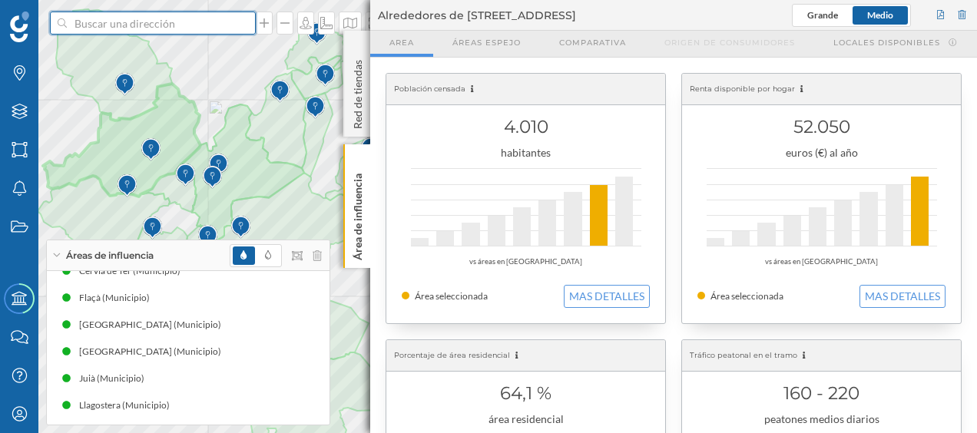
click at [207, 28] on input at bounding box center [153, 23] width 172 height 23
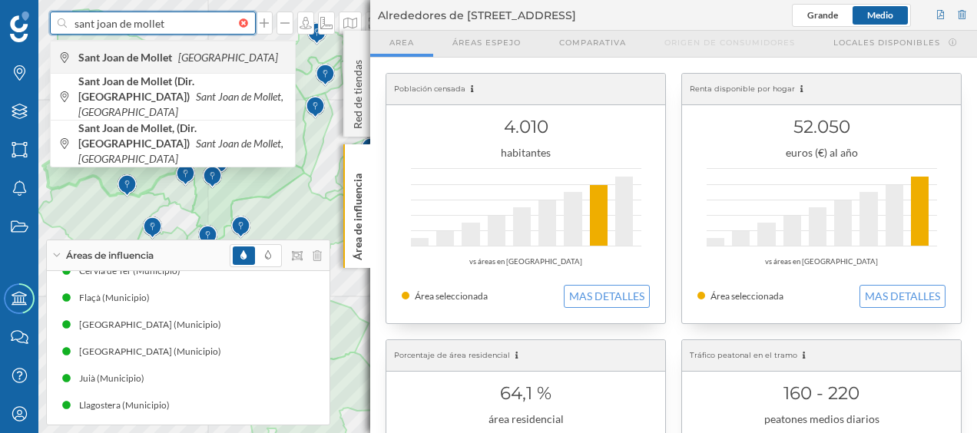
type input "sant joan de mollet"
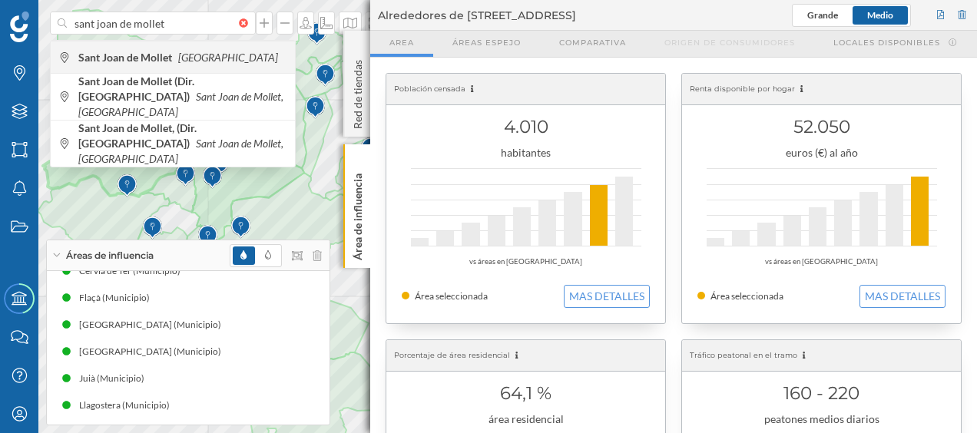
click at [200, 56] on icon "[GEOGRAPHIC_DATA]" at bounding box center [228, 57] width 100 height 13
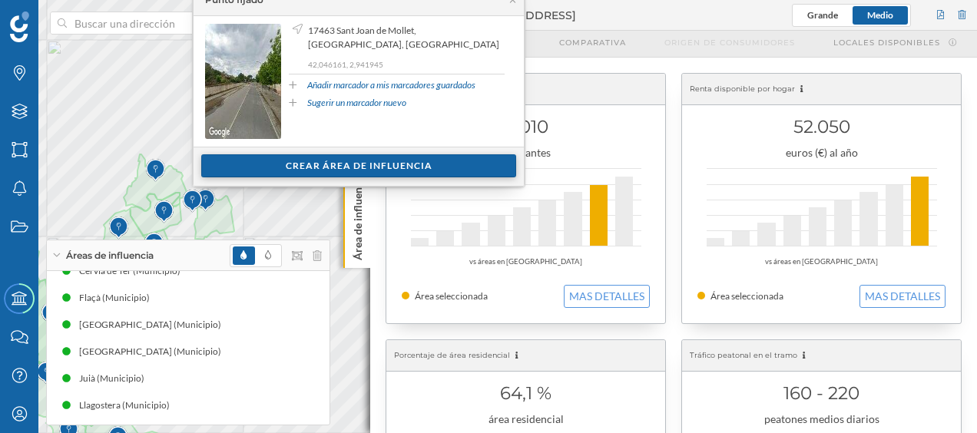
click at [312, 157] on div "Crear área de influencia" at bounding box center [358, 165] width 315 height 23
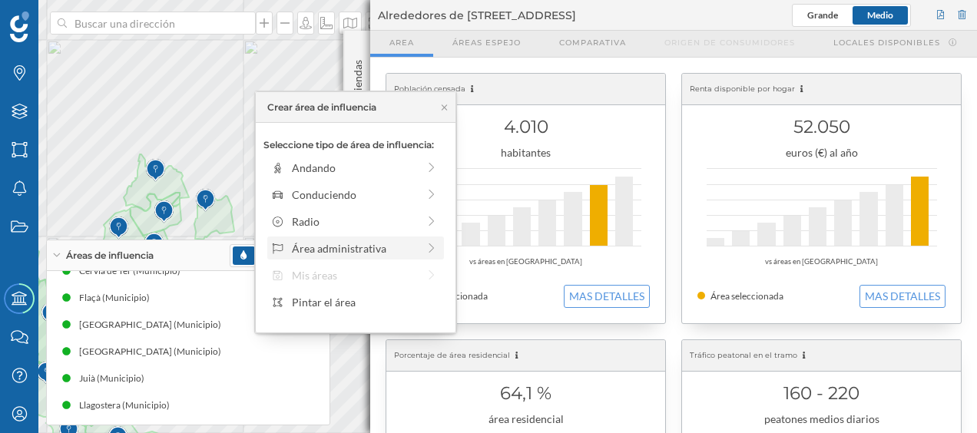
click at [336, 240] on div "Área administrativa" at bounding box center [354, 248] width 125 height 16
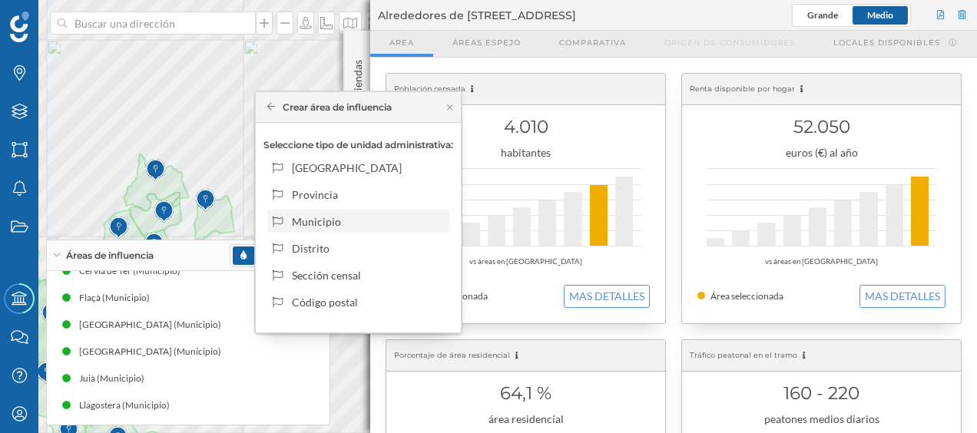
click at [339, 223] on div "Municipio" at bounding box center [367, 222] width 151 height 16
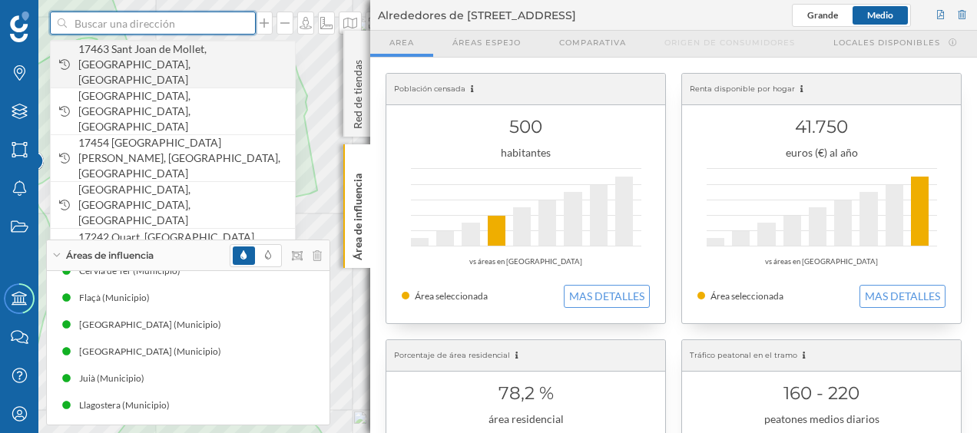
drag, startPoint x: 147, startPoint y: 32, endPoint x: 147, endPoint y: 41, distance: 9.2
click at [147, 35] on form "17463 Sant Joan de Mollet, [GEOGRAPHIC_DATA], [GEOGRAPHIC_DATA] [GEOGRAPHIC_DAT…" at bounding box center [153, 23] width 206 height 23
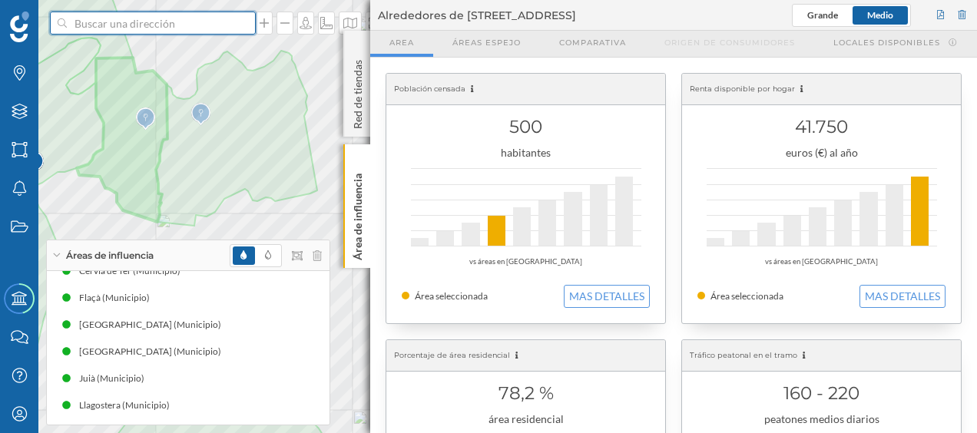
click at [157, 34] on input at bounding box center [153, 23] width 172 height 23
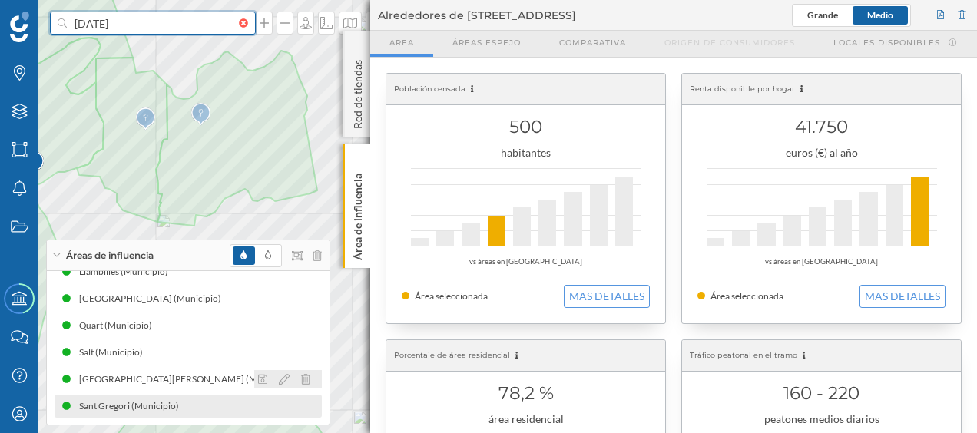
scroll to position [422, 0]
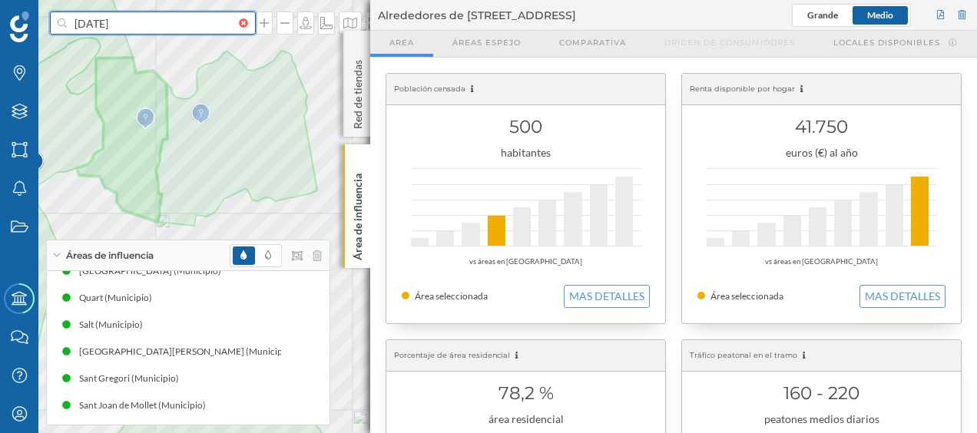
click at [164, 28] on input "[DATE]" at bounding box center [153, 23] width 172 height 23
type input "[DATE]"
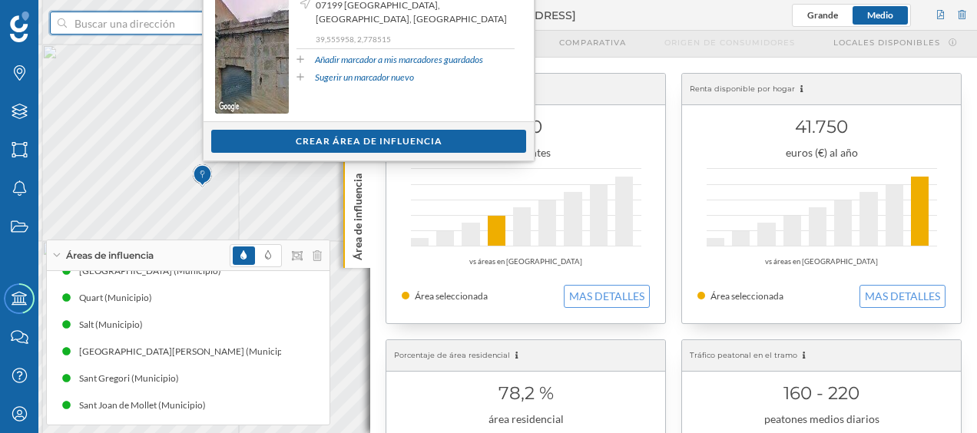
click at [138, 31] on input at bounding box center [153, 23] width 172 height 23
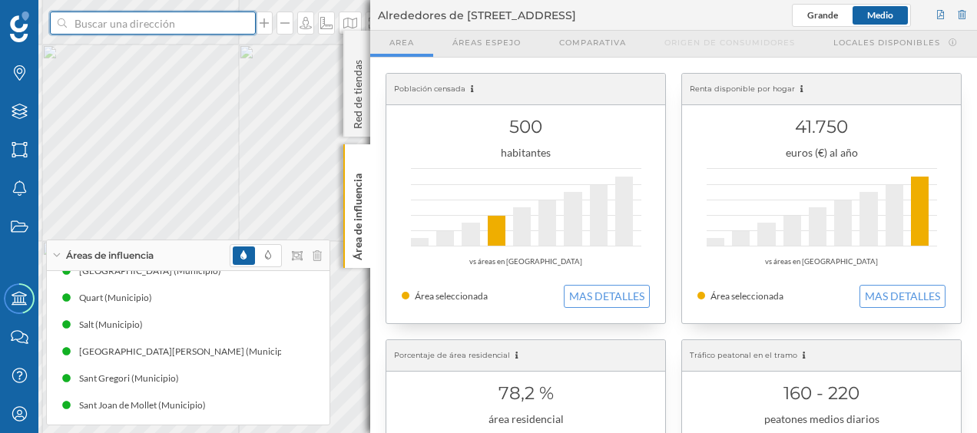
click at [187, 28] on input at bounding box center [153, 23] width 172 height 23
type input "[DATE]"
click at [141, 22] on input at bounding box center [153, 23] width 172 height 23
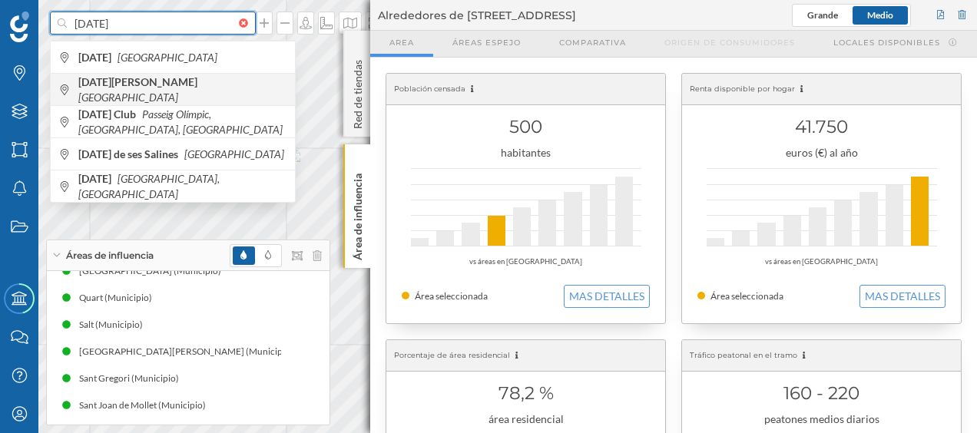
type input "[DATE]"
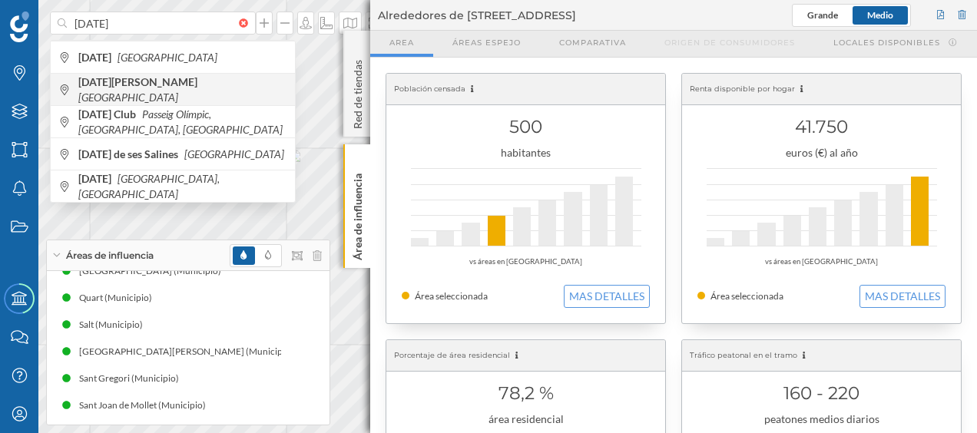
click at [161, 88] on b "[DATE][PERSON_NAME]" at bounding box center [139, 81] width 123 height 13
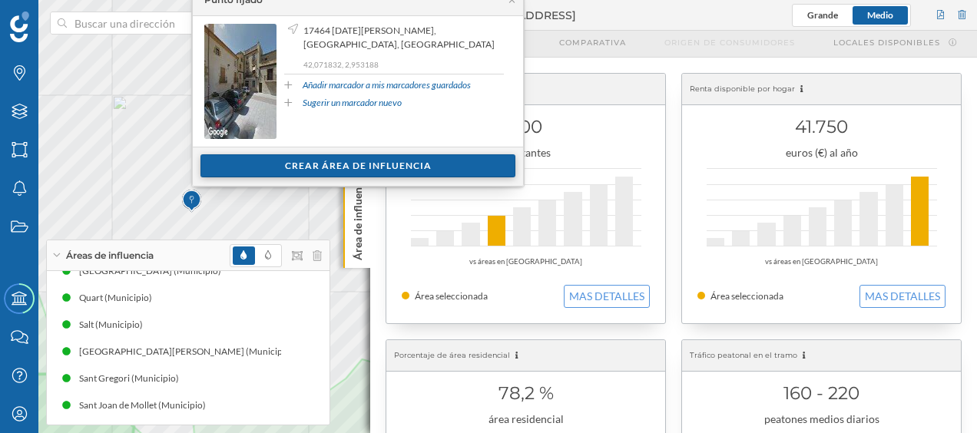
click at [272, 163] on div "Crear área de influencia" at bounding box center [357, 165] width 315 height 23
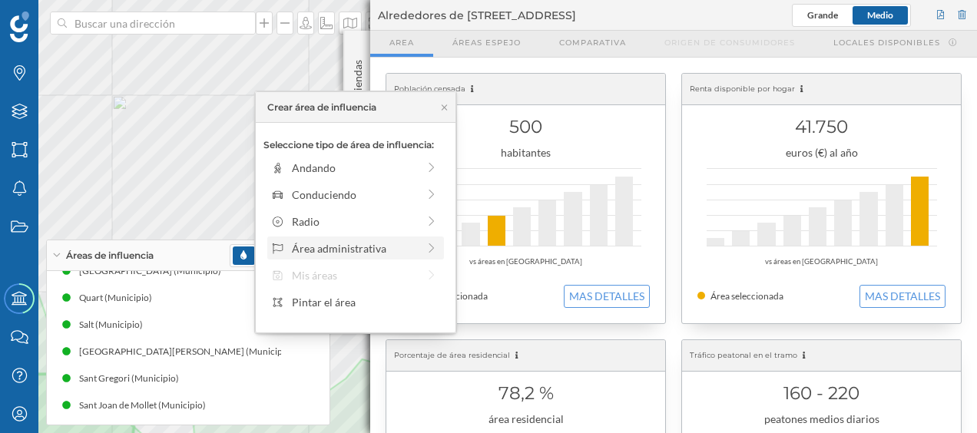
click at [309, 246] on div "Área administrativa" at bounding box center [354, 248] width 125 height 16
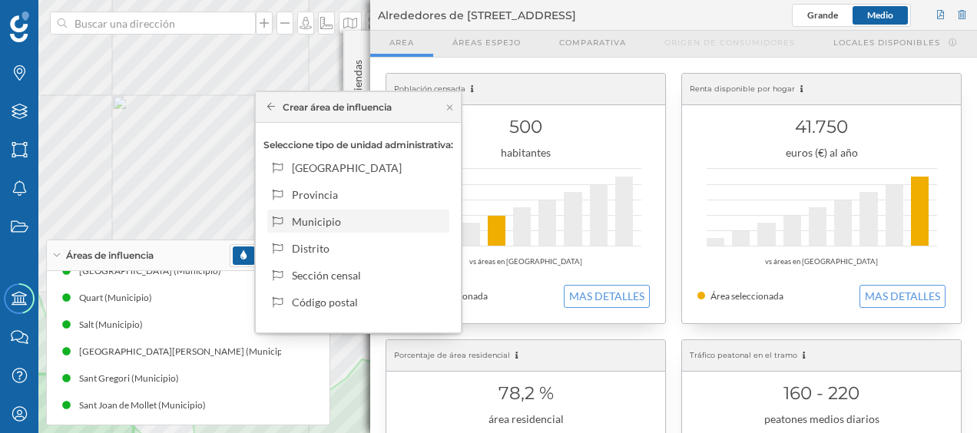
click at [316, 214] on div "Municipio" at bounding box center [367, 222] width 151 height 16
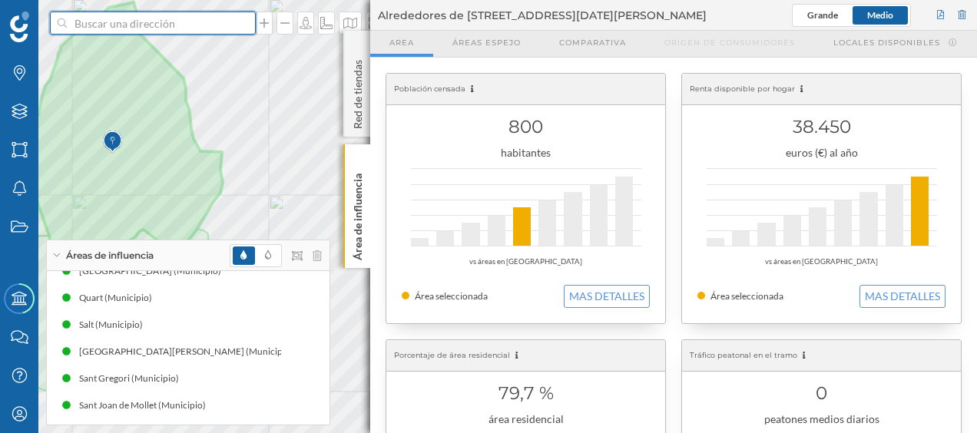
click at [143, 26] on input at bounding box center [153, 23] width 172 height 23
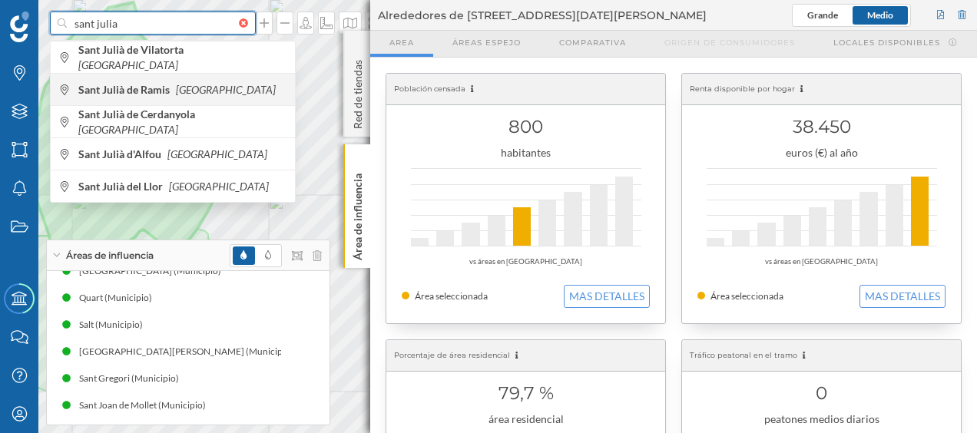
type input "sant julia"
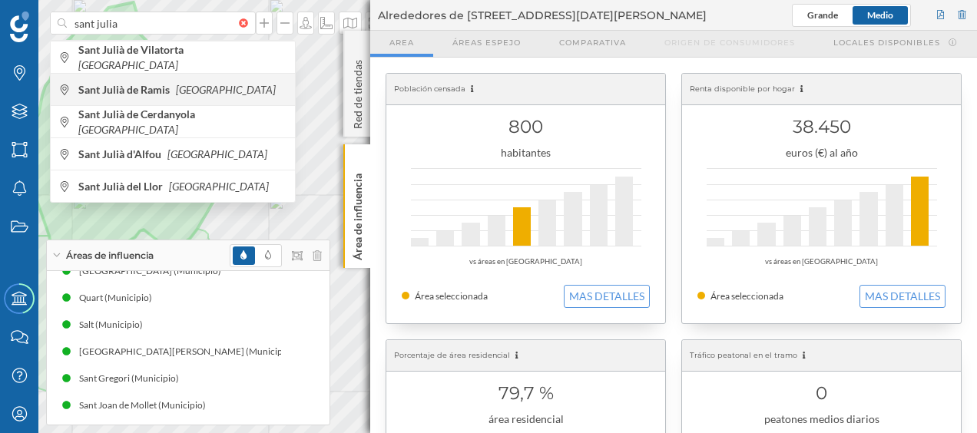
click at [146, 91] on b "Sant Julià de Ramis" at bounding box center [125, 89] width 95 height 13
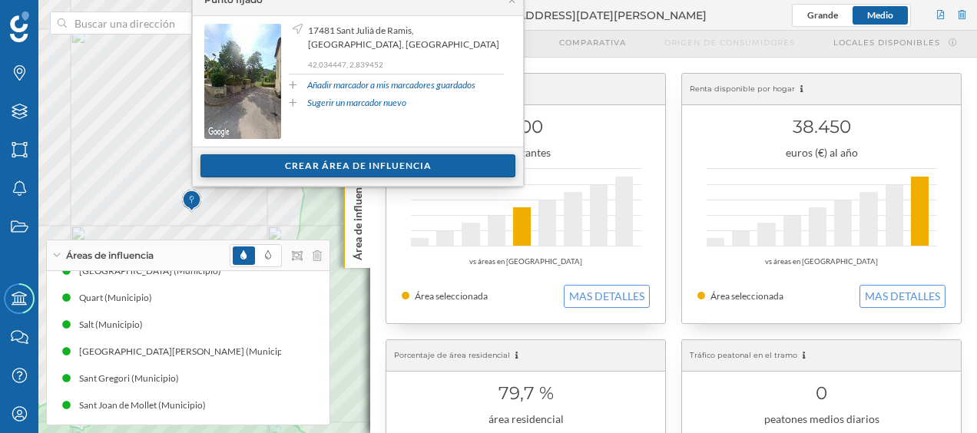
click at [257, 161] on div "Crear área de influencia" at bounding box center [357, 165] width 315 height 23
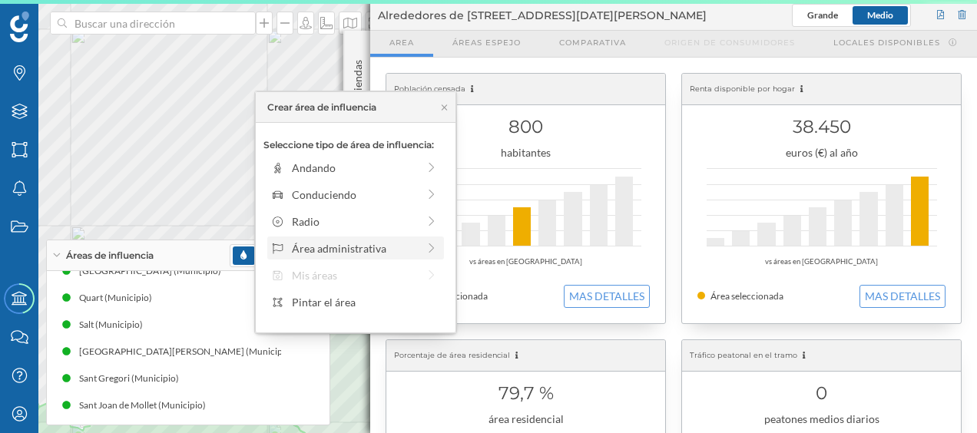
click at [327, 240] on div "Área administrativa" at bounding box center [354, 248] width 125 height 16
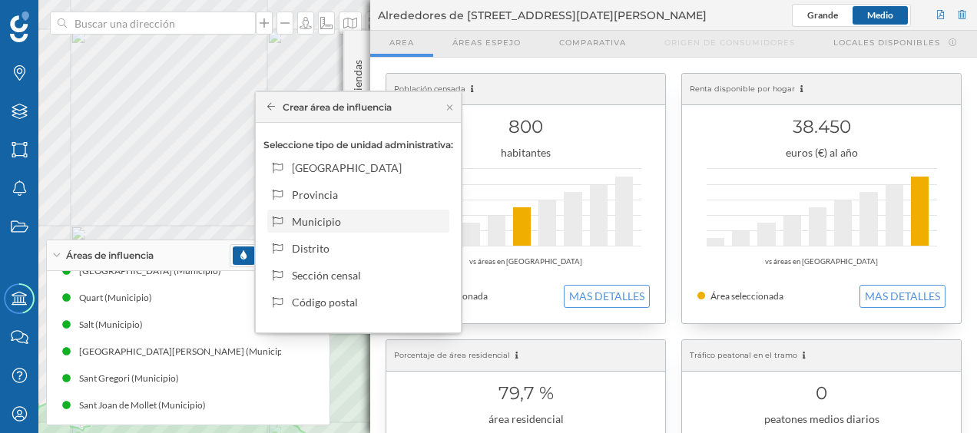
click at [329, 224] on div "Municipio" at bounding box center [367, 222] width 151 height 16
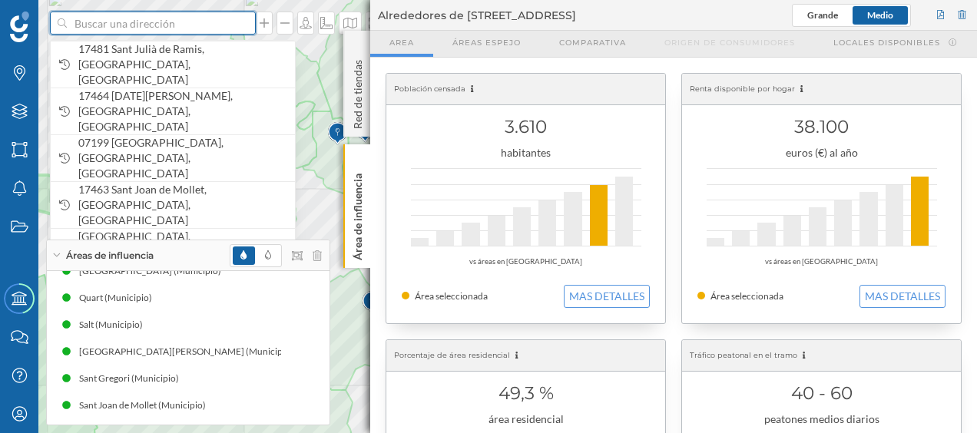
click at [157, 15] on input at bounding box center [153, 23] width 172 height 23
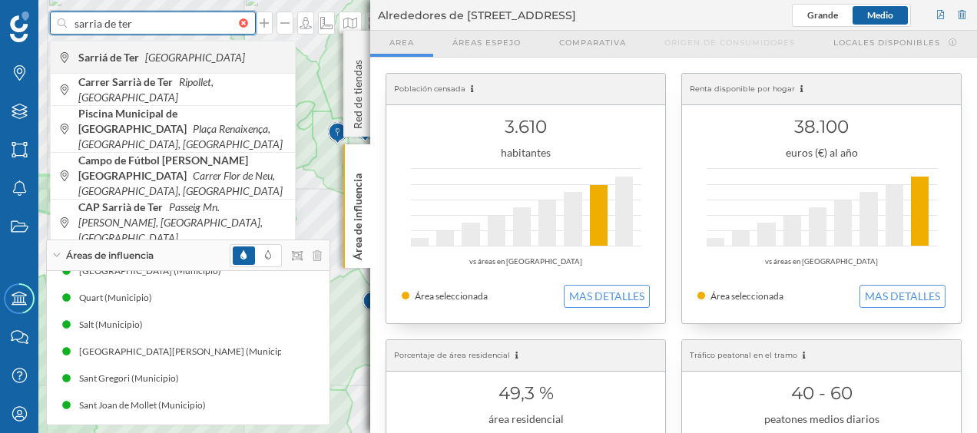
type input "sarria de ter"
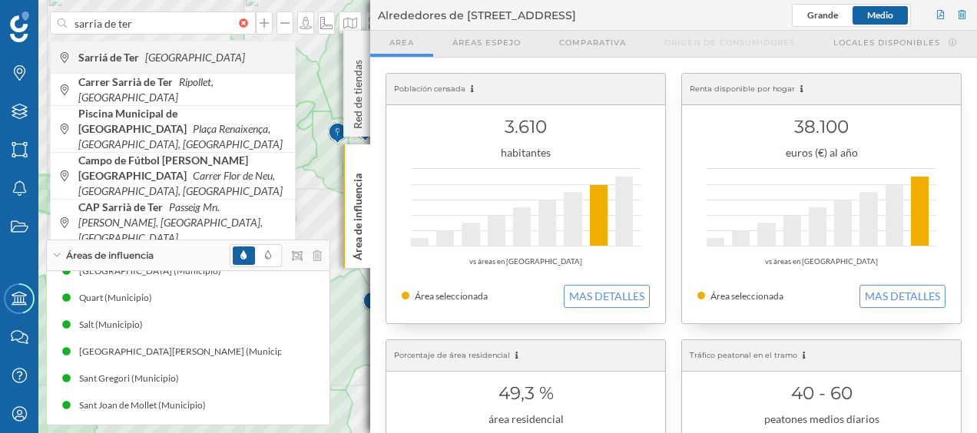
click at [167, 59] on icon "[GEOGRAPHIC_DATA]" at bounding box center [195, 57] width 100 height 13
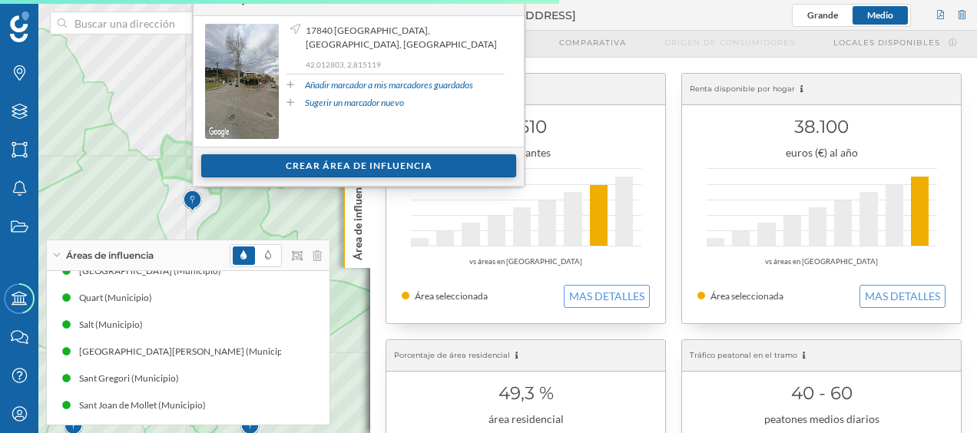
click at [257, 161] on div "Crear área de influencia" at bounding box center [358, 165] width 315 height 23
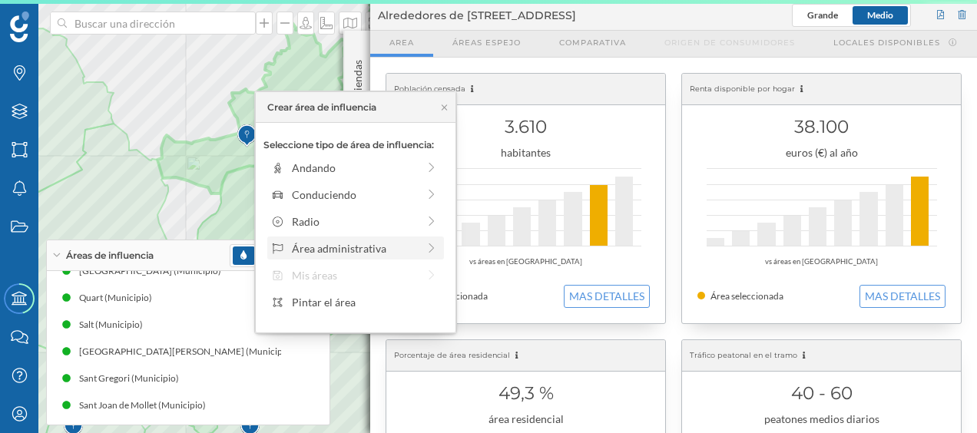
click at [308, 243] on div "Área administrativa" at bounding box center [354, 248] width 125 height 16
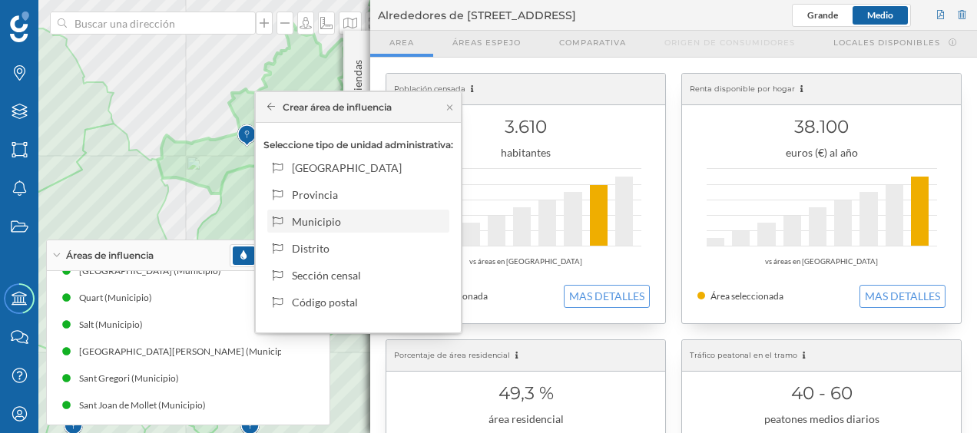
click at [326, 221] on div "Municipio" at bounding box center [367, 222] width 151 height 16
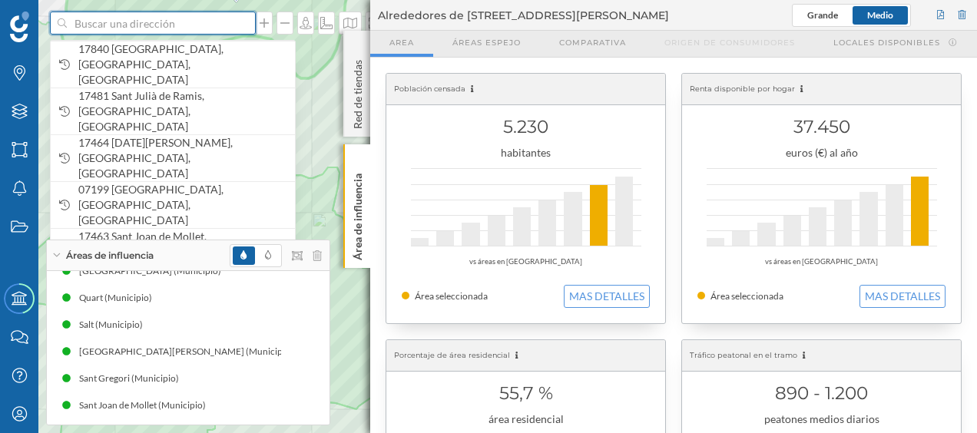
click at [180, 30] on input at bounding box center [153, 23] width 172 height 23
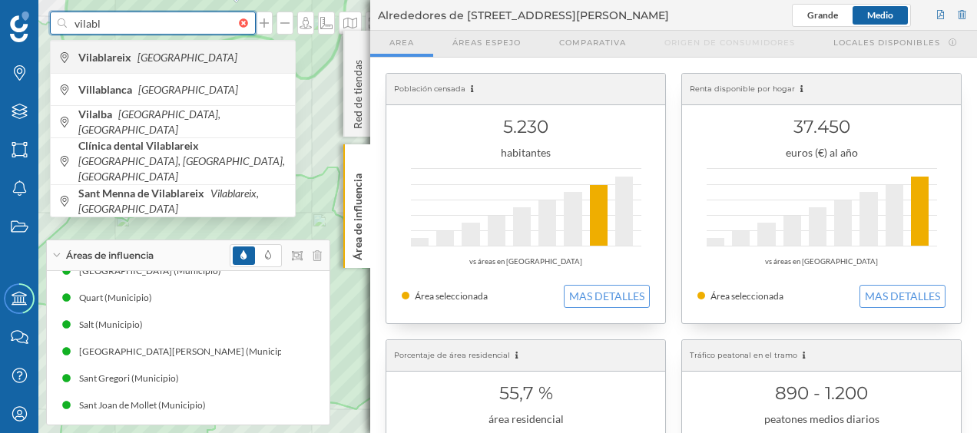
type input "vilabl"
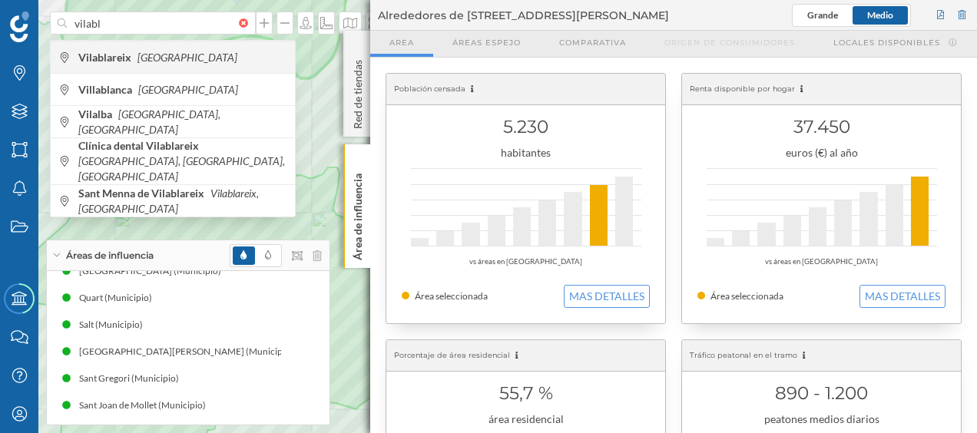
click at [149, 55] on icon "[GEOGRAPHIC_DATA]" at bounding box center [187, 57] width 100 height 13
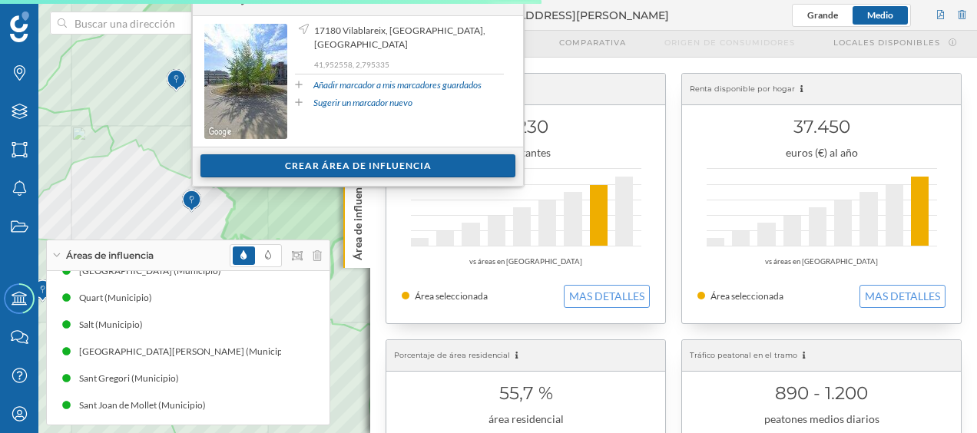
click at [259, 165] on div "Crear área de influencia" at bounding box center [357, 165] width 315 height 23
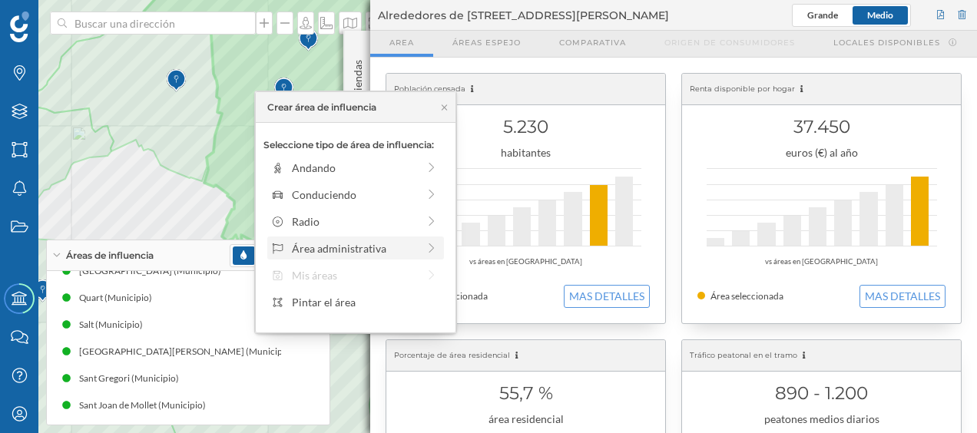
click at [316, 246] on div "Área administrativa" at bounding box center [354, 248] width 125 height 16
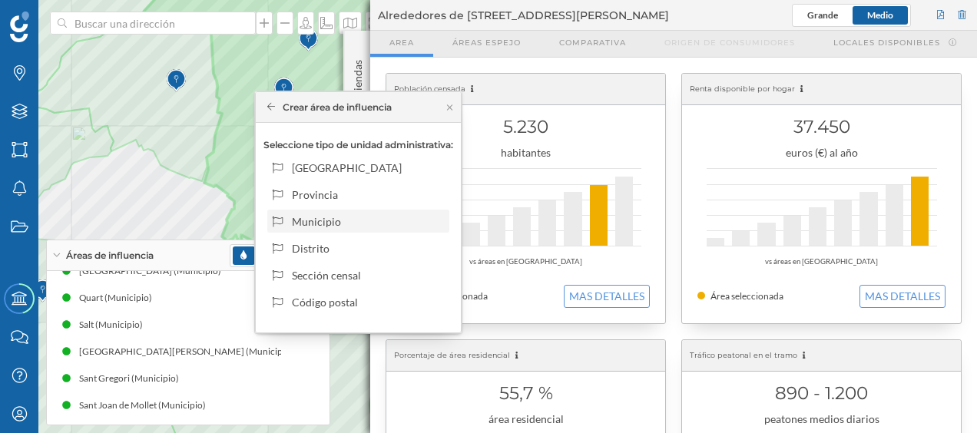
click at [327, 220] on div "Municipio" at bounding box center [367, 222] width 151 height 16
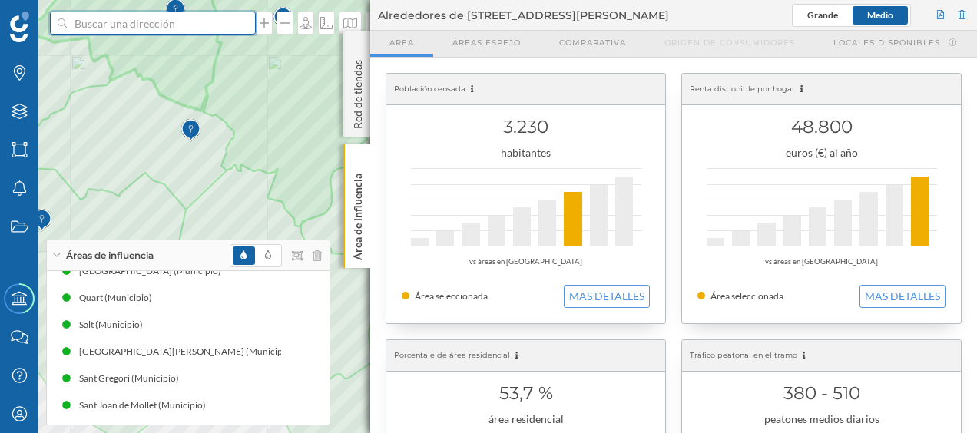
click at [158, 29] on input at bounding box center [153, 23] width 172 height 23
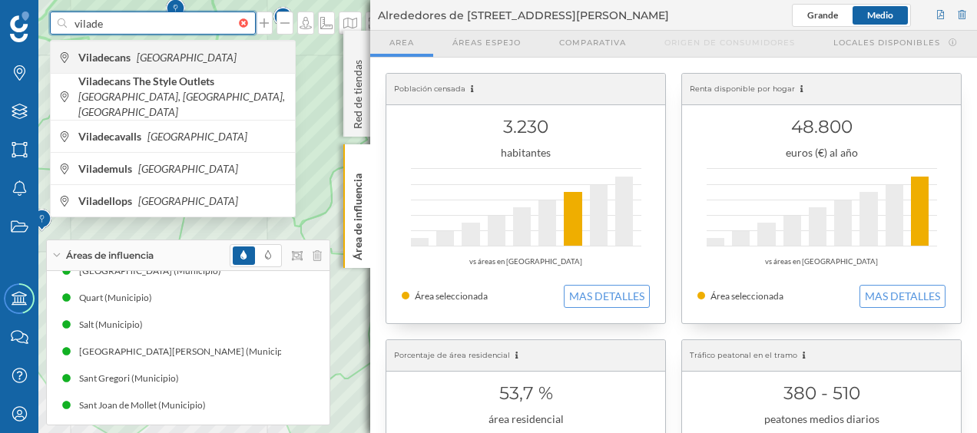
type input "vilade"
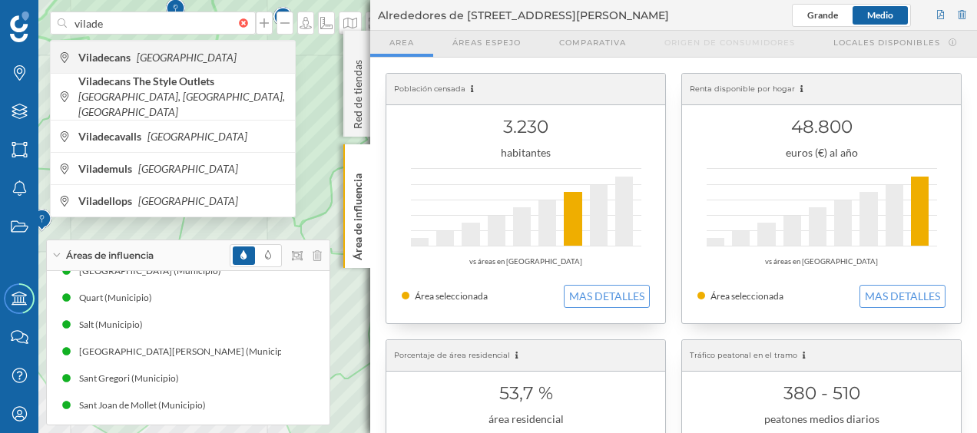
click at [174, 65] on div "Viladecans [GEOGRAPHIC_DATA]" at bounding box center [173, 57] width 244 height 32
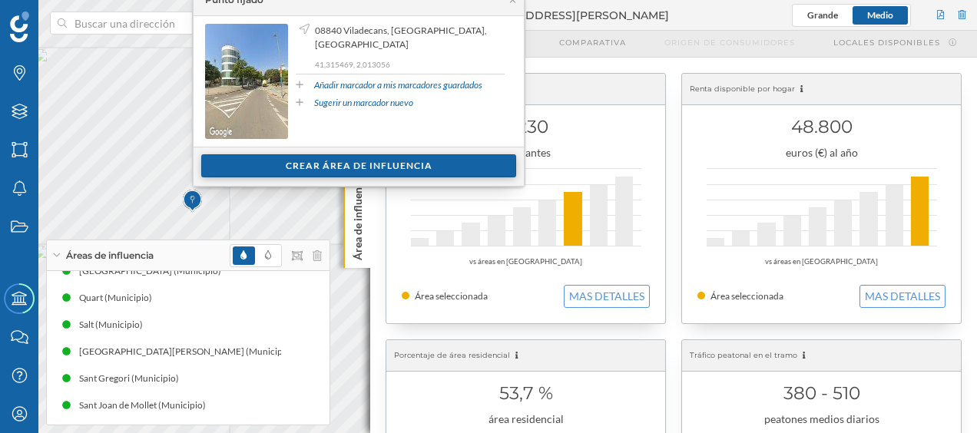
click at [264, 164] on div "Crear área de influencia" at bounding box center [358, 165] width 315 height 23
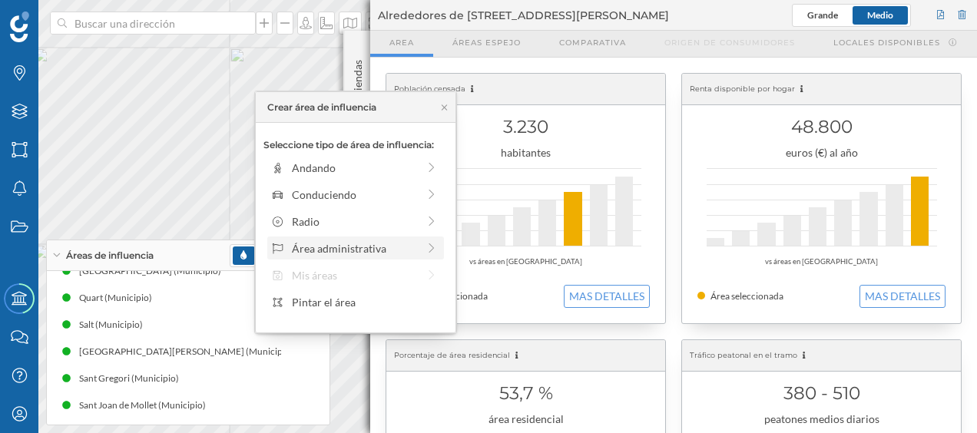
click at [352, 240] on div "Área administrativa" at bounding box center [354, 248] width 125 height 16
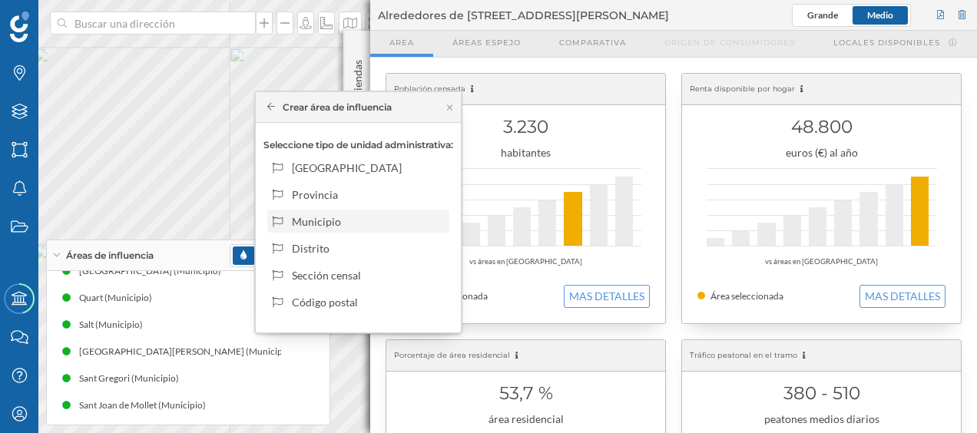
click at [344, 215] on div "Municipio" at bounding box center [367, 222] width 151 height 16
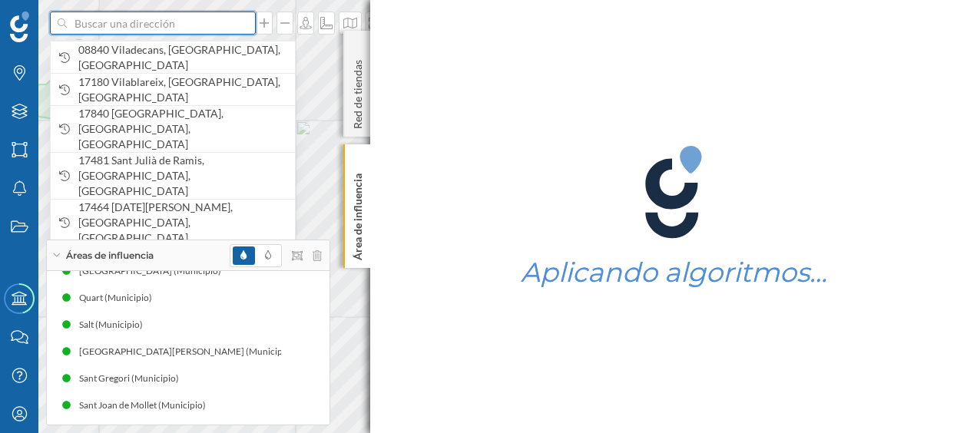
click at [167, 31] on input at bounding box center [153, 23] width 172 height 23
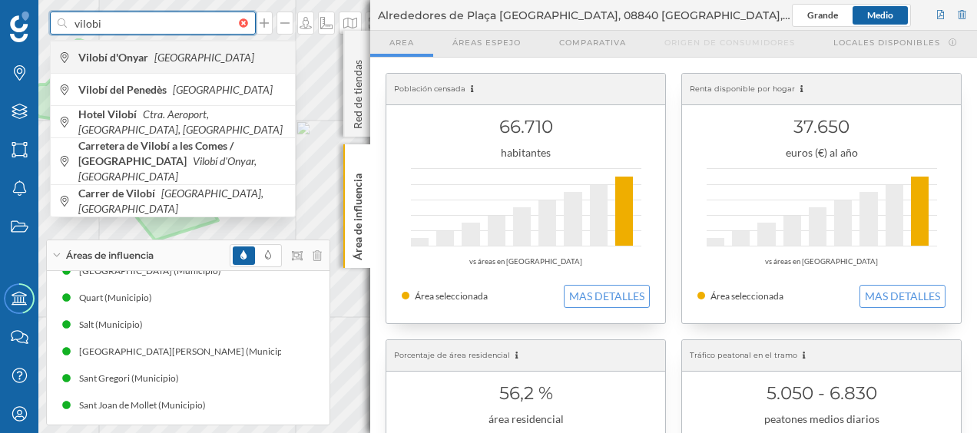
type input "vilobi"
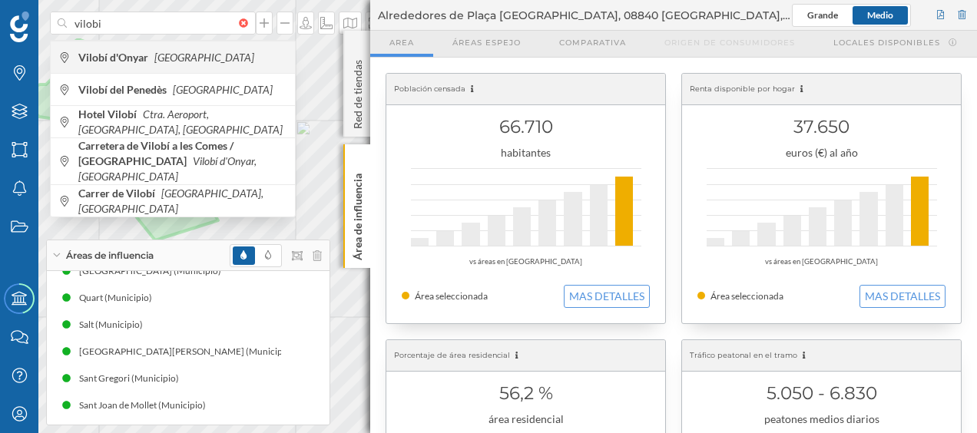
click at [189, 63] on span "Vilobí d'Onyar [GEOGRAPHIC_DATA]" at bounding box center [182, 57] width 209 height 15
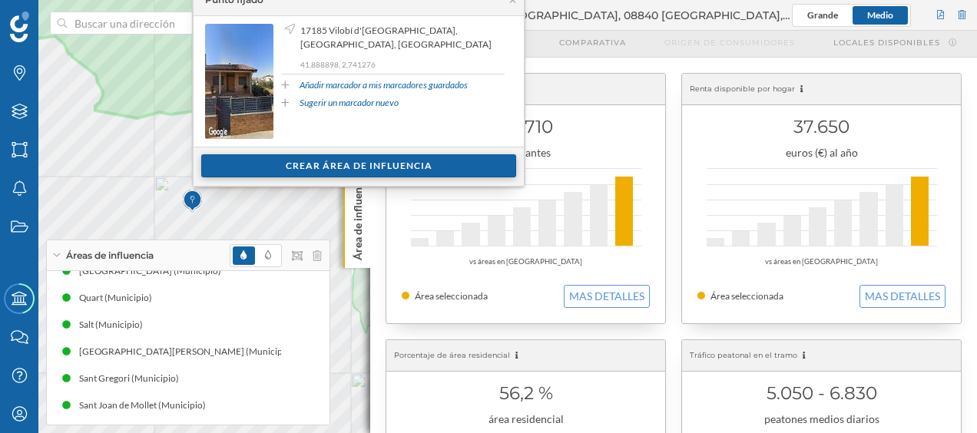
click at [294, 164] on div "Crear área de influencia" at bounding box center [358, 165] width 315 height 23
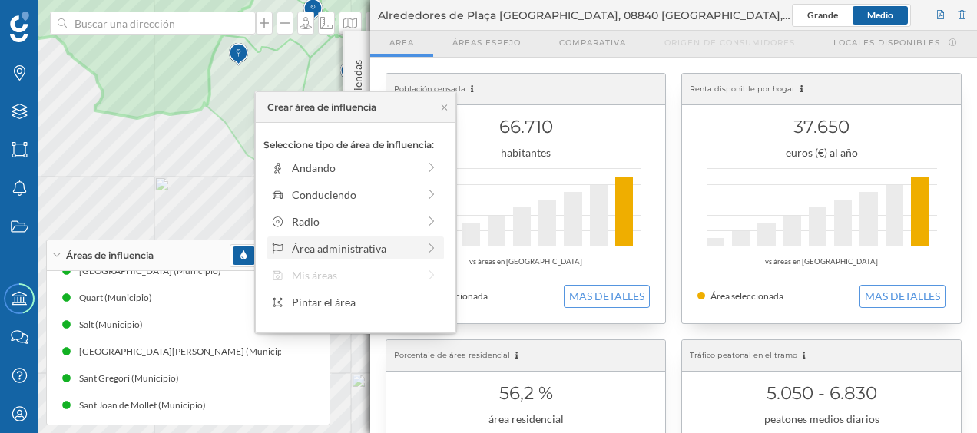
click at [300, 241] on div "Área administrativa" at bounding box center [354, 248] width 125 height 16
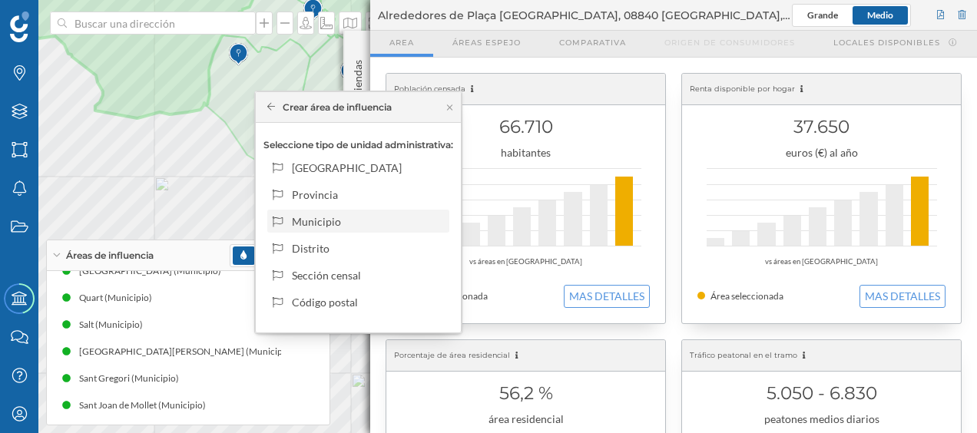
click at [320, 223] on div "Municipio" at bounding box center [367, 222] width 151 height 16
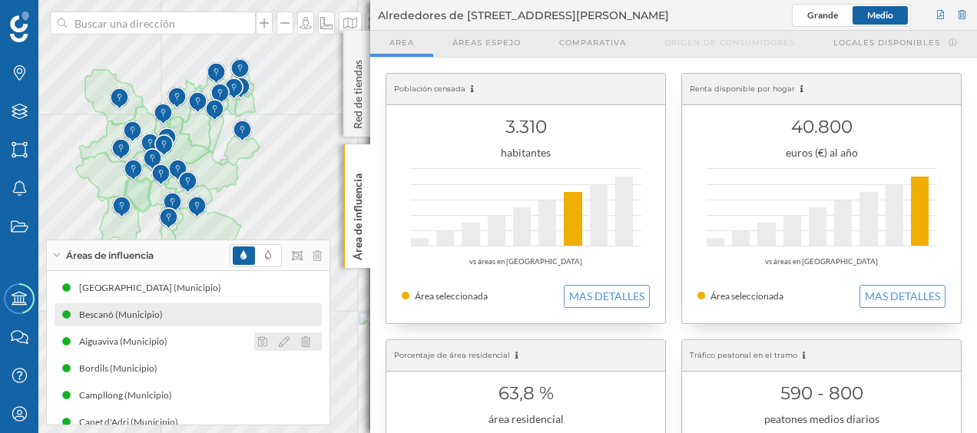
scroll to position [0, 0]
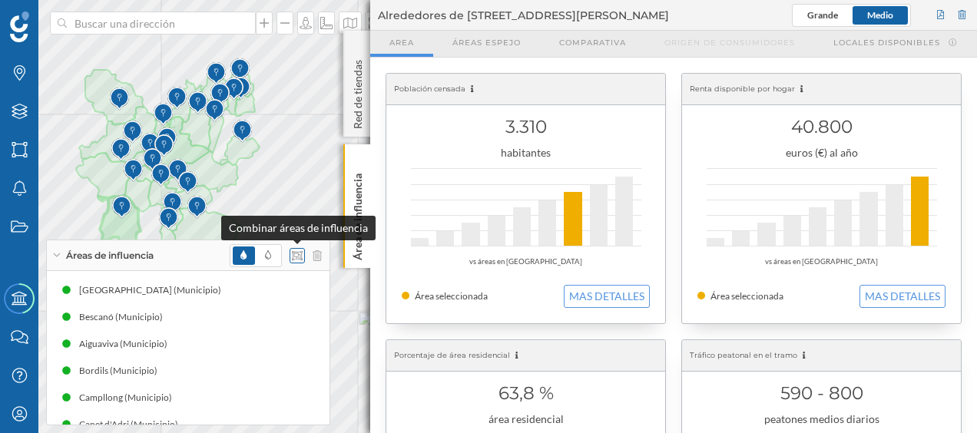
click at [298, 255] on icon at bounding box center [297, 254] width 11 height 9
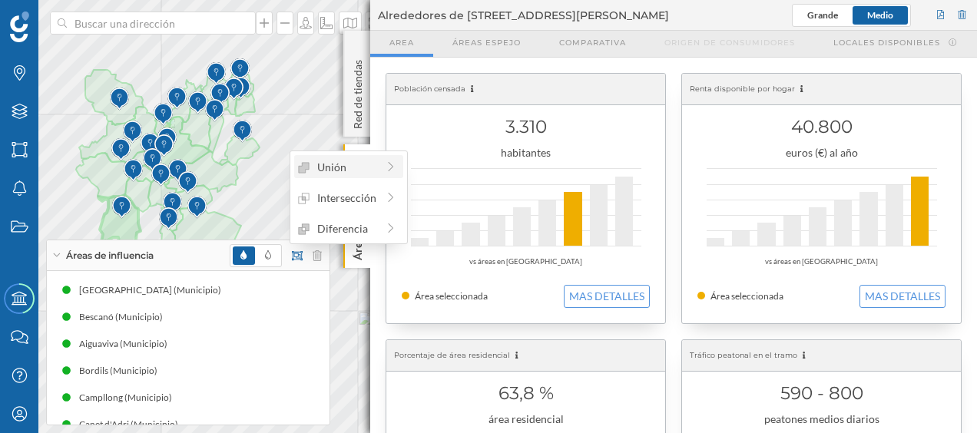
click at [326, 166] on div "Unión" at bounding box center [337, 167] width 78 height 16
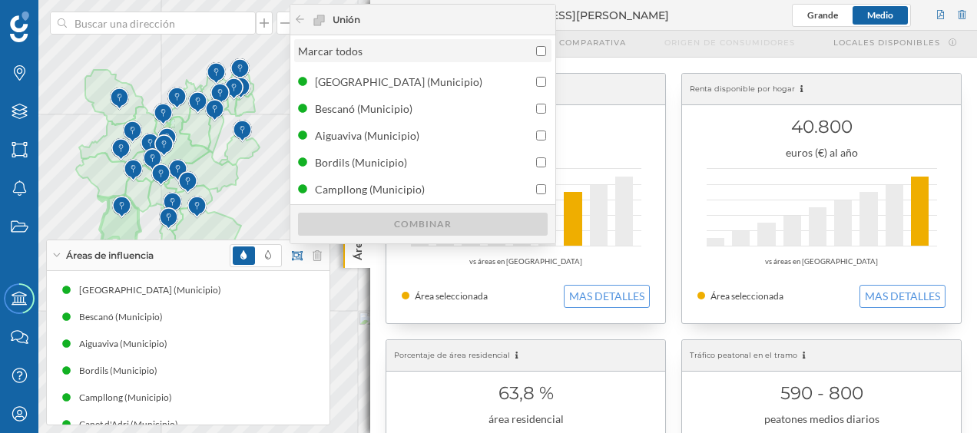
click at [542, 48] on input "Marcar todos" at bounding box center [541, 51] width 10 height 10
checkbox input "true"
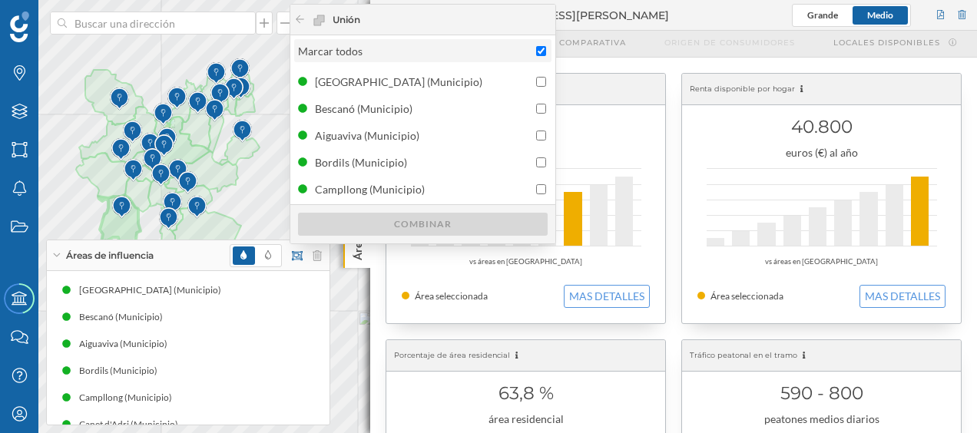
checkbox input "true"
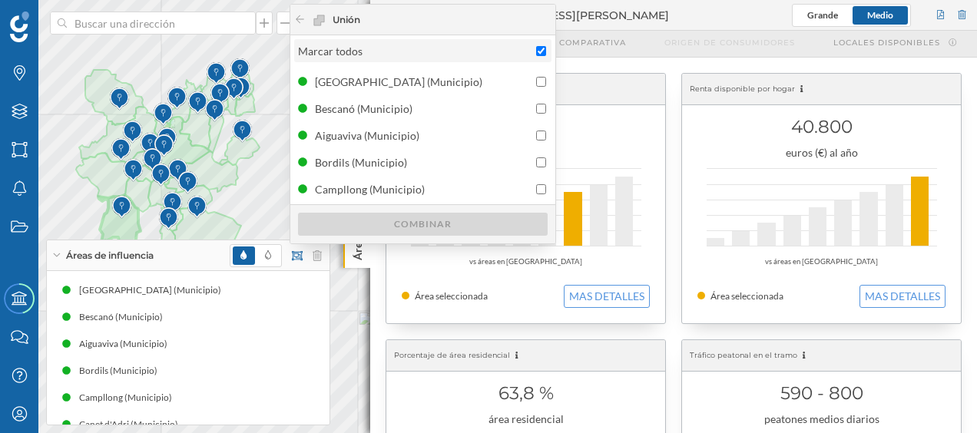
checkbox input "true"
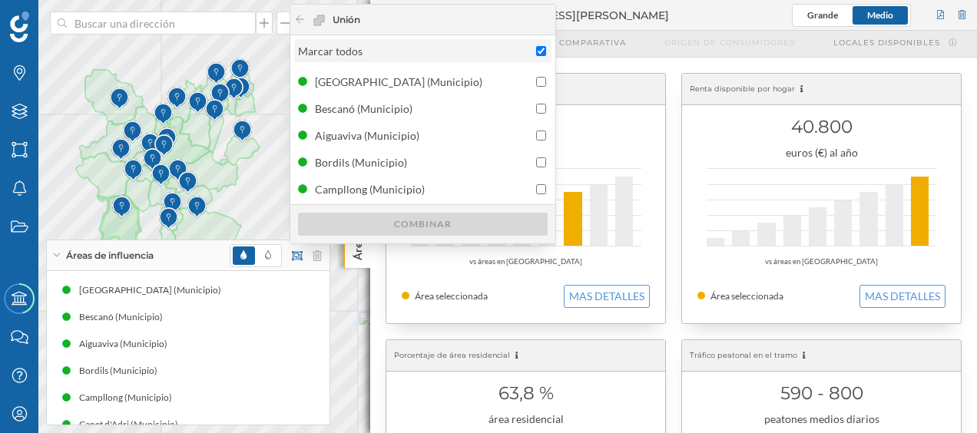
checkbox input "true"
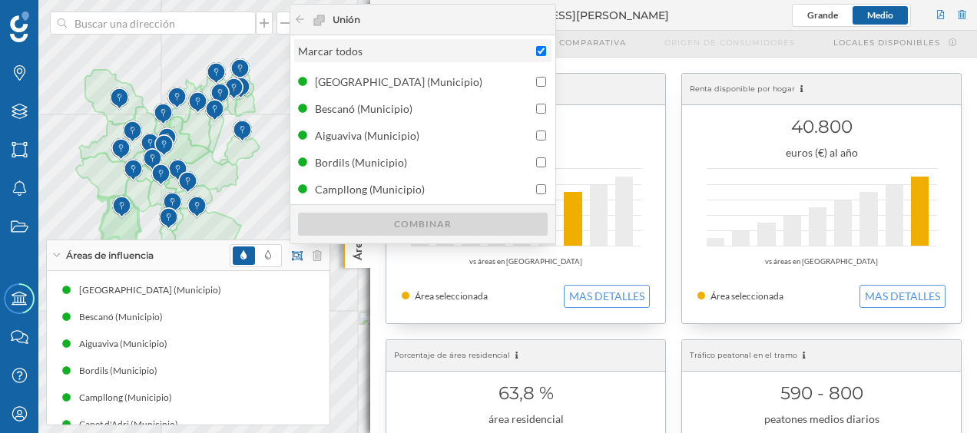
checkbox input "true"
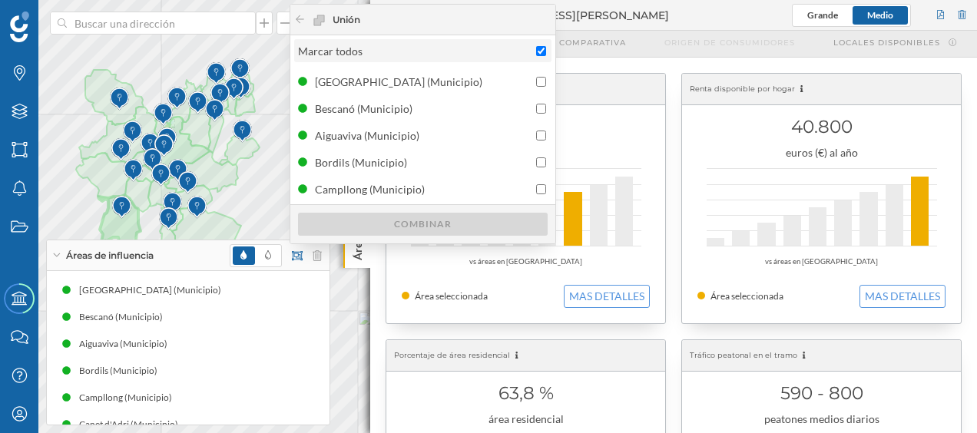
checkbox input "true"
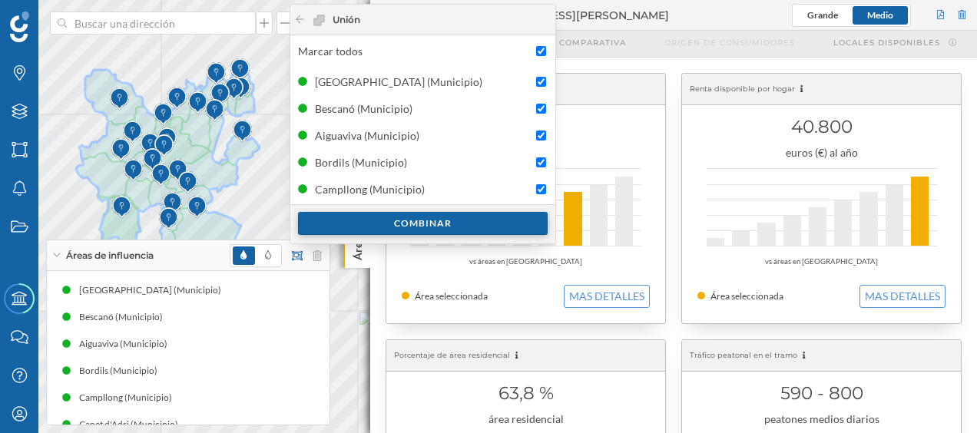
click at [455, 226] on div "Combinar" at bounding box center [423, 223] width 250 height 23
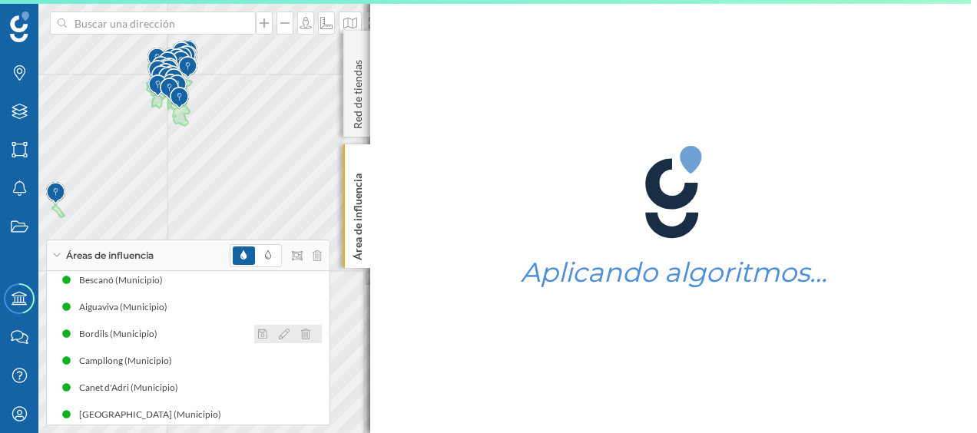
scroll to position [25, 0]
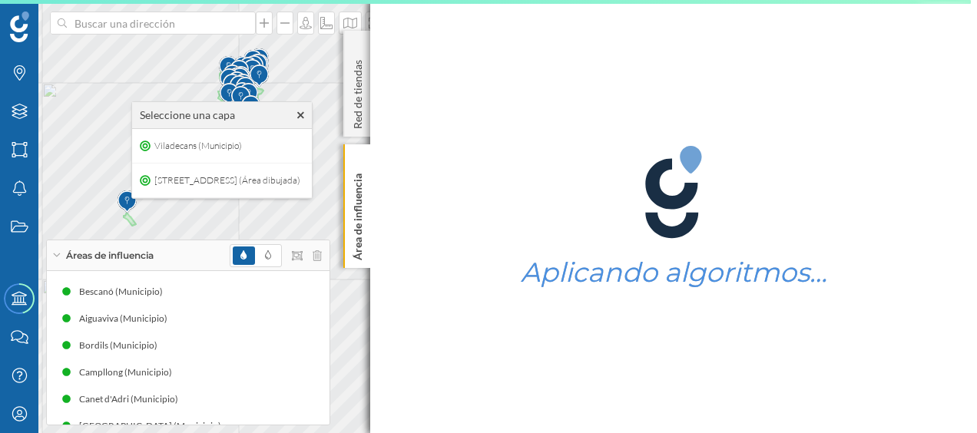
click at [304, 112] on icon at bounding box center [300, 115] width 7 height 7
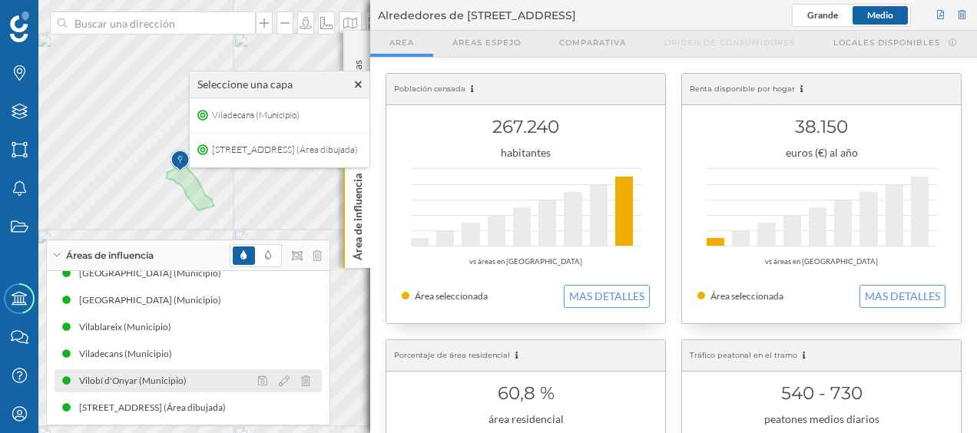
scroll to position [611, 0]
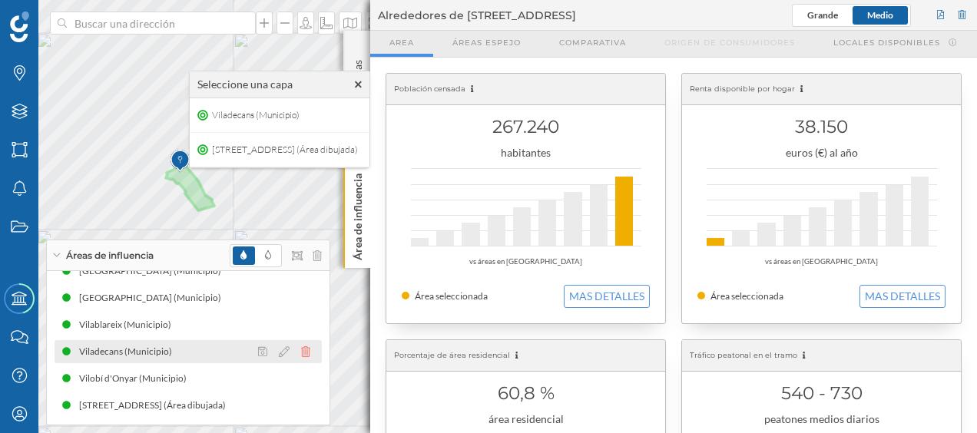
click at [301, 350] on icon at bounding box center [305, 351] width 9 height 11
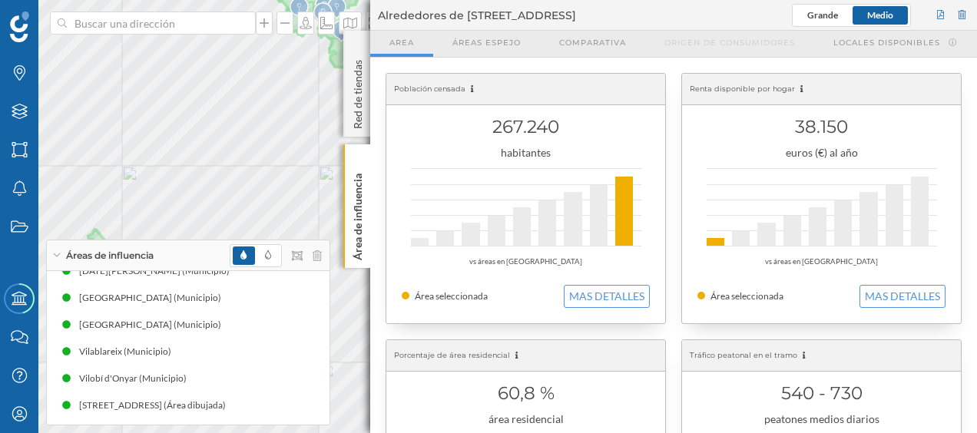
click at [98, 240] on div "Áreas de influencia [GEOGRAPHIC_DATA] (Municipio) [GEOGRAPHIC_DATA] (Municipio)…" at bounding box center [188, 333] width 284 height 186
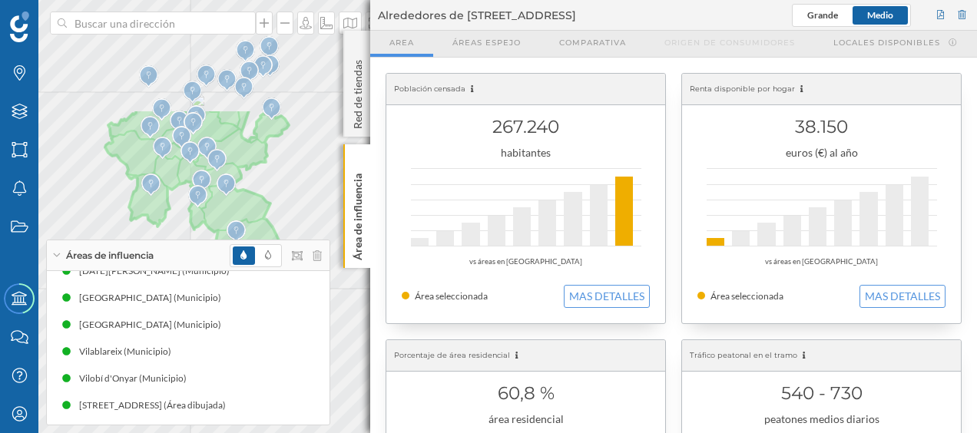
click at [292, 263] on div "[GEOGRAPHIC_DATA] Áreas Notificaciones [GEOGRAPHIC_DATA] Contacta con nosotros …" at bounding box center [488, 216] width 977 height 433
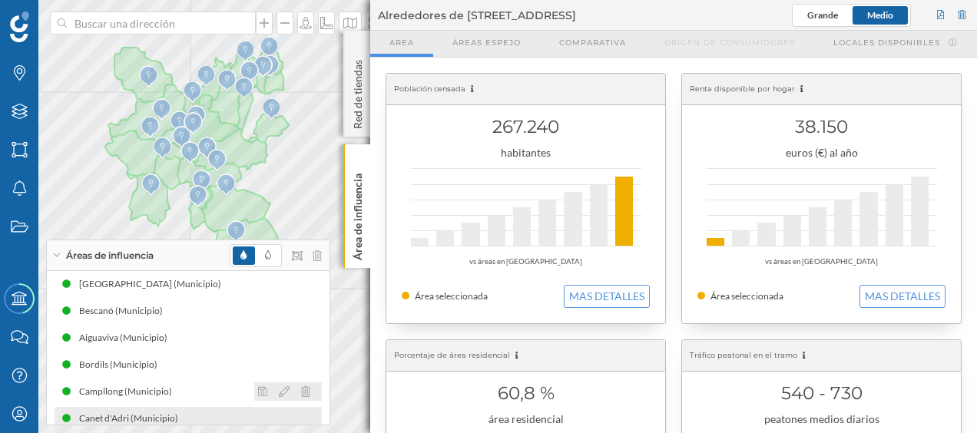
scroll to position [0, 0]
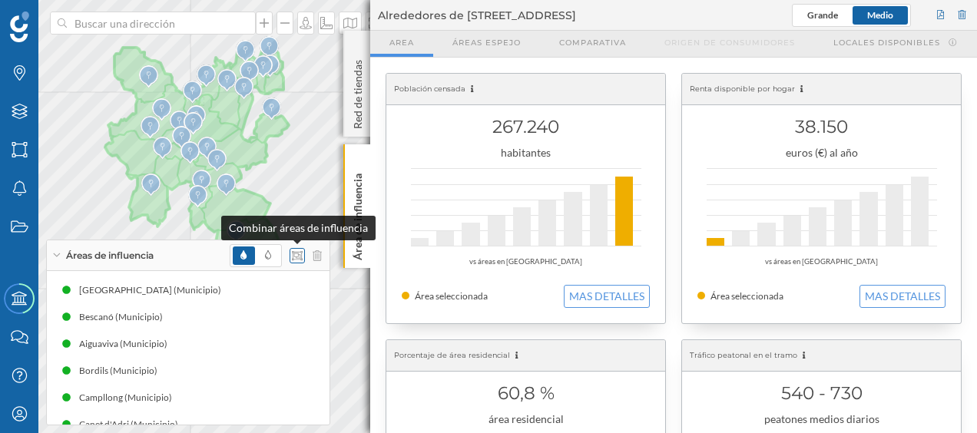
click at [300, 253] on icon at bounding box center [297, 255] width 11 height 11
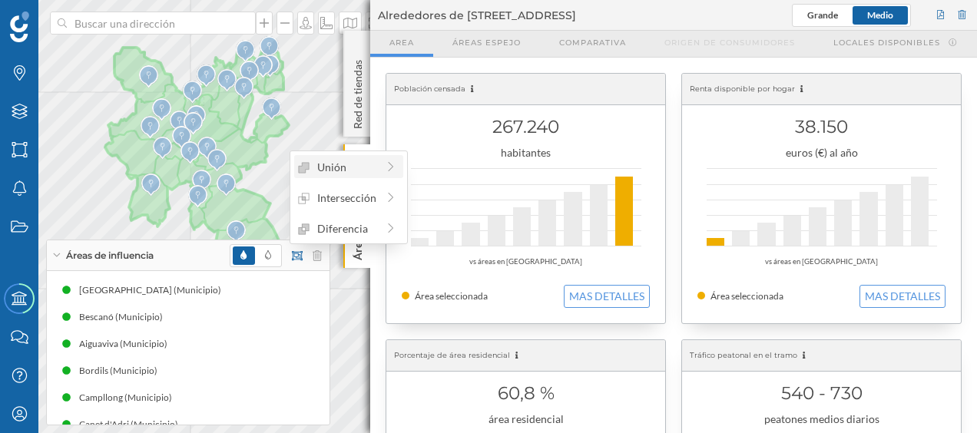
click at [358, 171] on div "Unión" at bounding box center [337, 167] width 78 height 16
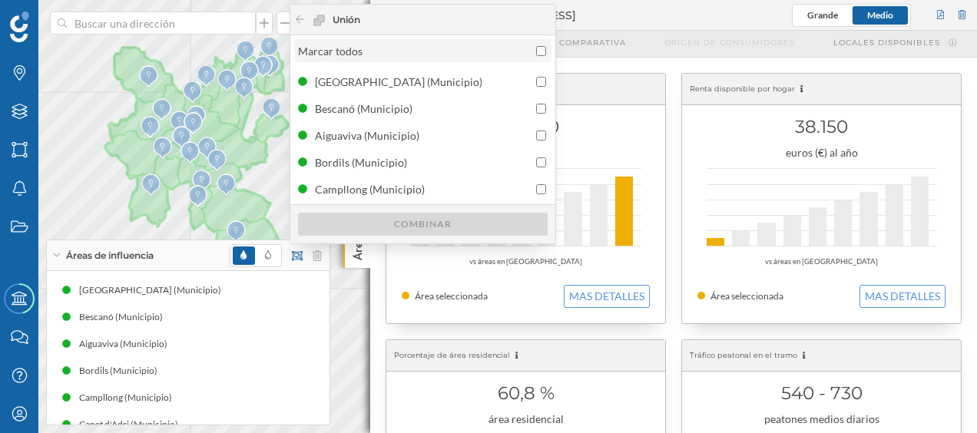
click at [539, 48] on input "Marcar todos" at bounding box center [541, 51] width 10 height 10
checkbox input "true"
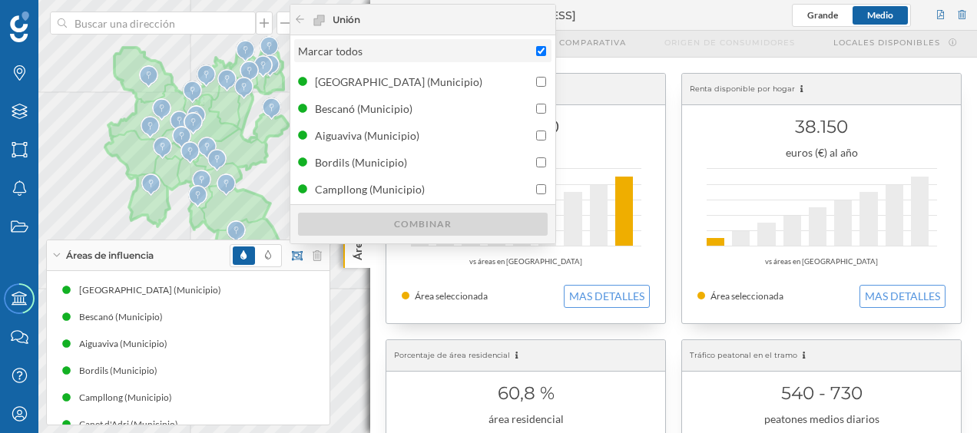
checkbox input "true"
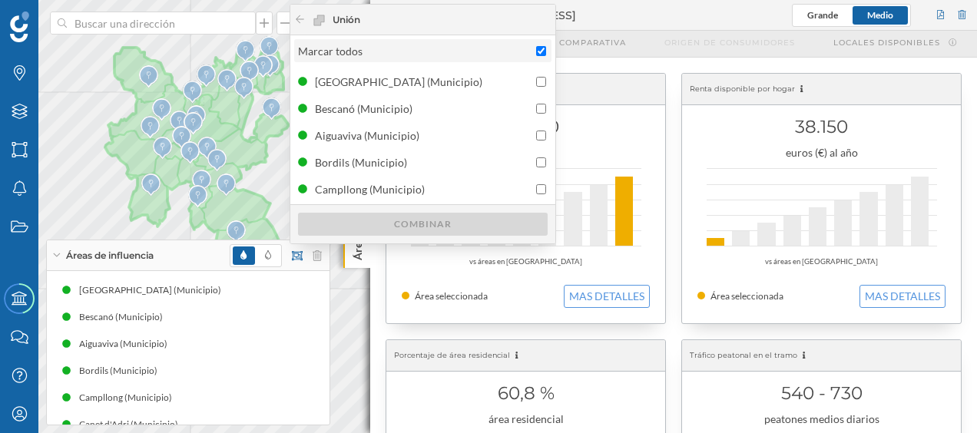
checkbox input "true"
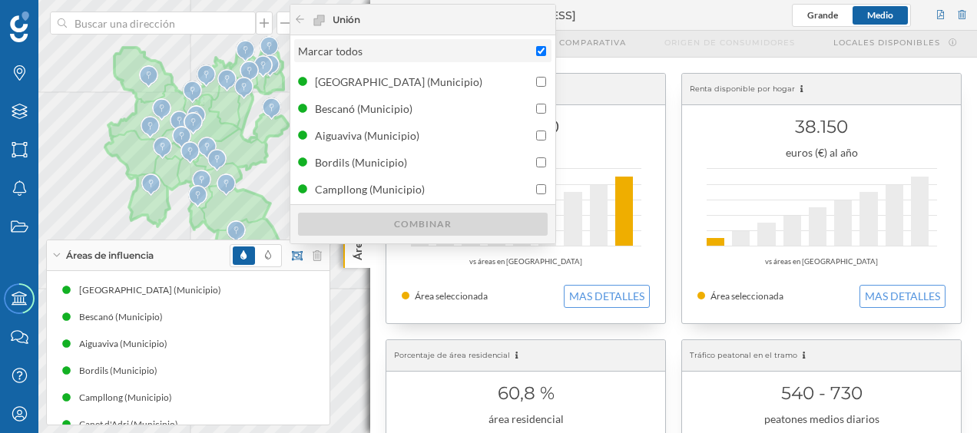
checkbox input "true"
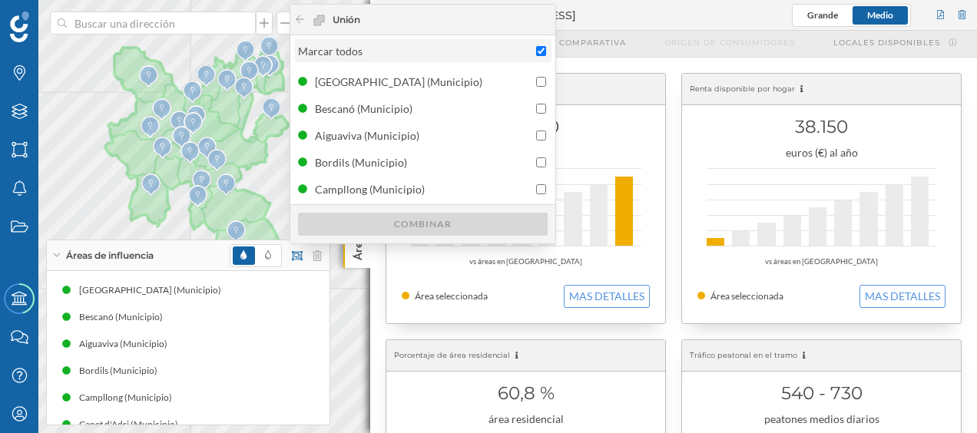
checkbox input "true"
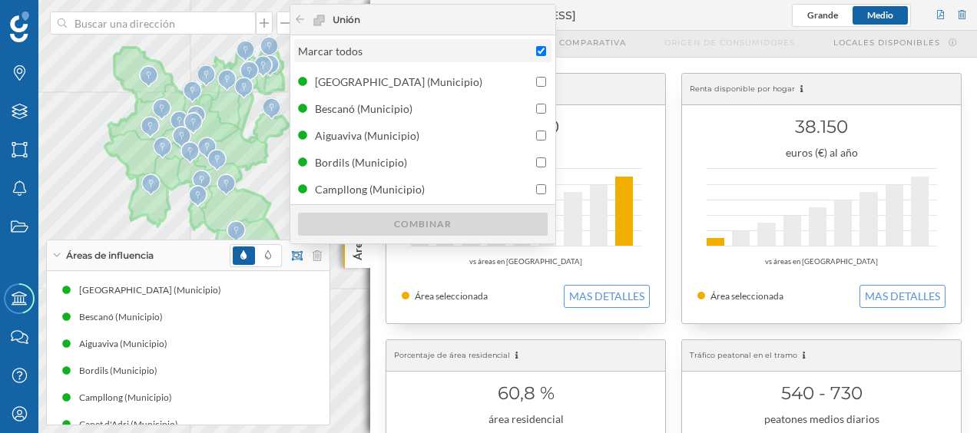
checkbox input "true"
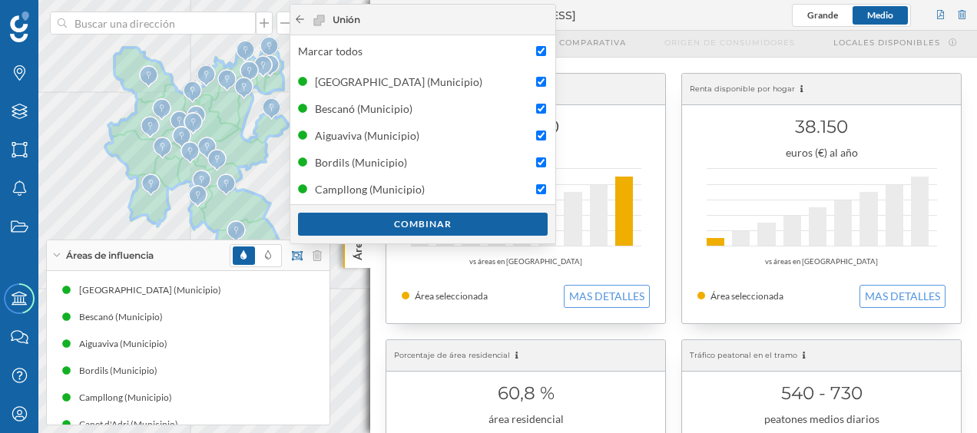
click at [300, 24] on div at bounding box center [300, 20] width 12 height 14
click at [386, 226] on div "Combinar" at bounding box center [423, 223] width 250 height 23
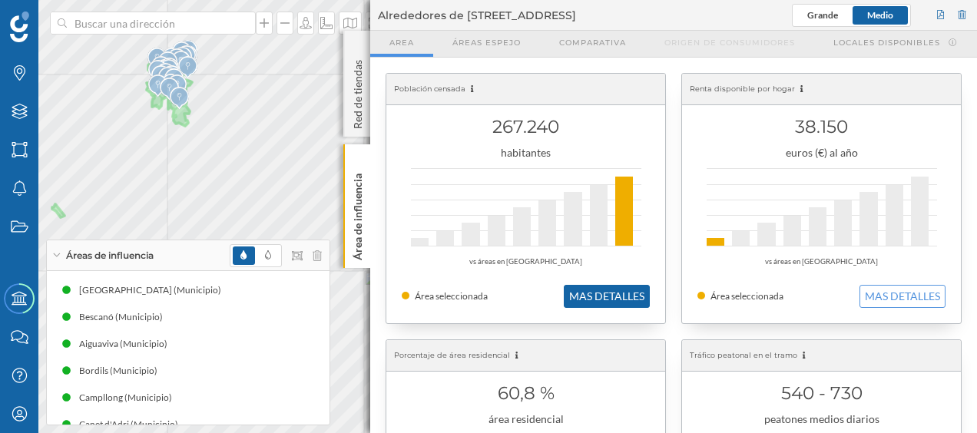
click at [606, 290] on button "MAS DETALLES" at bounding box center [607, 296] width 86 height 23
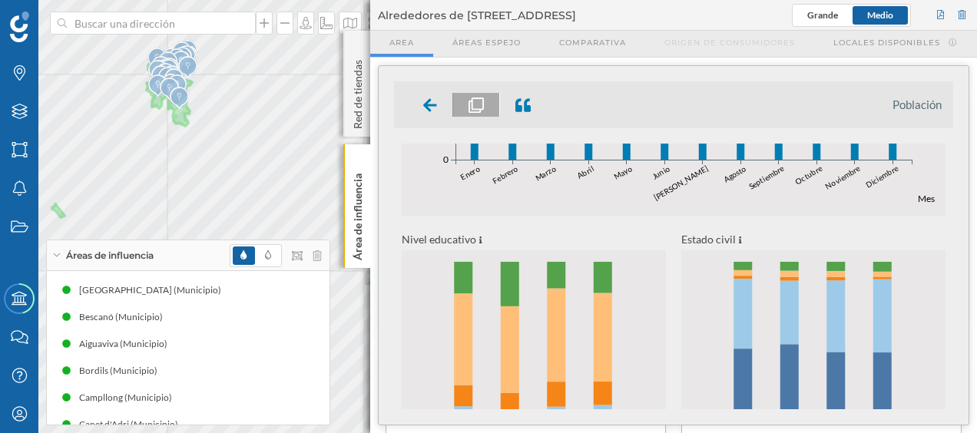
scroll to position [691, 0]
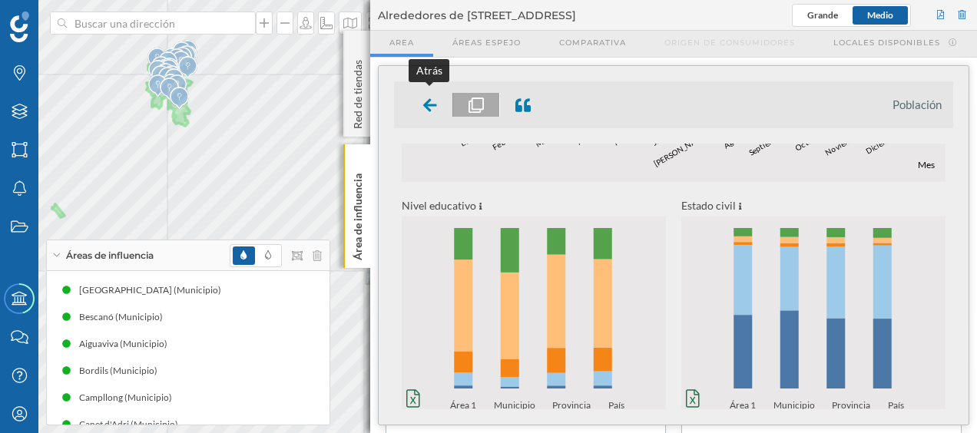
click at [430, 101] on icon at bounding box center [430, 105] width 14 height 15
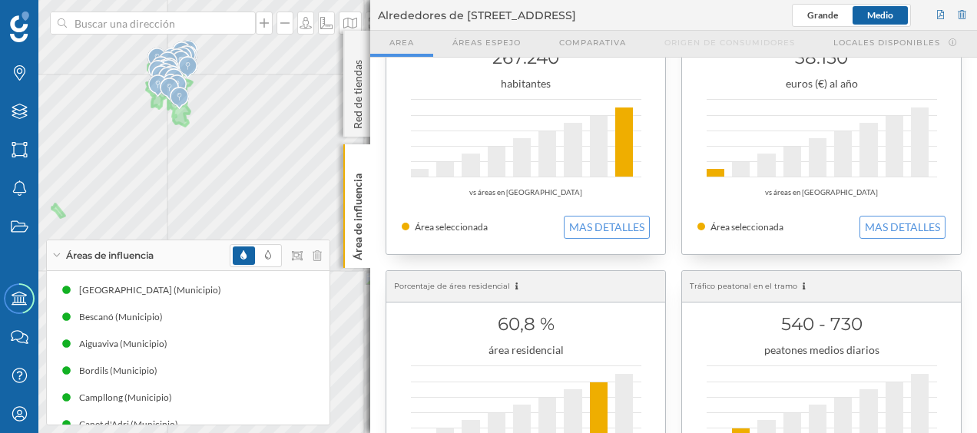
scroll to position [51, 0]
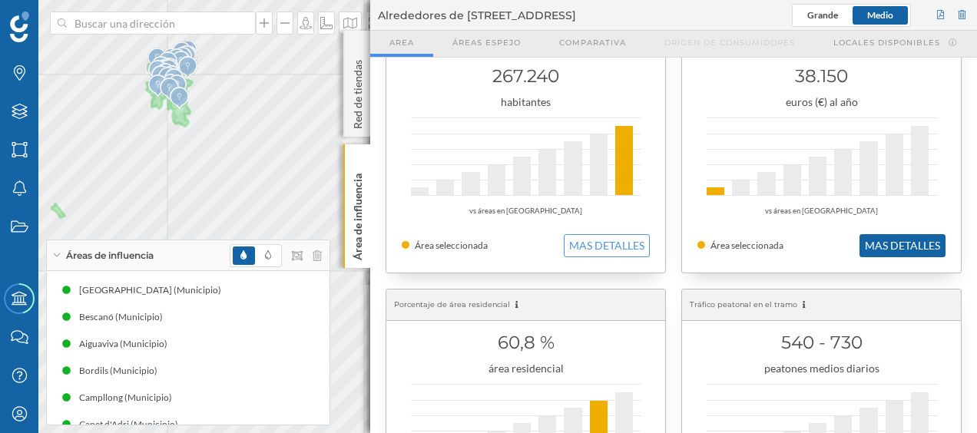
click at [876, 239] on button "MAS DETALLES" at bounding box center [902, 245] width 86 height 23
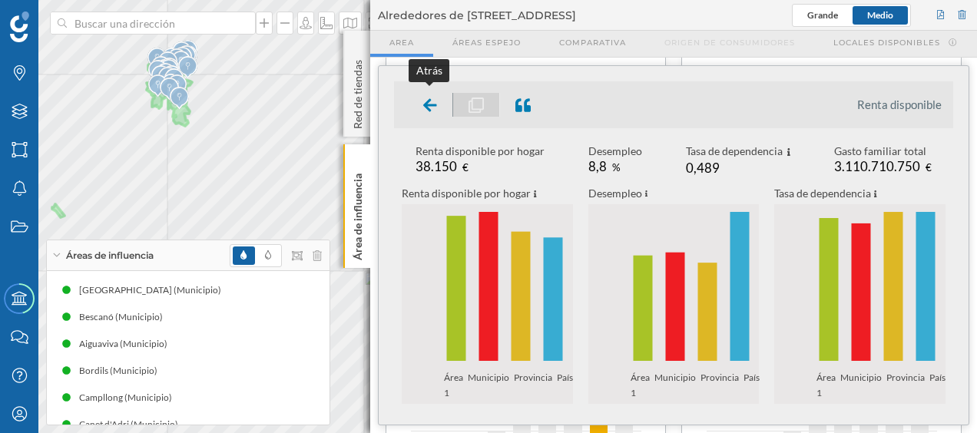
click at [423, 101] on icon at bounding box center [430, 105] width 14 height 15
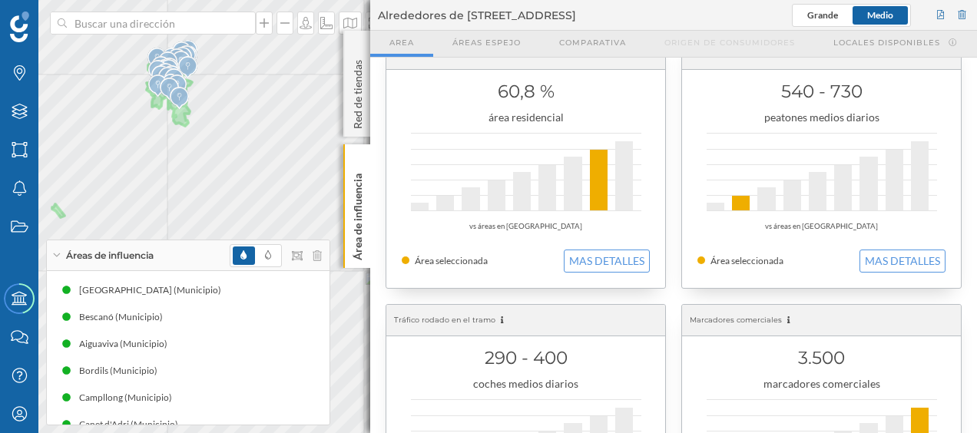
scroll to position [333, 0]
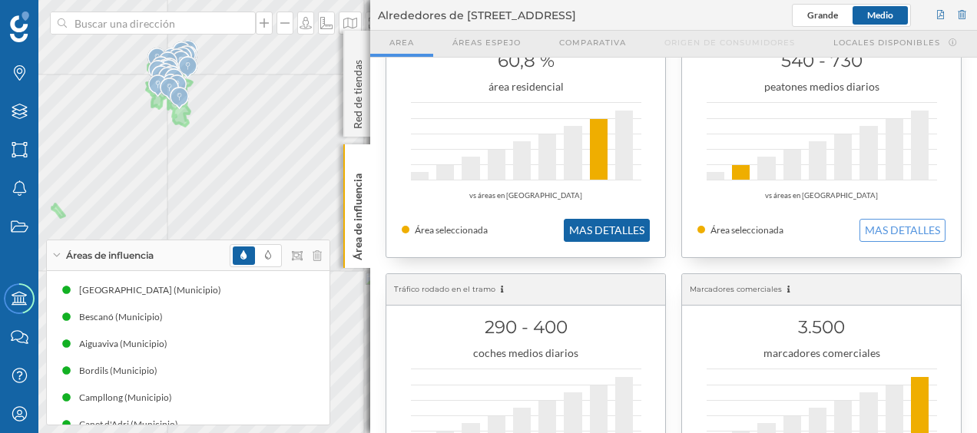
click at [607, 238] on button "MAS DETALLES" at bounding box center [607, 230] width 86 height 23
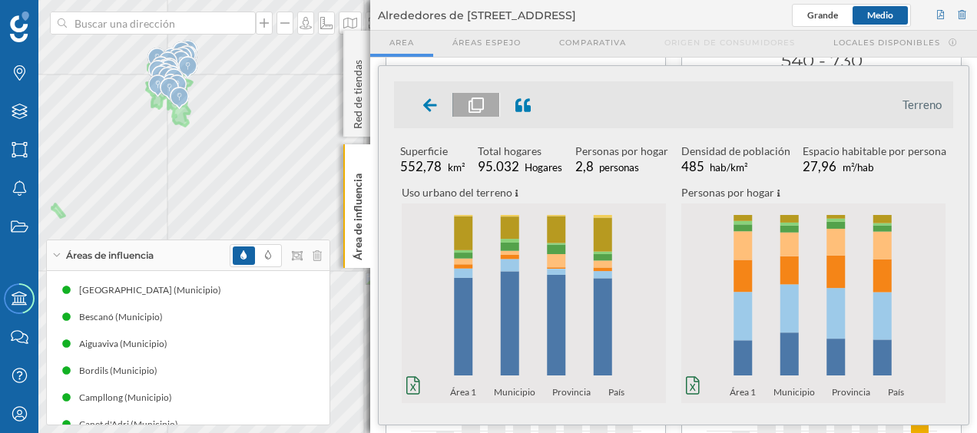
click at [389, 221] on div "Terreno Superficie 552,78 km² Total hogares 95.032 Hogares Personas por hogar 2…" at bounding box center [674, 245] width 590 height 359
